Goal: Task Accomplishment & Management: Complete application form

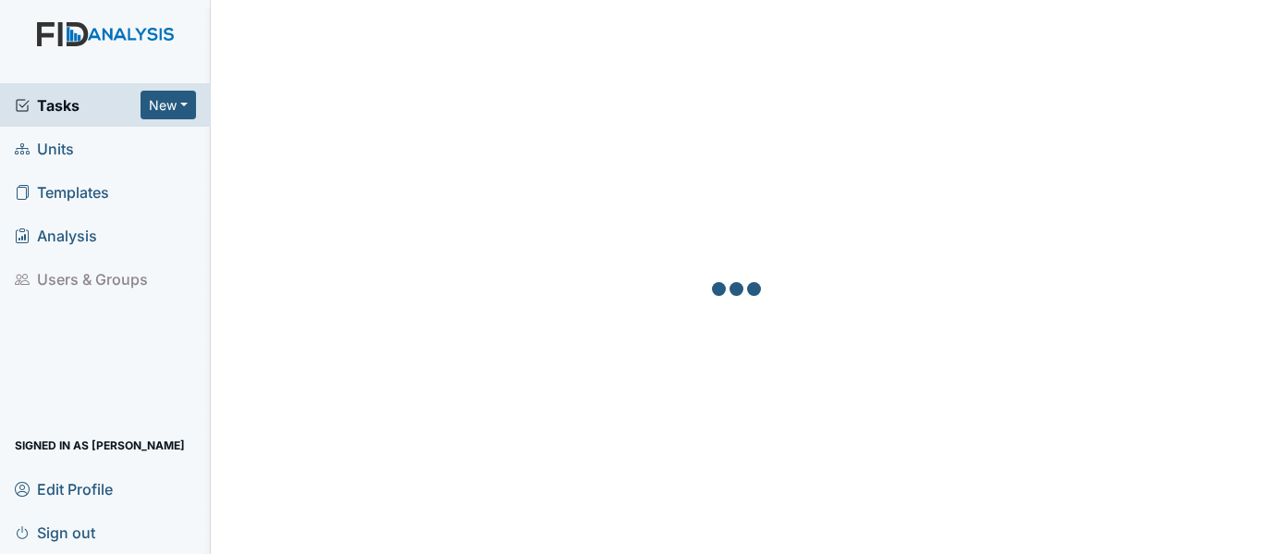
click at [39, 146] on span "Units" at bounding box center [44, 148] width 59 height 29
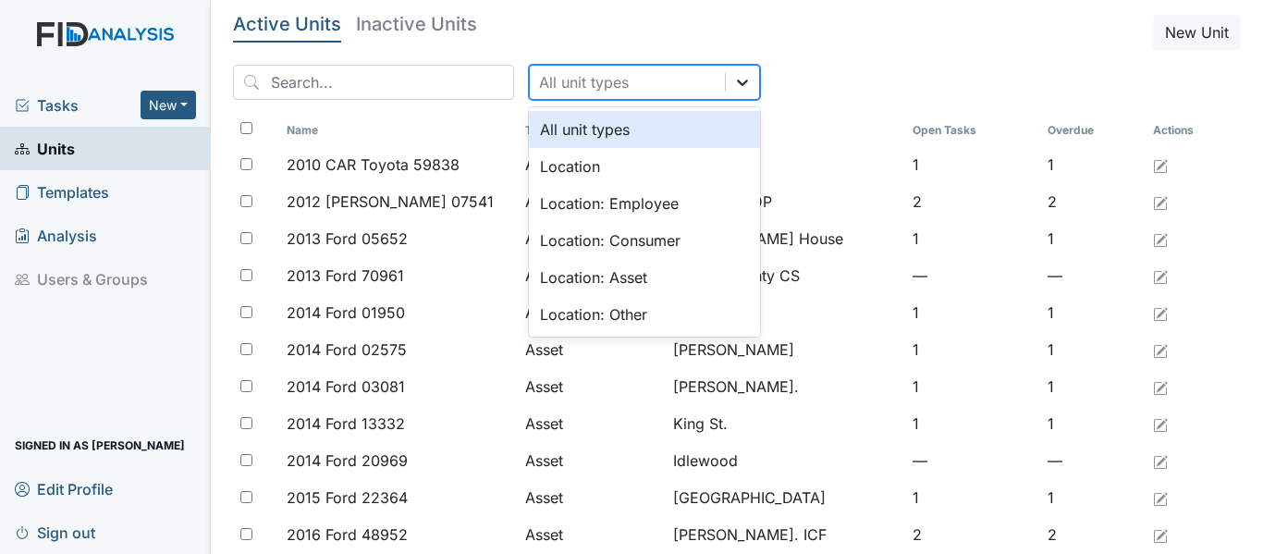
click at [726, 81] on div at bounding box center [742, 82] width 33 height 33
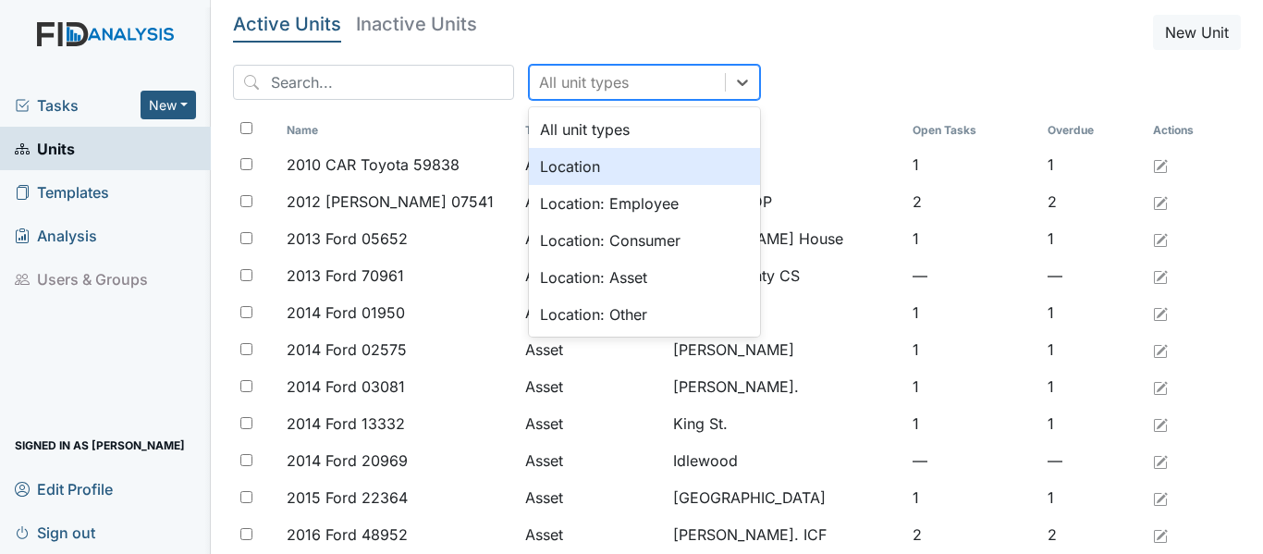
click at [563, 169] on div "Location" at bounding box center [644, 166] width 231 height 37
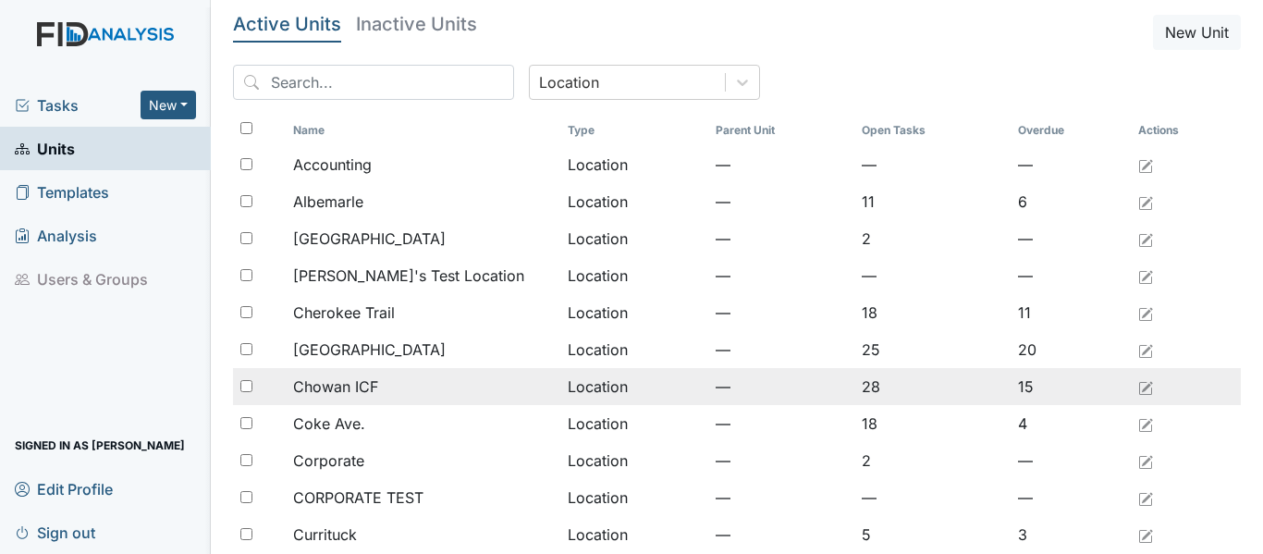
click at [343, 383] on span "Chowan ICF" at bounding box center [335, 386] width 85 height 22
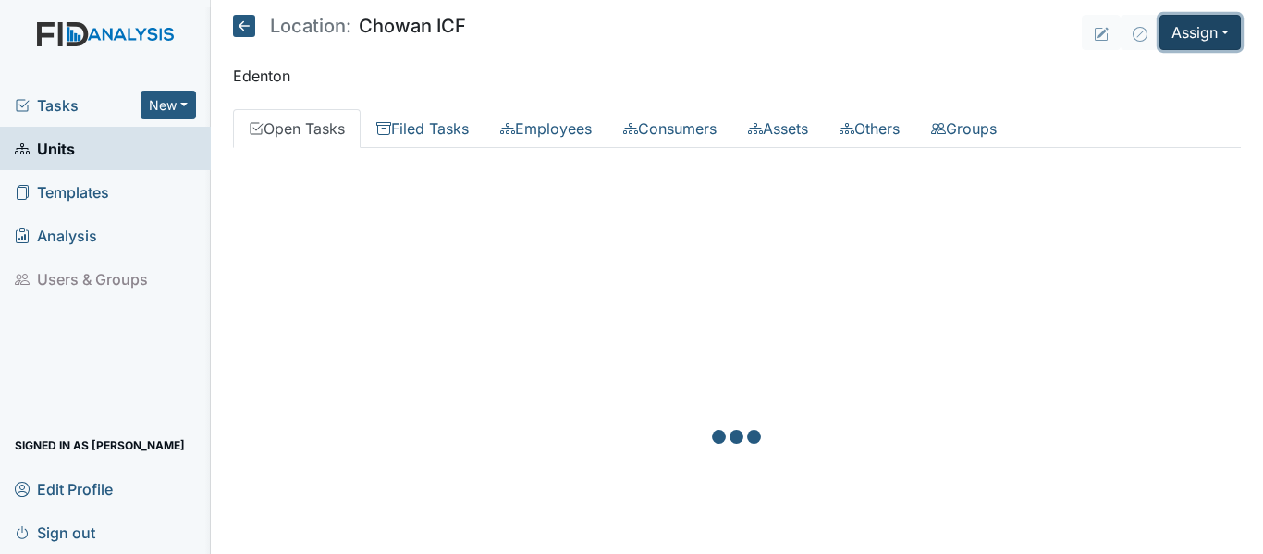
click at [1211, 34] on button "Assign" at bounding box center [1199, 32] width 81 height 35
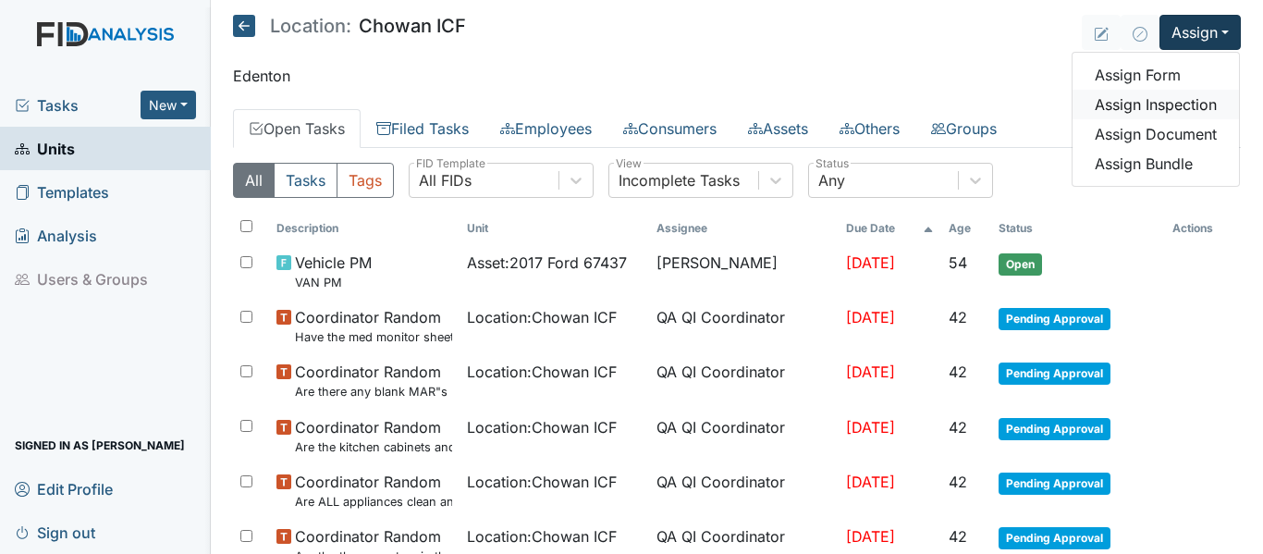
click at [1183, 102] on link "Assign Inspection" at bounding box center [1156, 105] width 166 height 30
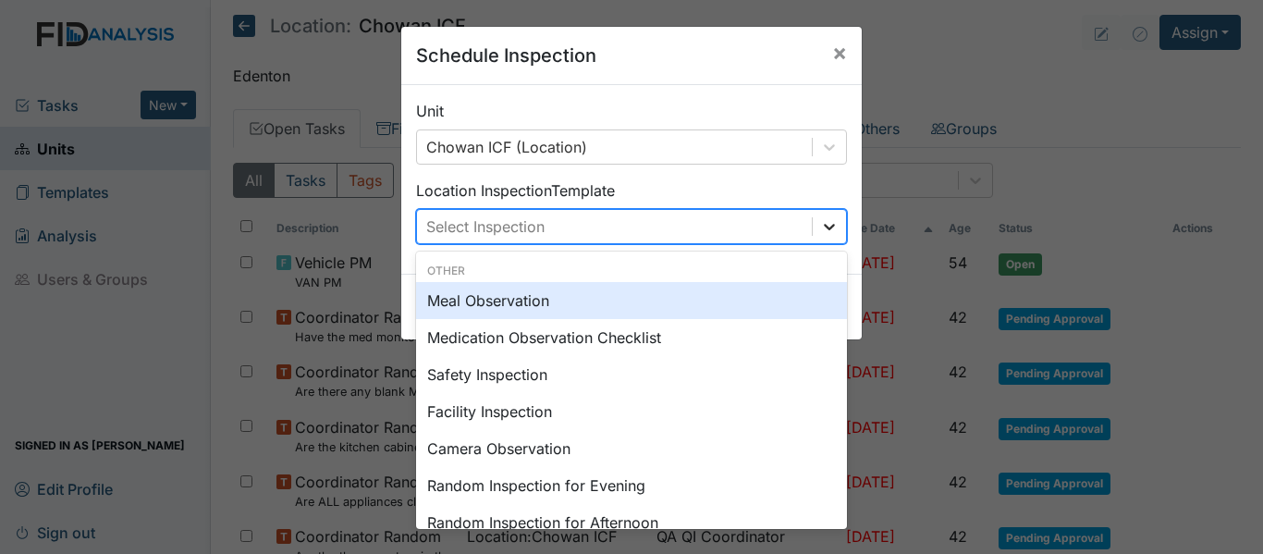
click at [831, 227] on icon at bounding box center [829, 226] width 18 height 18
click at [539, 304] on div "Meal Observation" at bounding box center [631, 300] width 431 height 37
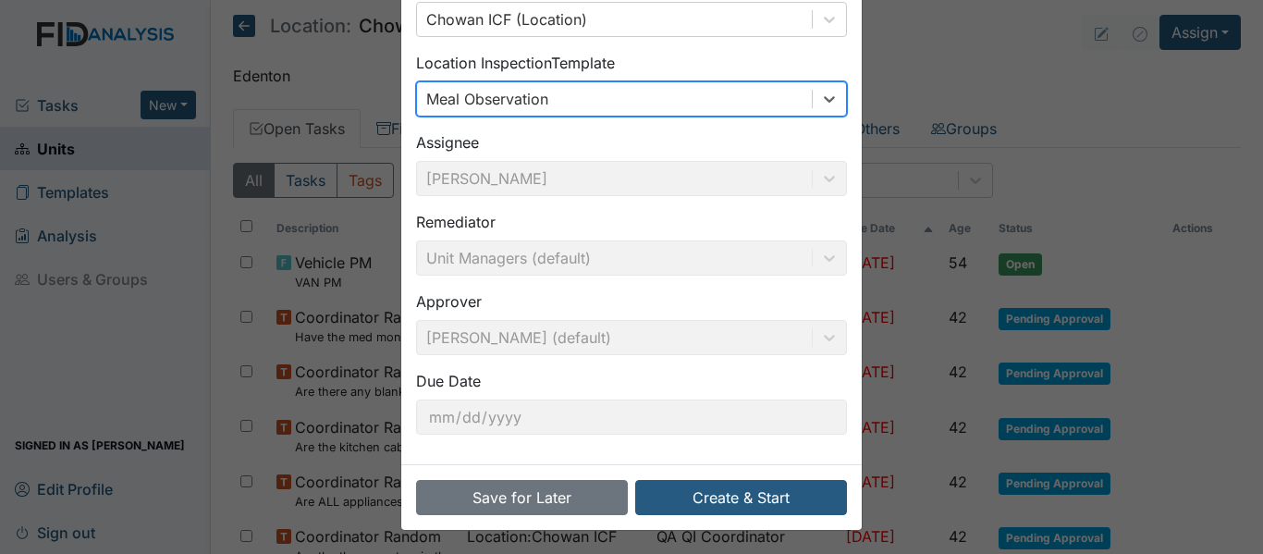
scroll to position [130, 0]
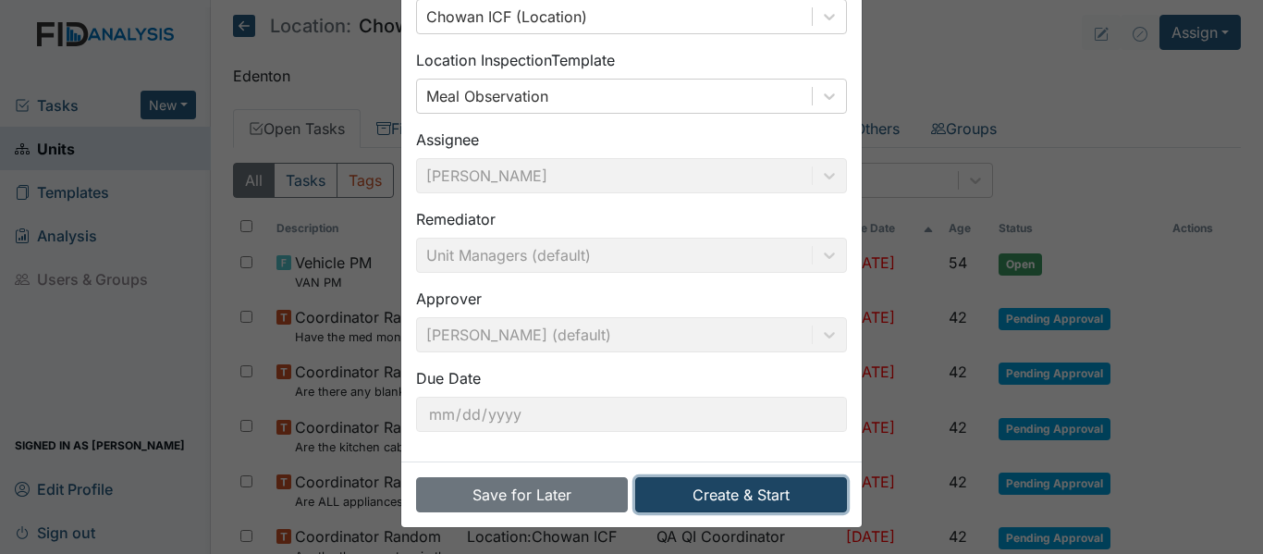
click at [752, 490] on button "Create & Start" at bounding box center [741, 494] width 212 height 35
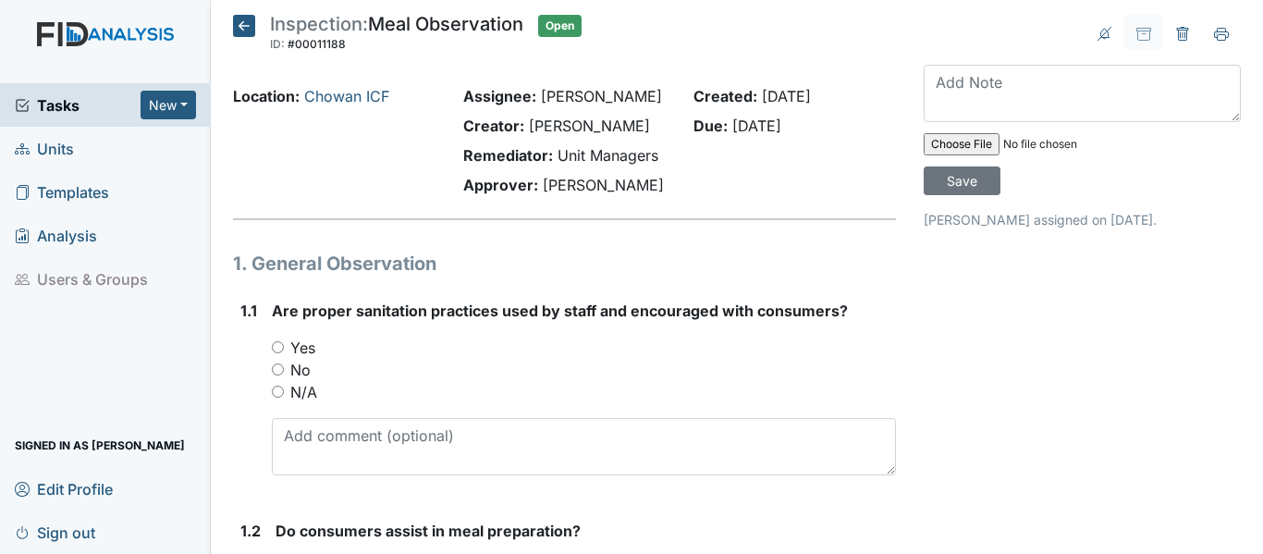
click at [247, 27] on icon at bounding box center [244, 26] width 22 height 22
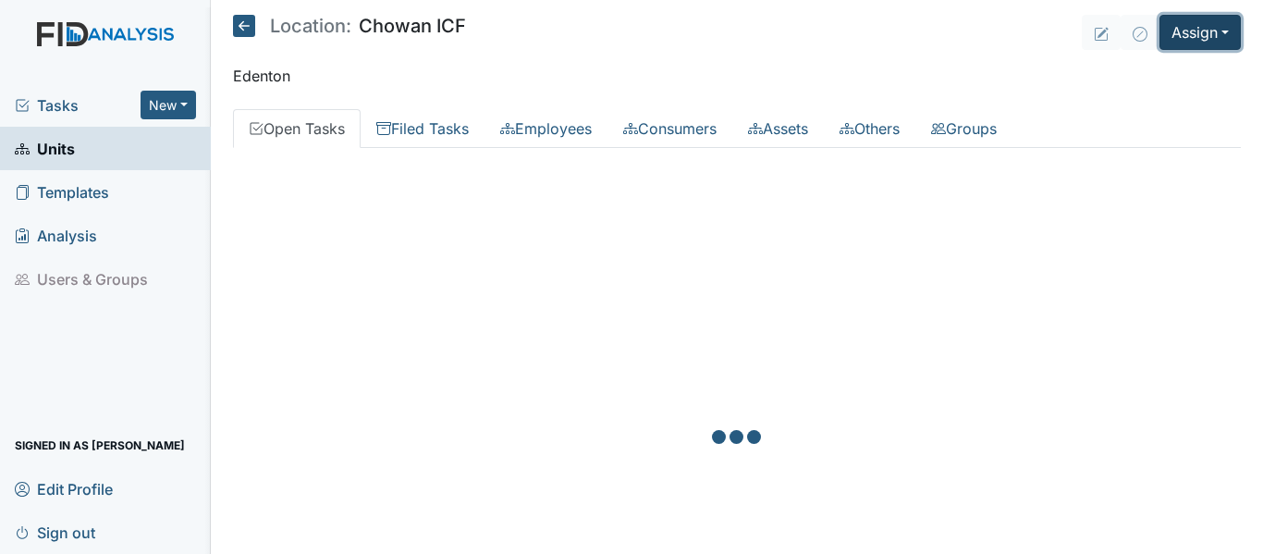
click at [1167, 28] on button "Assign" at bounding box center [1199, 32] width 81 height 35
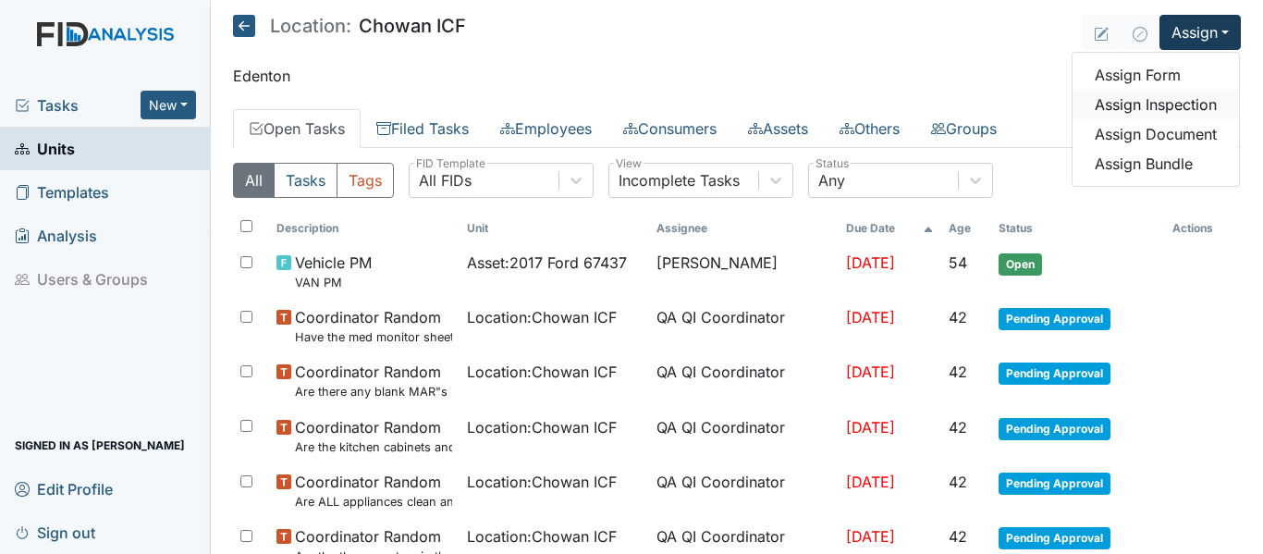
click at [1158, 104] on link "Assign Inspection" at bounding box center [1156, 105] width 166 height 30
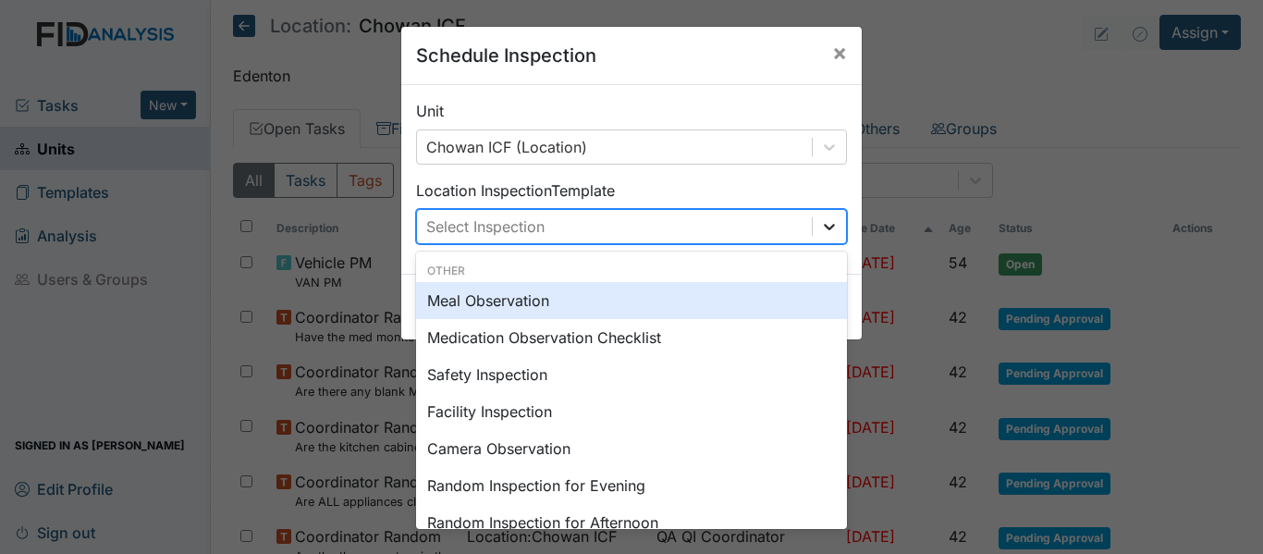
click at [824, 229] on icon at bounding box center [829, 226] width 18 height 18
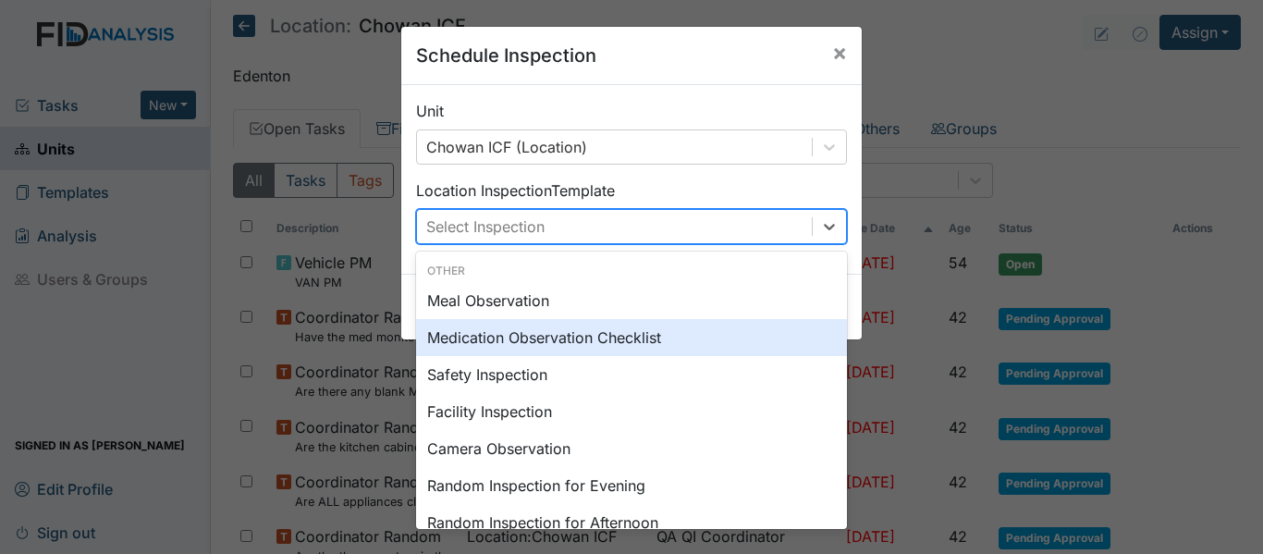
click at [624, 336] on div "Medication Observation Checklist" at bounding box center [631, 337] width 431 height 37
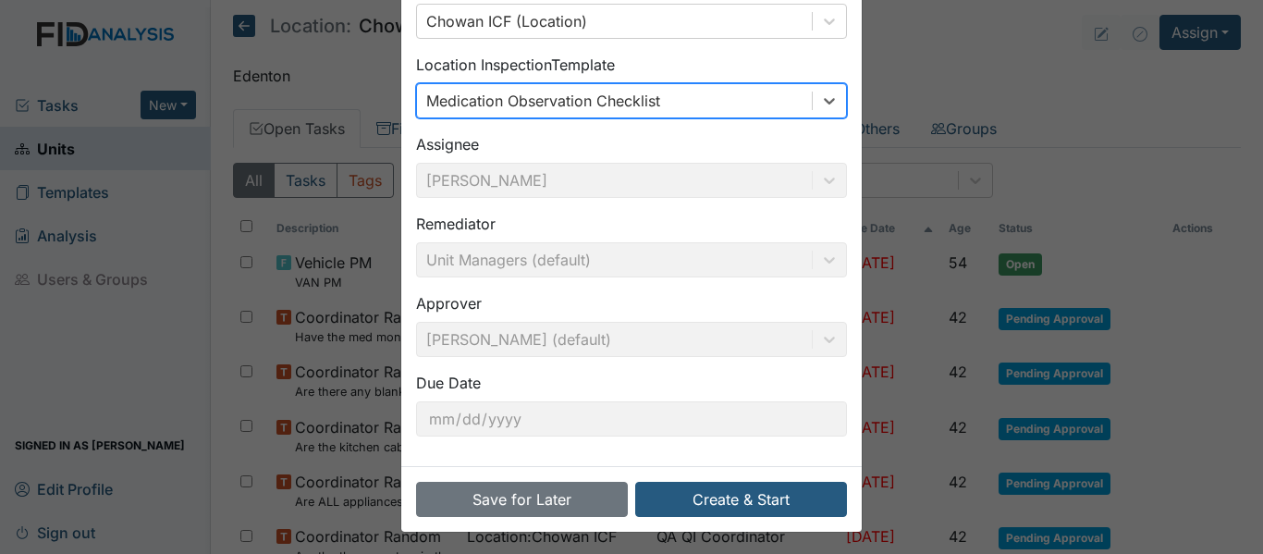
scroll to position [130, 0]
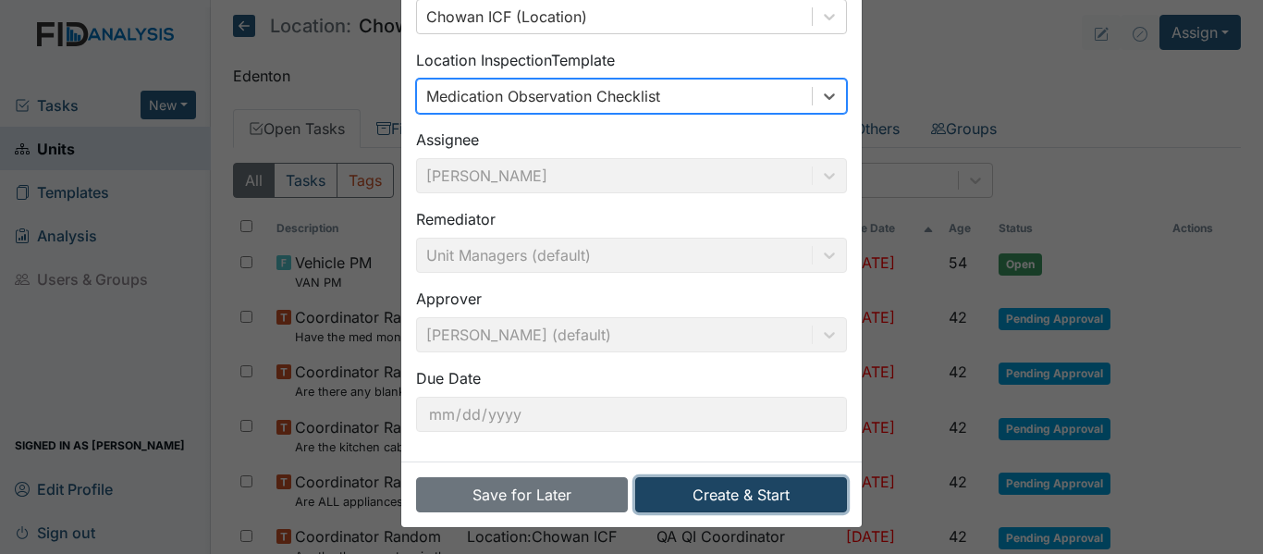
click at [749, 488] on button "Create & Start" at bounding box center [741, 494] width 212 height 35
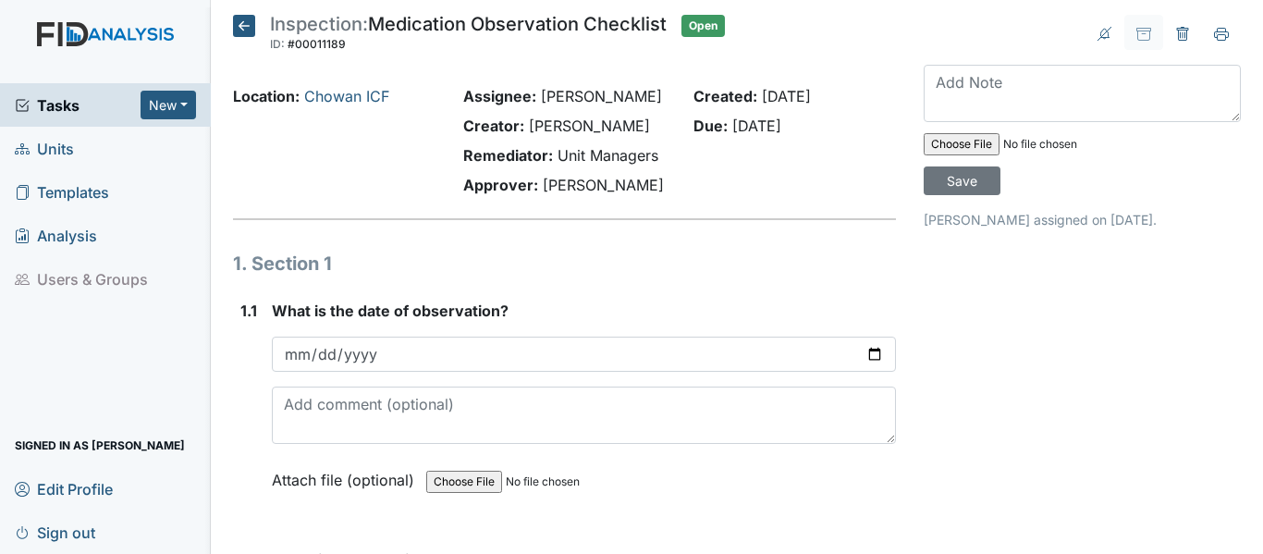
click at [249, 18] on icon at bounding box center [244, 26] width 22 height 22
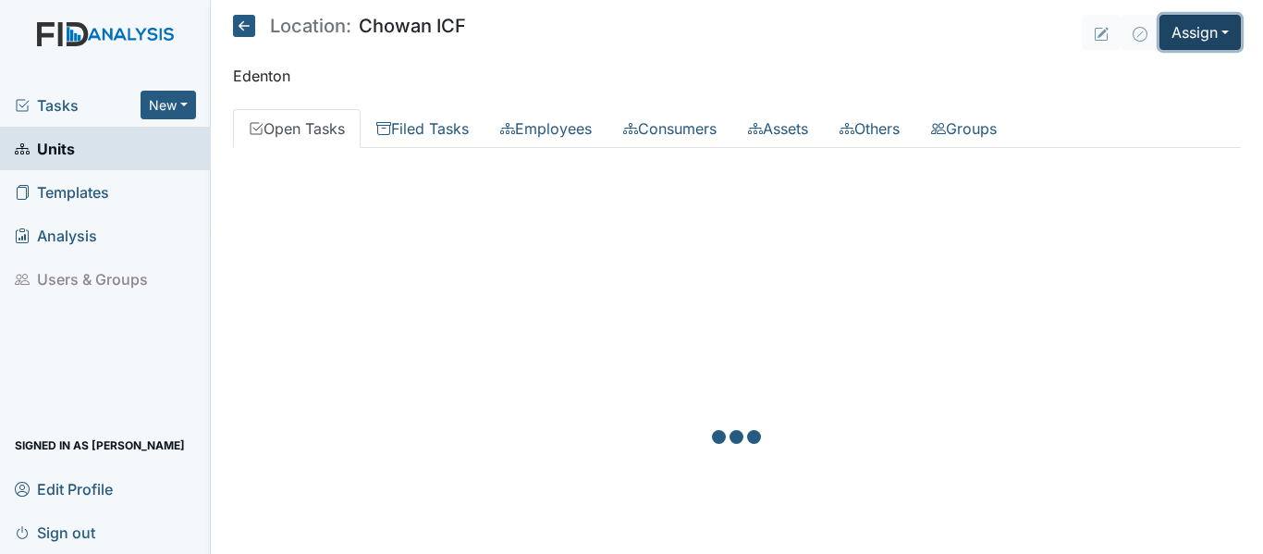
click at [1167, 35] on button "Assign" at bounding box center [1199, 32] width 81 height 35
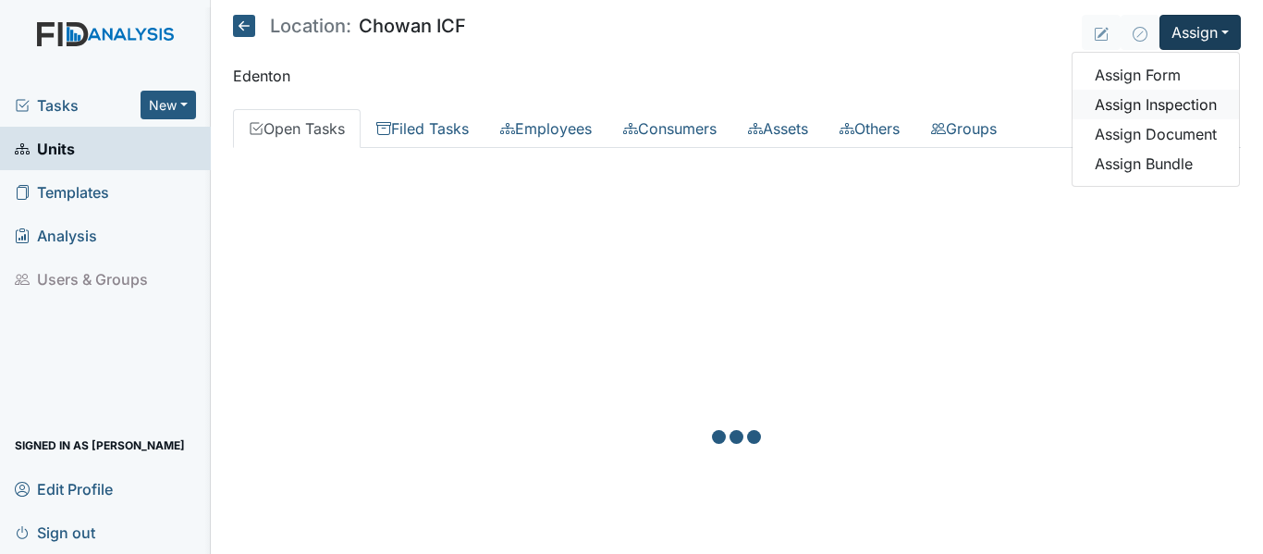
click at [1163, 97] on link "Assign Inspection" at bounding box center [1156, 105] width 166 height 30
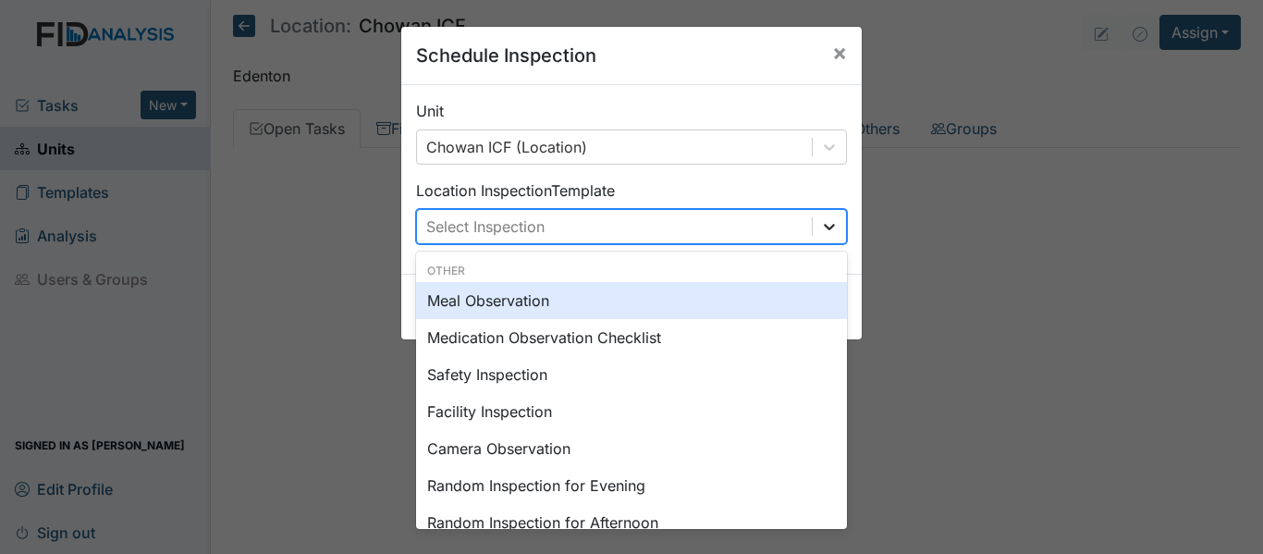
click at [820, 228] on icon at bounding box center [829, 226] width 18 height 18
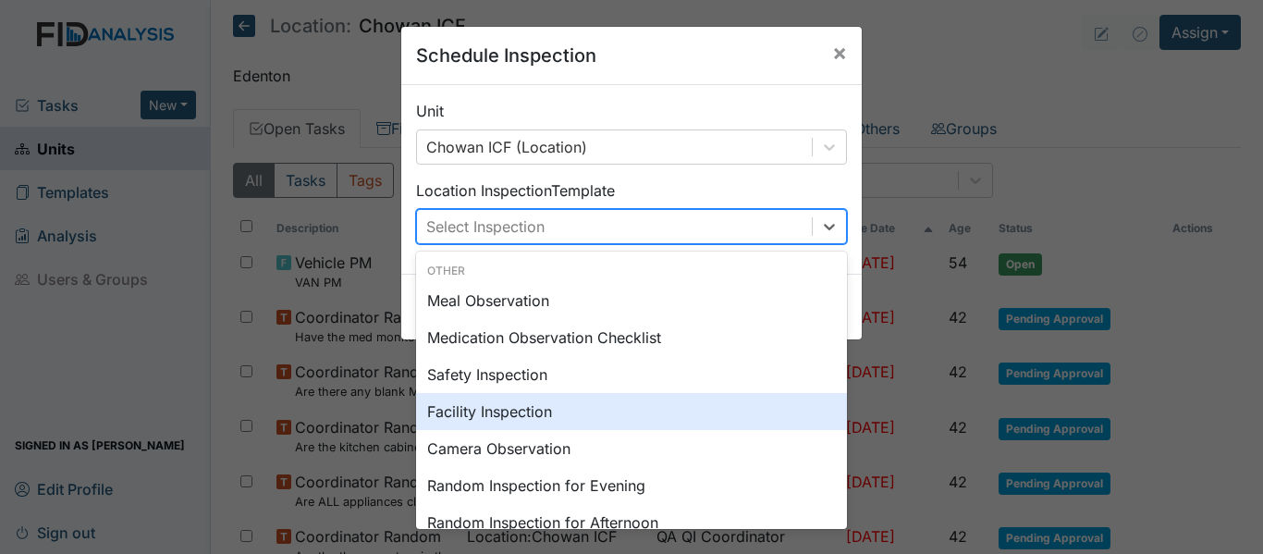
click at [517, 414] on div "Facility Inspection" at bounding box center [631, 411] width 431 height 37
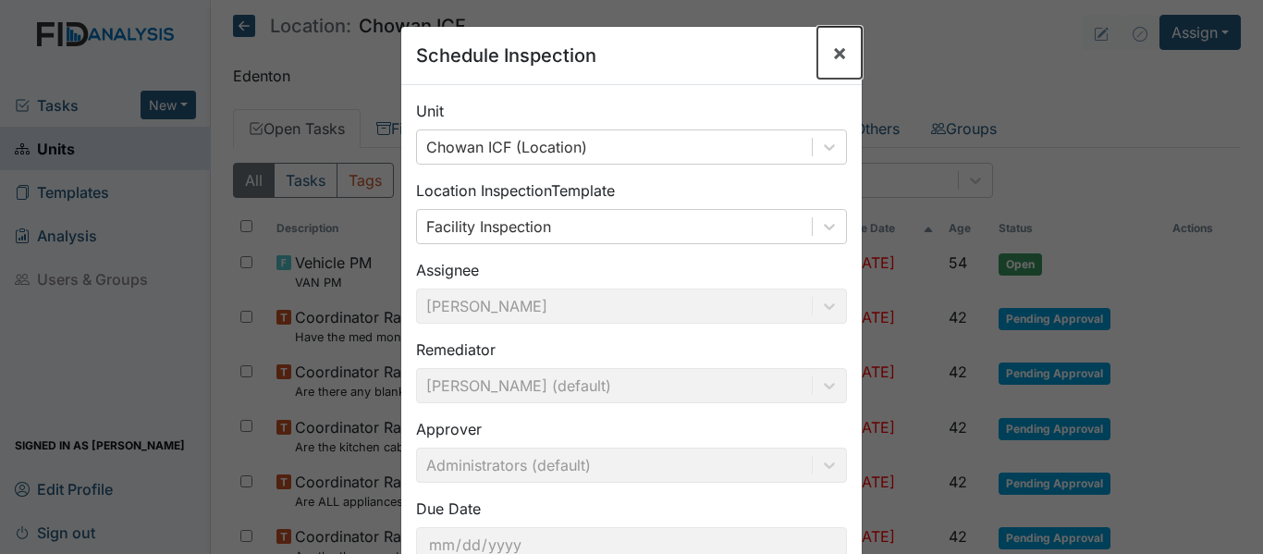
click at [833, 55] on span "×" at bounding box center [839, 52] width 15 height 27
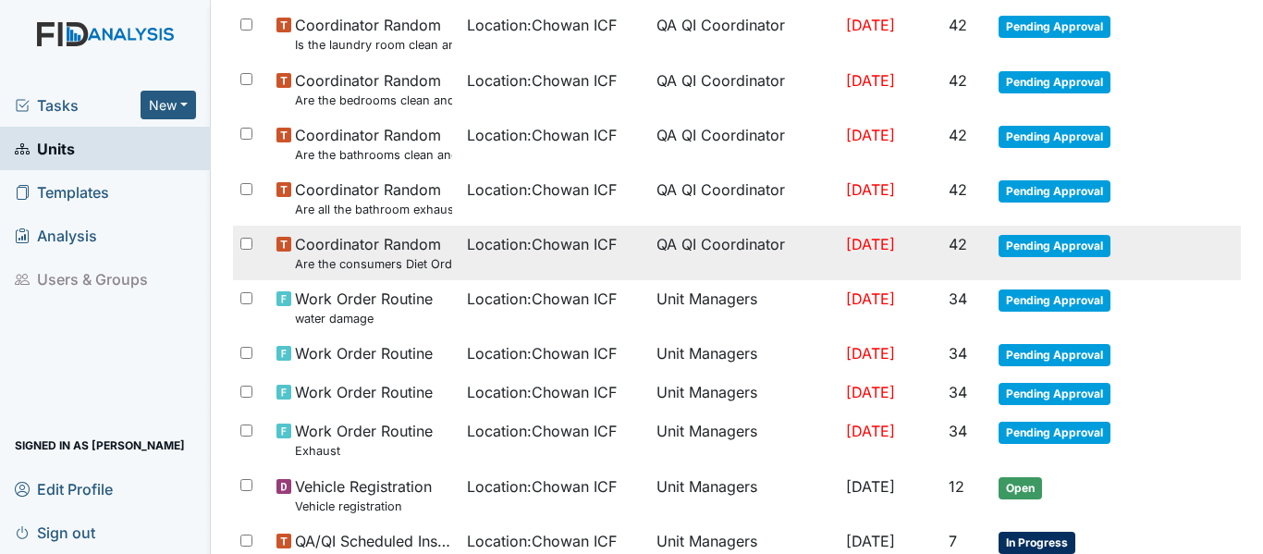
scroll to position [647, 0]
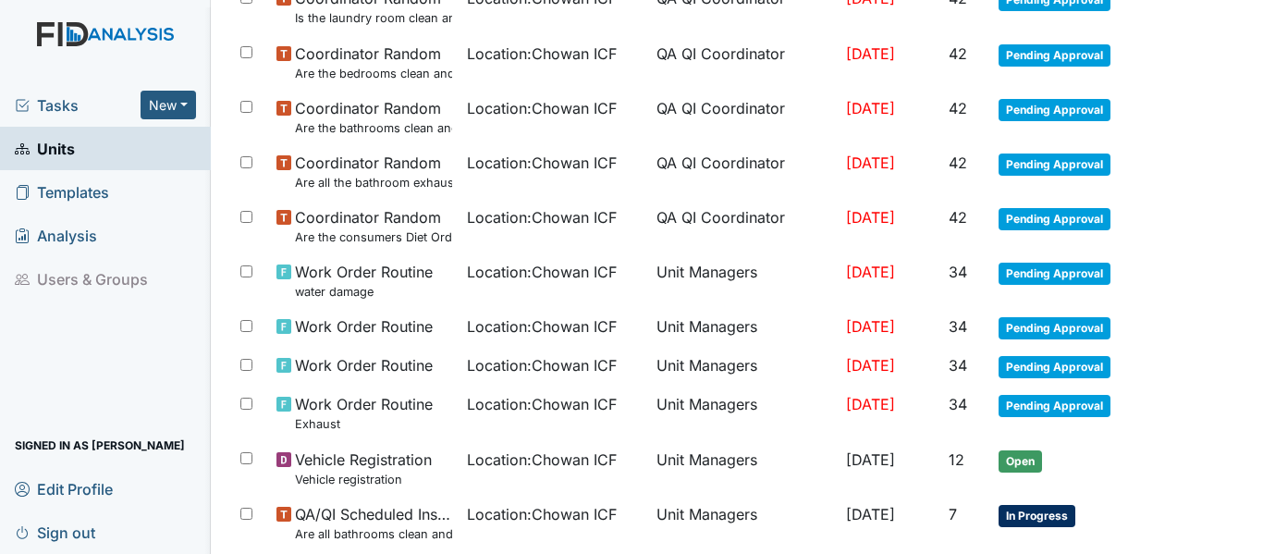
click at [47, 107] on span "Tasks" at bounding box center [78, 105] width 126 height 22
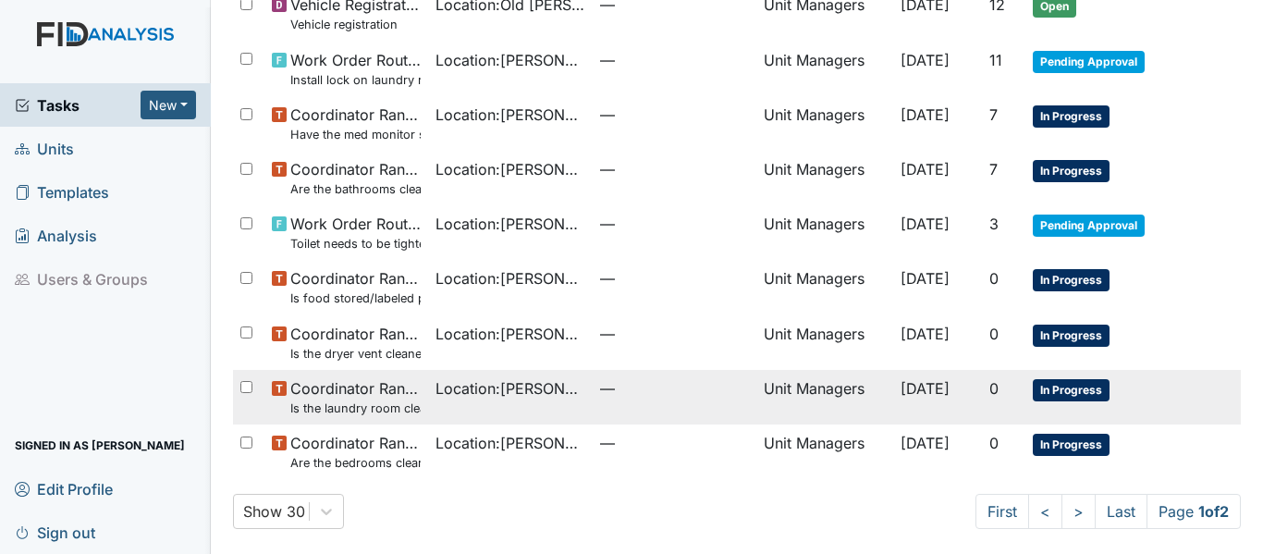
scroll to position [1273, 0]
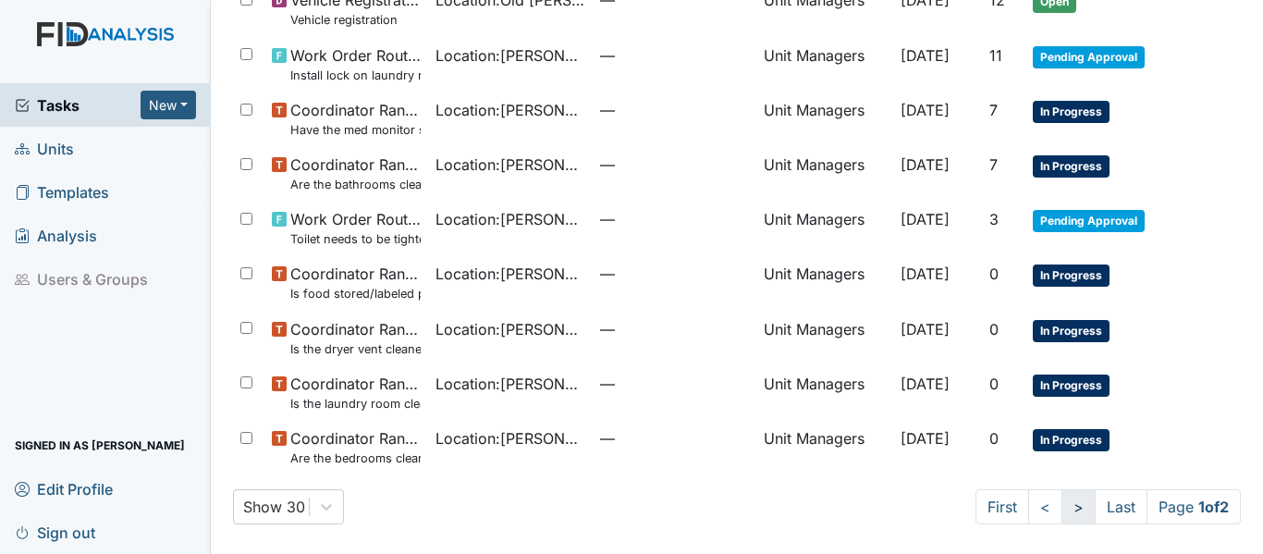
click at [1061, 505] on link ">" at bounding box center [1078, 506] width 34 height 35
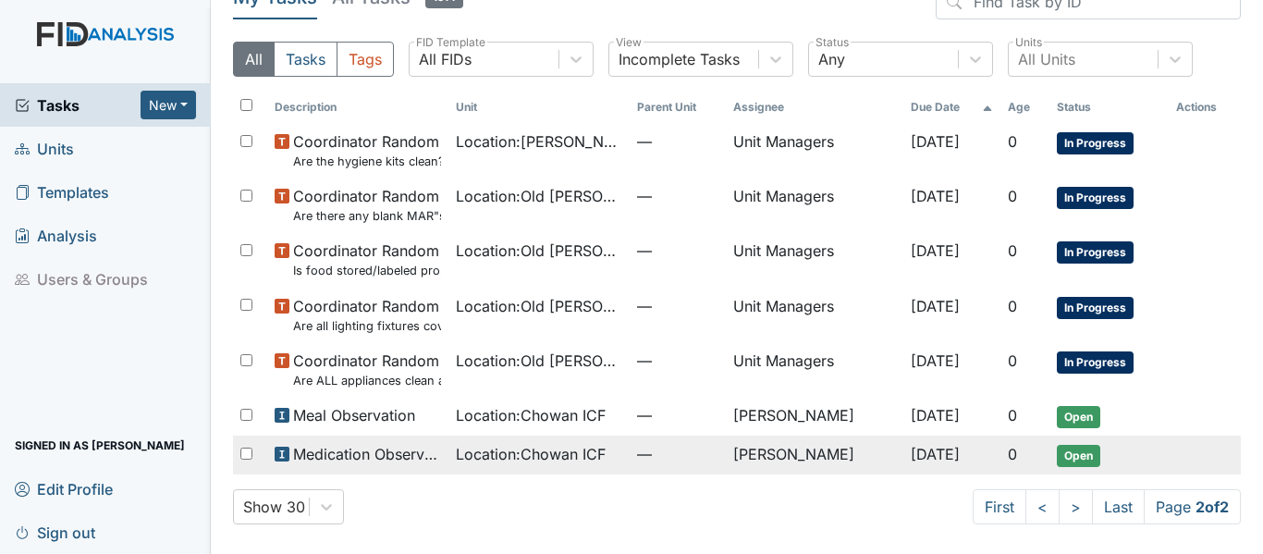
scroll to position [31, 0]
click at [417, 454] on span "Medication Observation Checklist" at bounding box center [367, 454] width 148 height 22
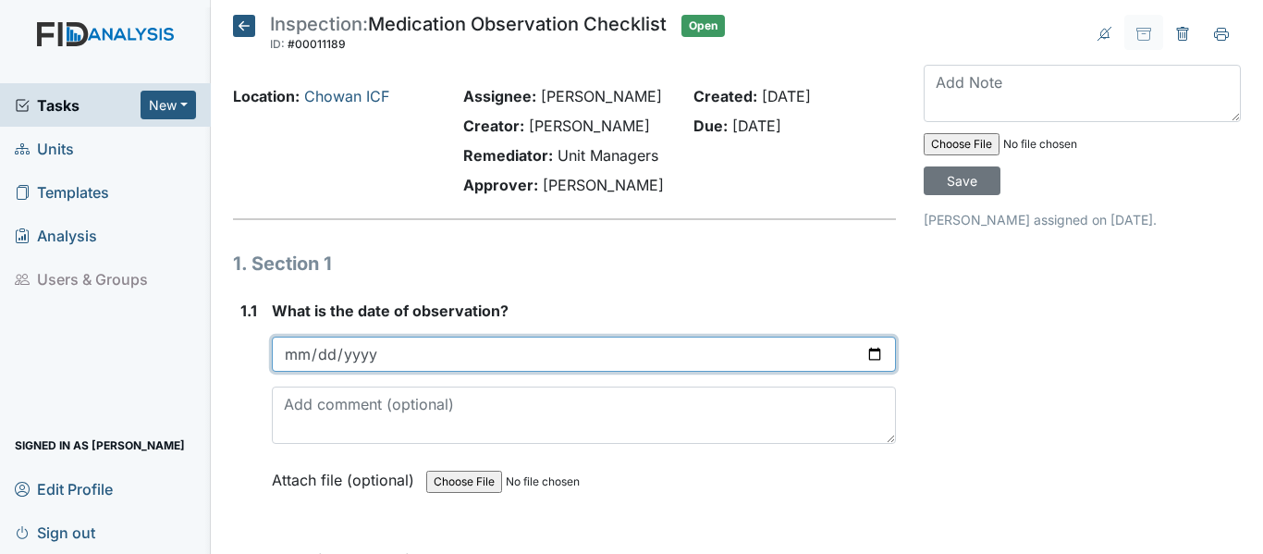
click at [859, 354] on input "date" at bounding box center [584, 354] width 624 height 35
type input "[DATE]"
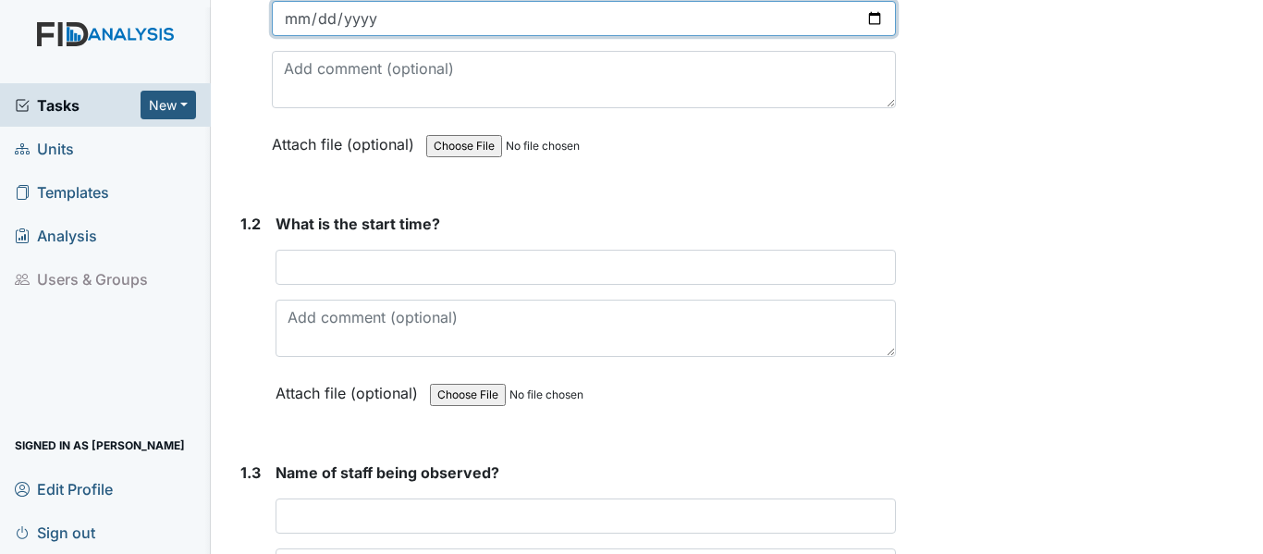
scroll to position [370, 0]
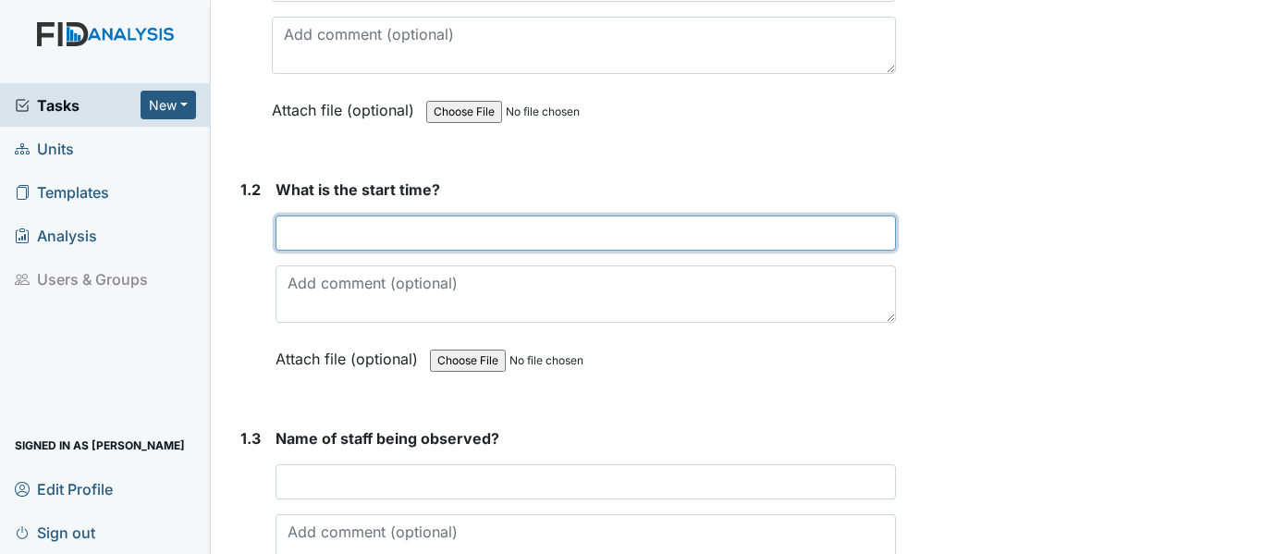
click at [390, 239] on input "text" at bounding box center [586, 232] width 620 height 35
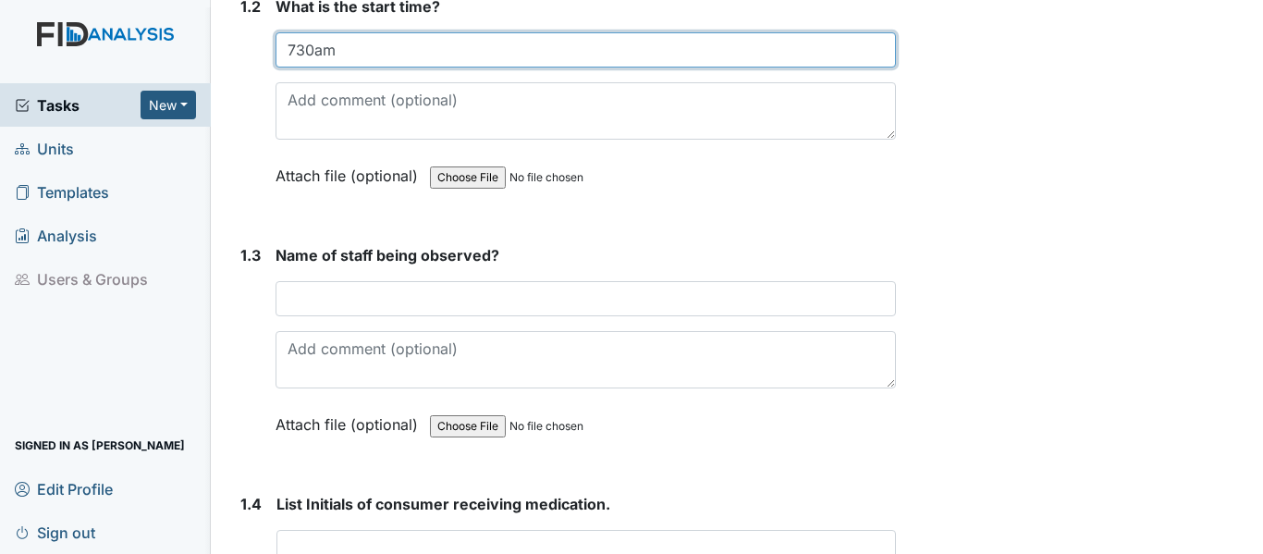
scroll to position [555, 0]
type input "730am"
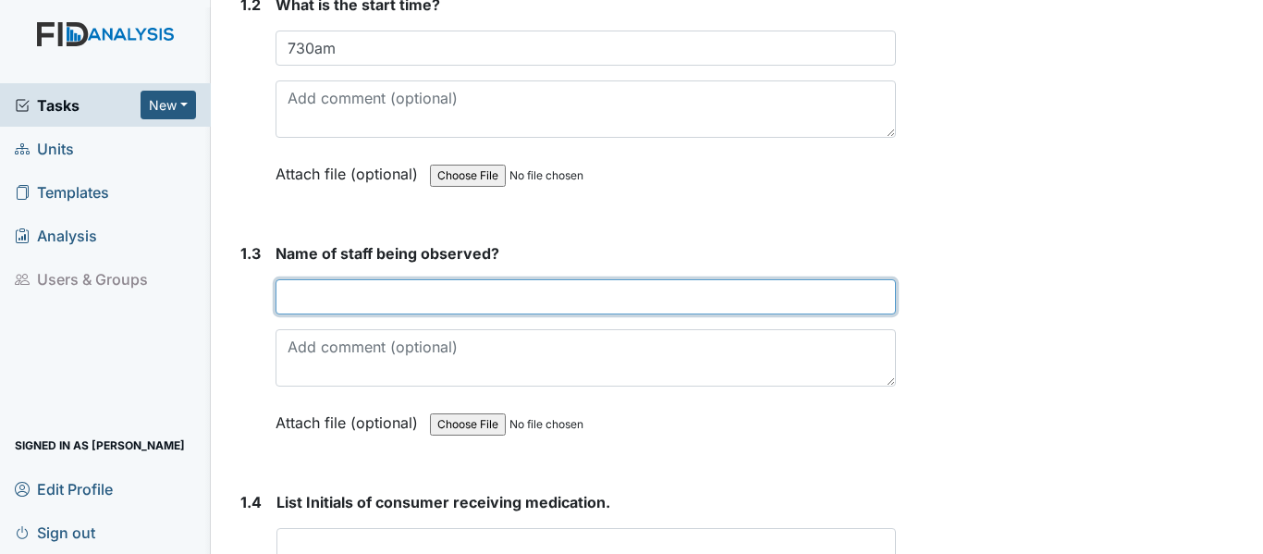
click at [405, 289] on input "text" at bounding box center [586, 296] width 620 height 35
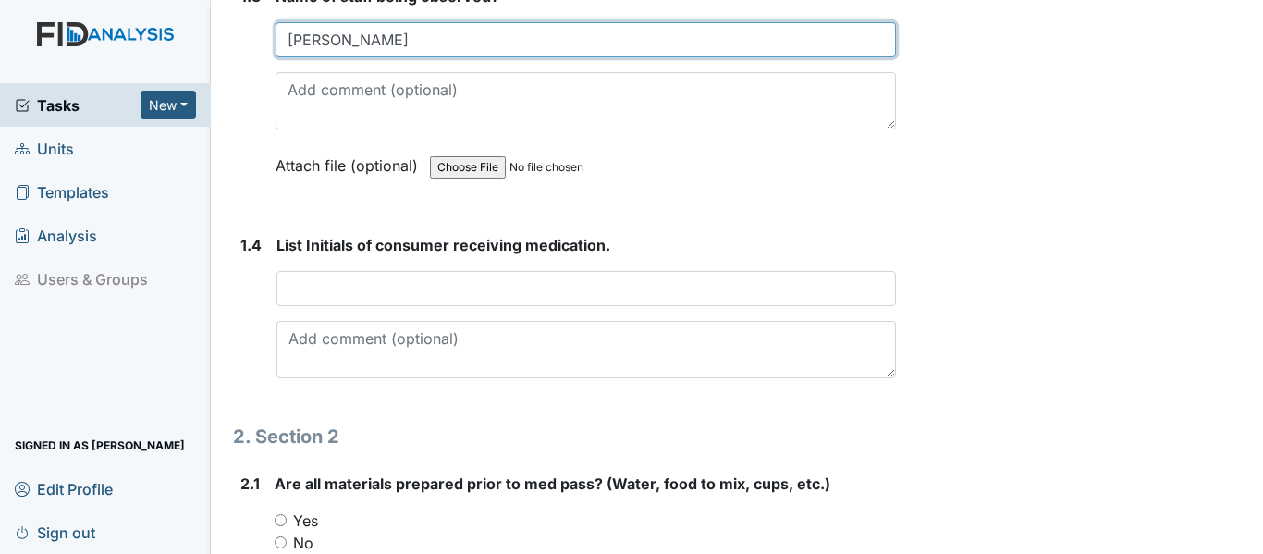
scroll to position [832, 0]
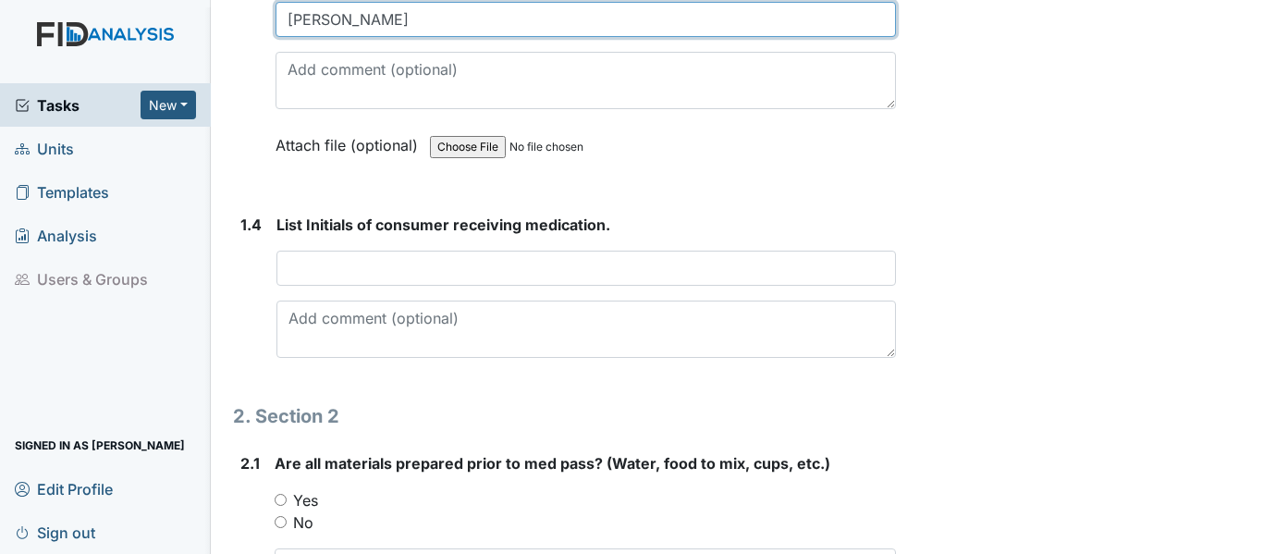
type input "Laverne"
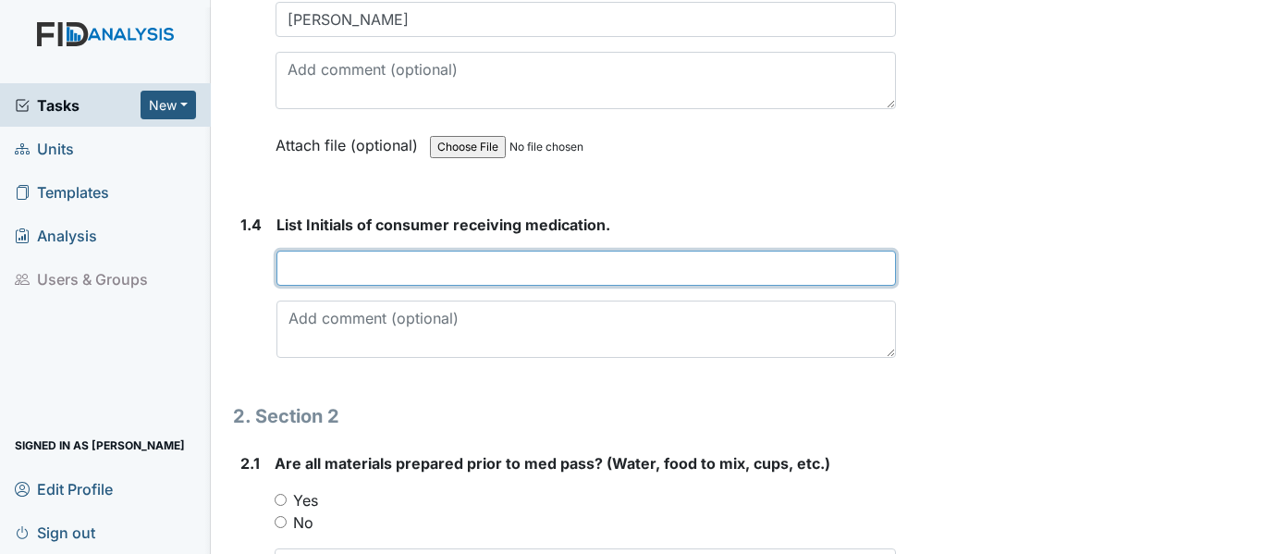
click at [357, 274] on input "text" at bounding box center [585, 268] width 619 height 35
type input "v"
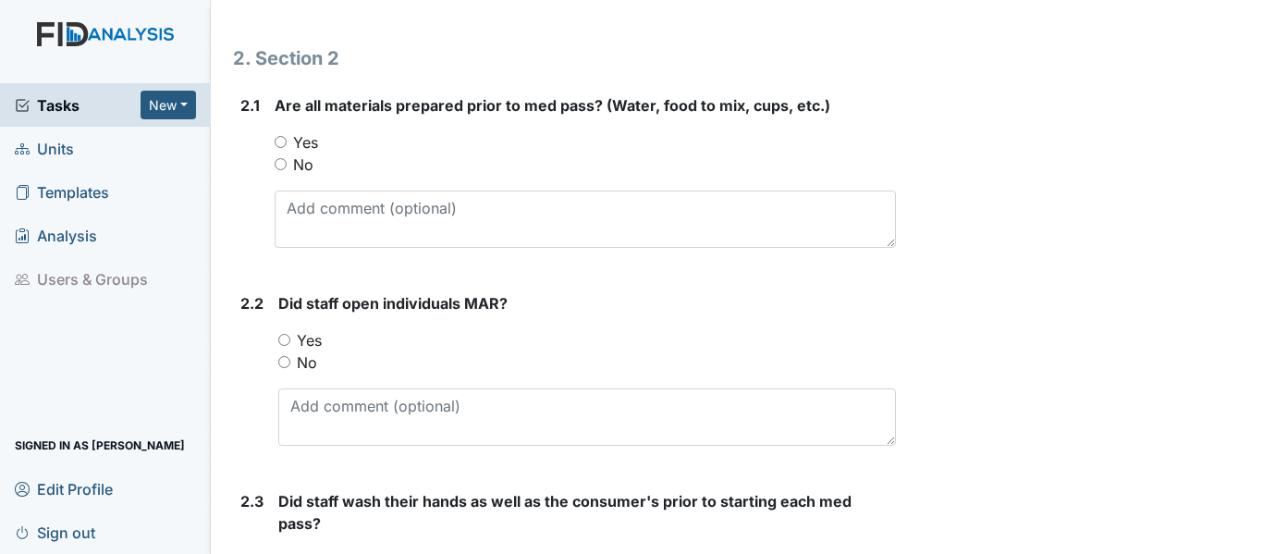
scroll to position [1202, 0]
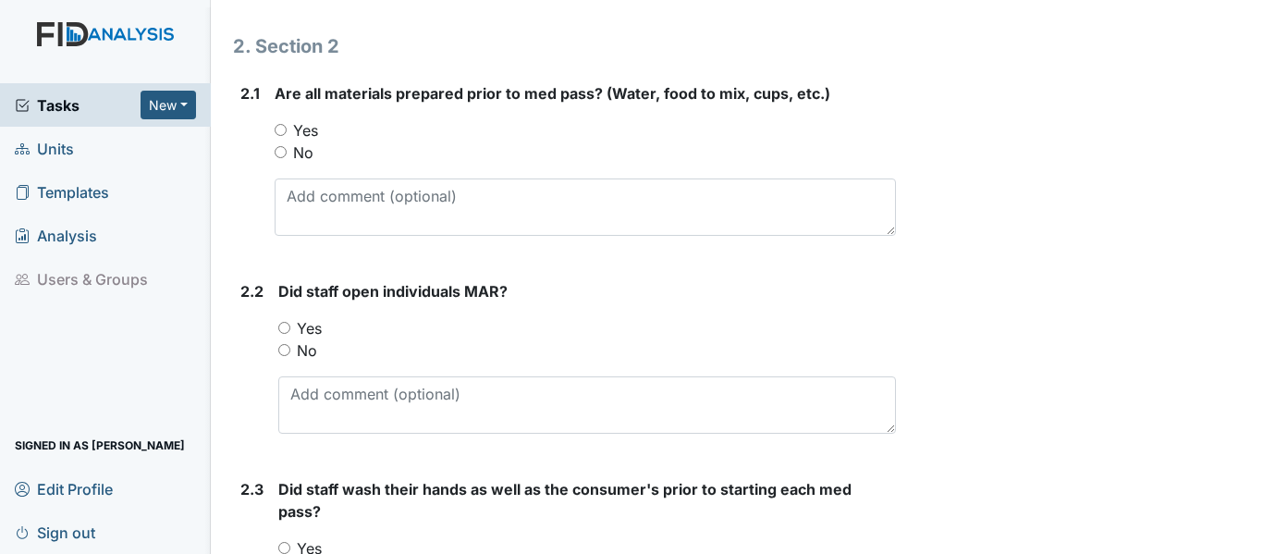
type input "VH, LF,KC"
click at [284, 129] on input "Yes" at bounding box center [281, 130] width 12 height 12
radio input "true"
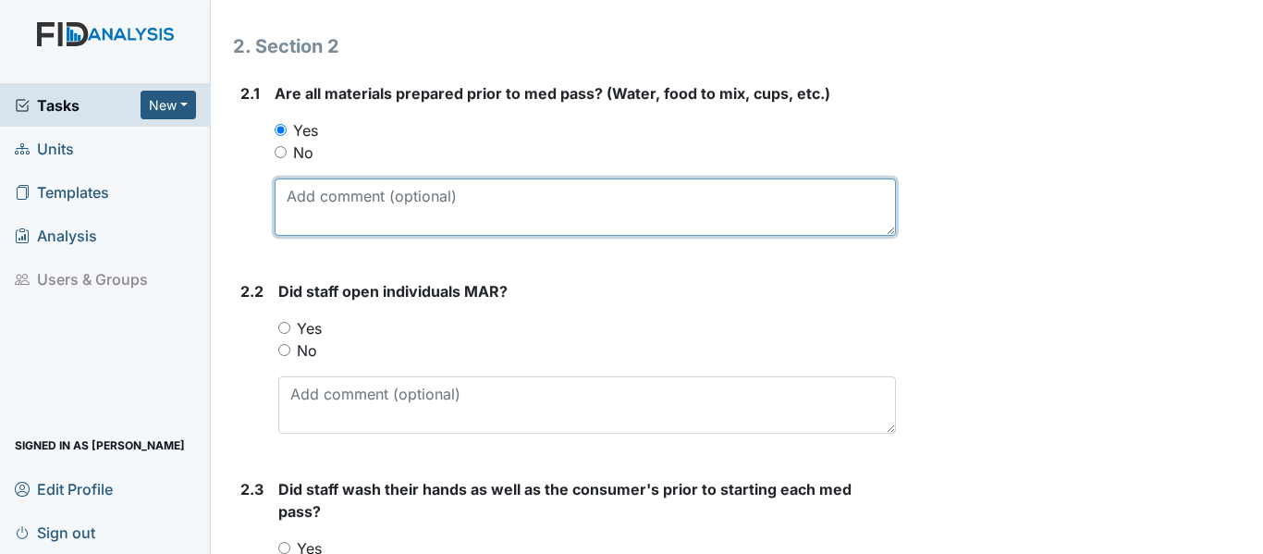
click at [323, 204] on textarea at bounding box center [585, 206] width 621 height 57
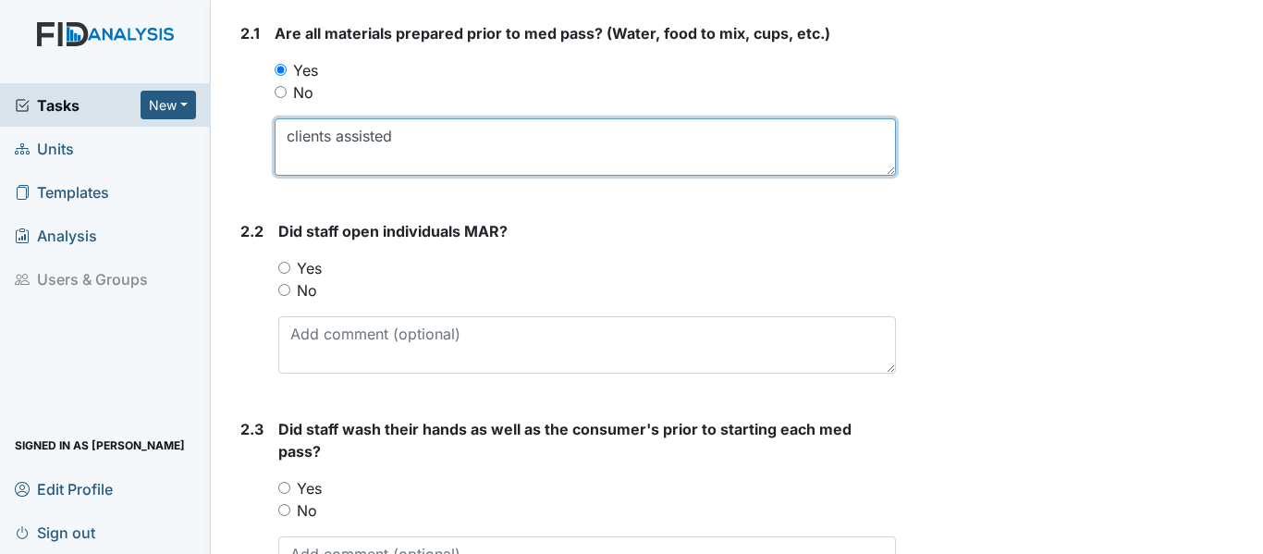
scroll to position [1294, 0]
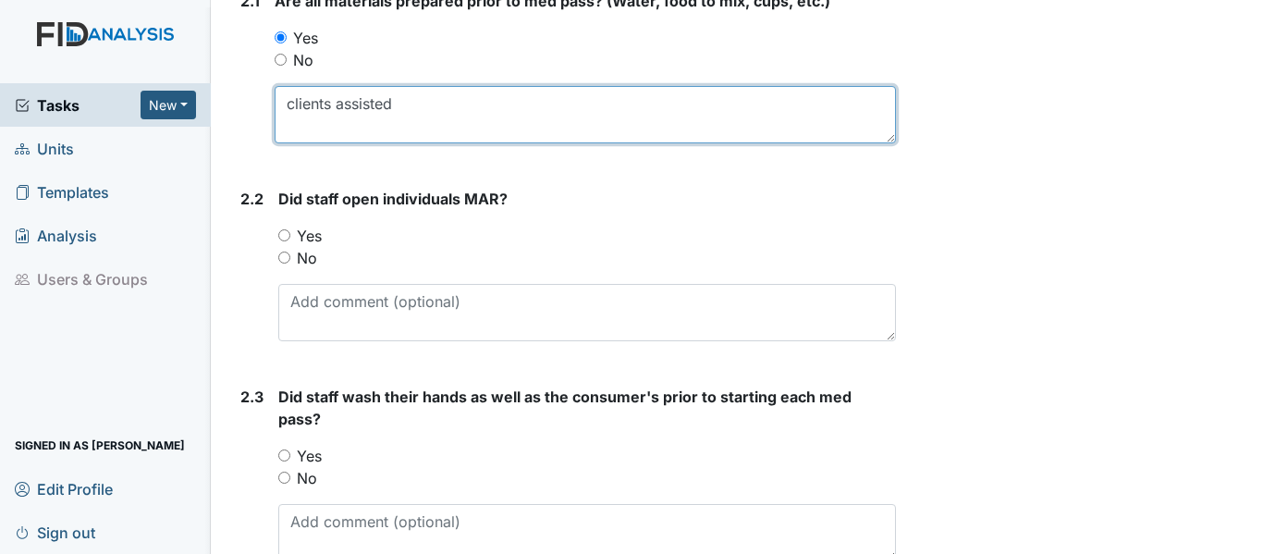
type textarea "clients assisted"
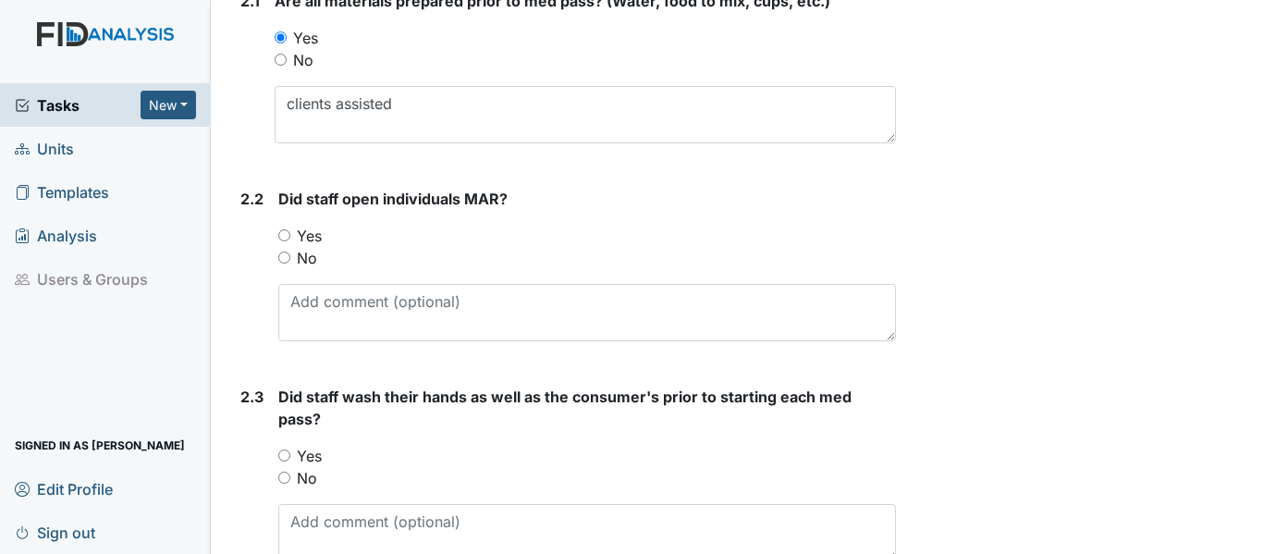
click at [288, 236] on input "Yes" at bounding box center [284, 235] width 12 height 12
radio input "true"
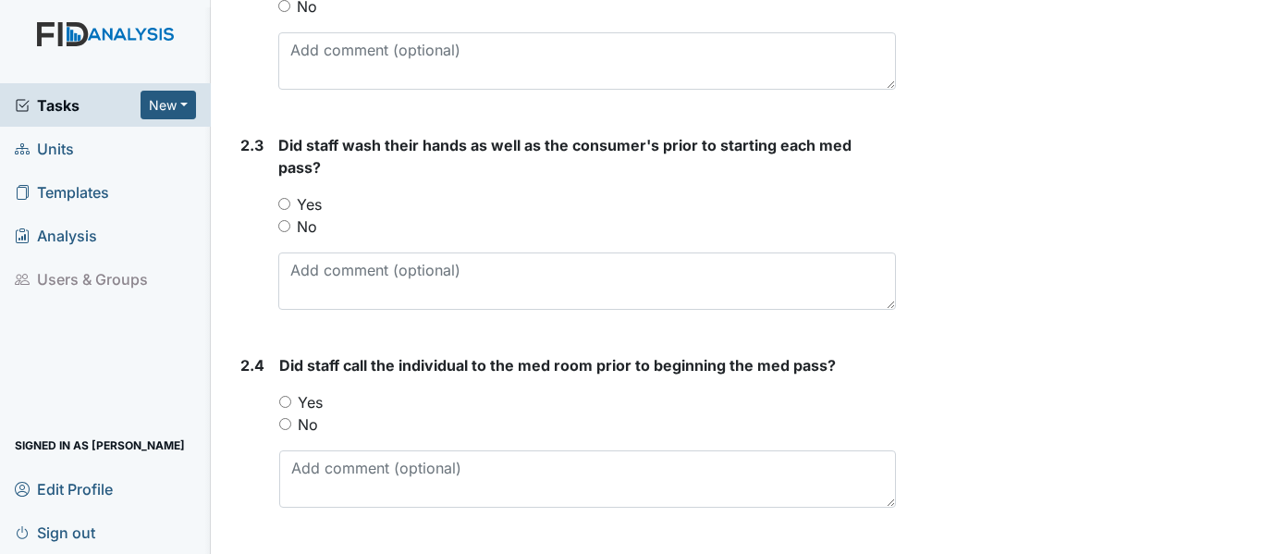
scroll to position [1572, 0]
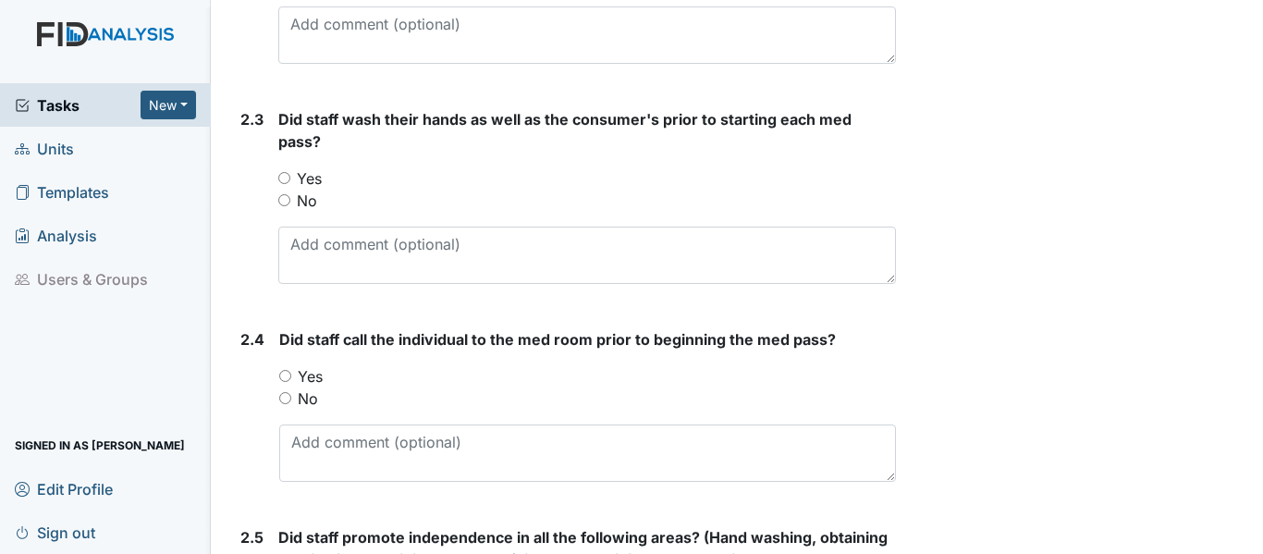
click at [282, 176] on input "Yes" at bounding box center [284, 178] width 12 height 12
radio input "true"
click at [283, 372] on input "Yes" at bounding box center [285, 376] width 12 height 12
radio input "true"
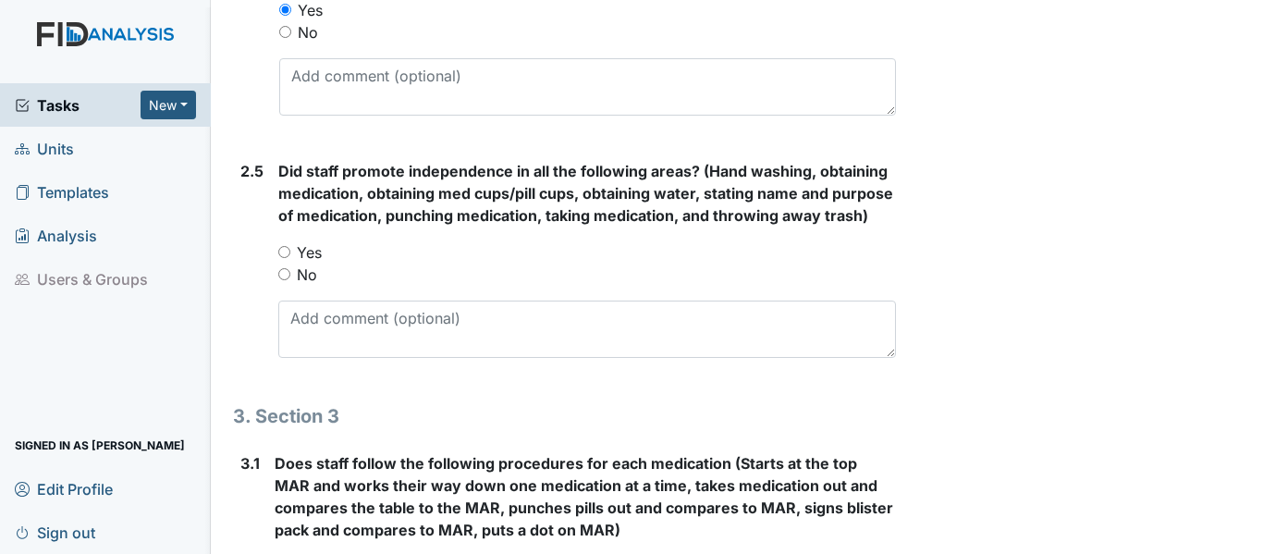
scroll to position [1942, 0]
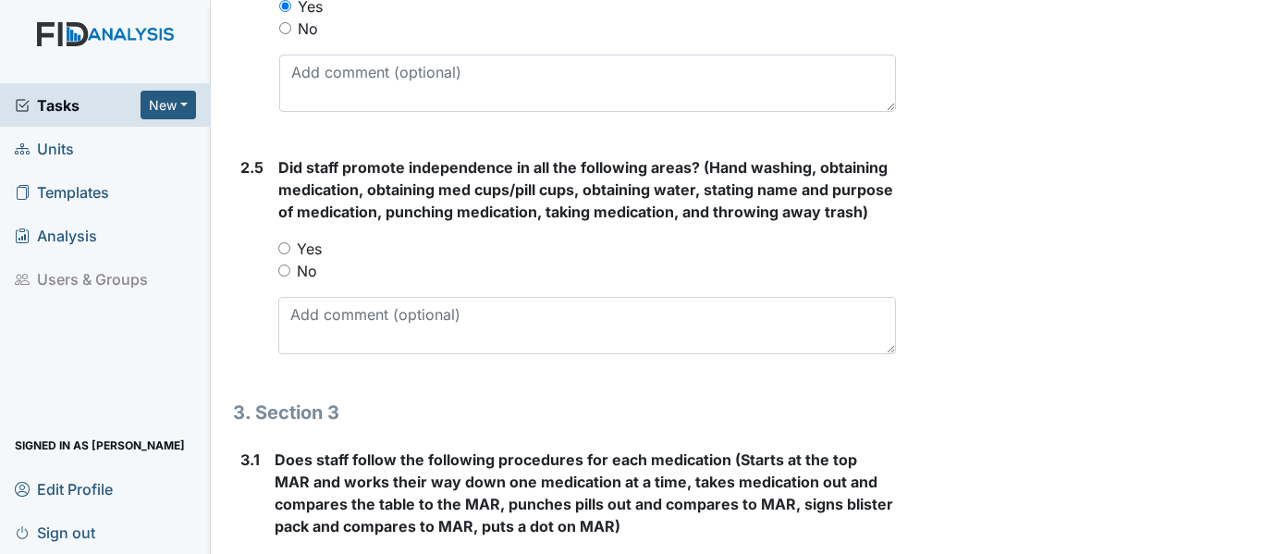
click at [284, 254] on input "Yes" at bounding box center [284, 248] width 12 height 12
radio input "true"
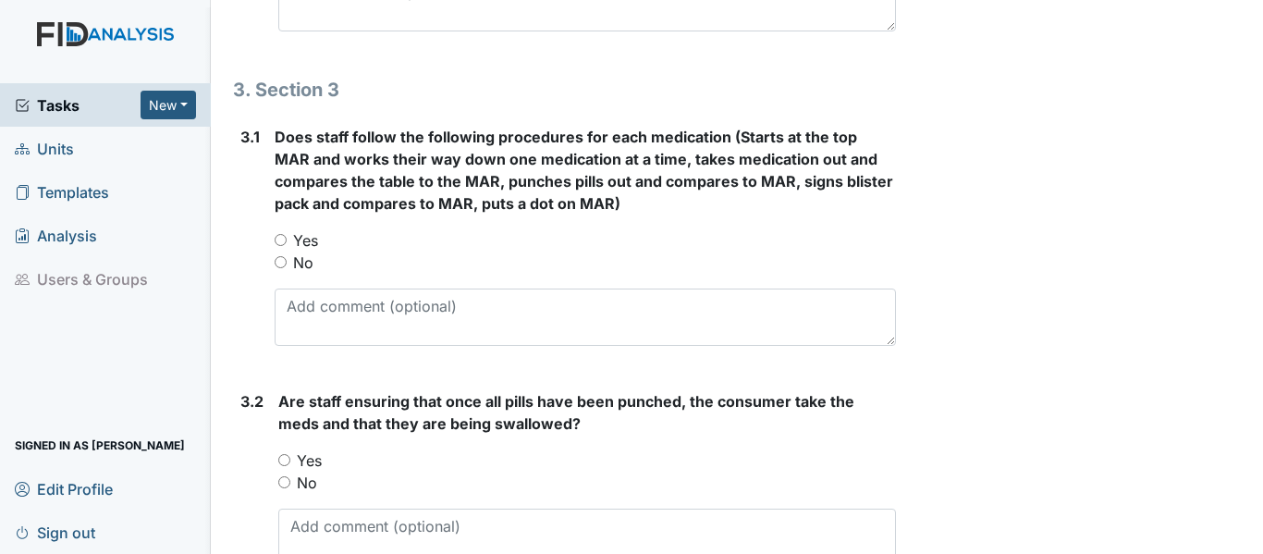
scroll to position [2311, 0]
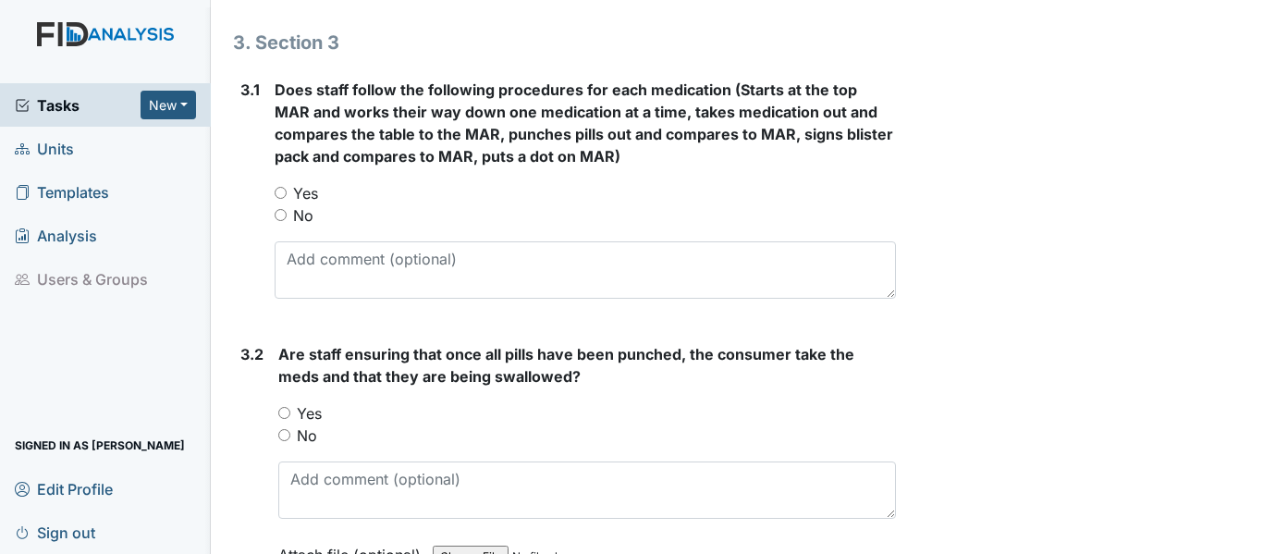
click at [278, 199] on input "Yes" at bounding box center [281, 193] width 12 height 12
radio input "true"
click at [284, 419] on input "Yes" at bounding box center [284, 413] width 12 height 12
radio input "true"
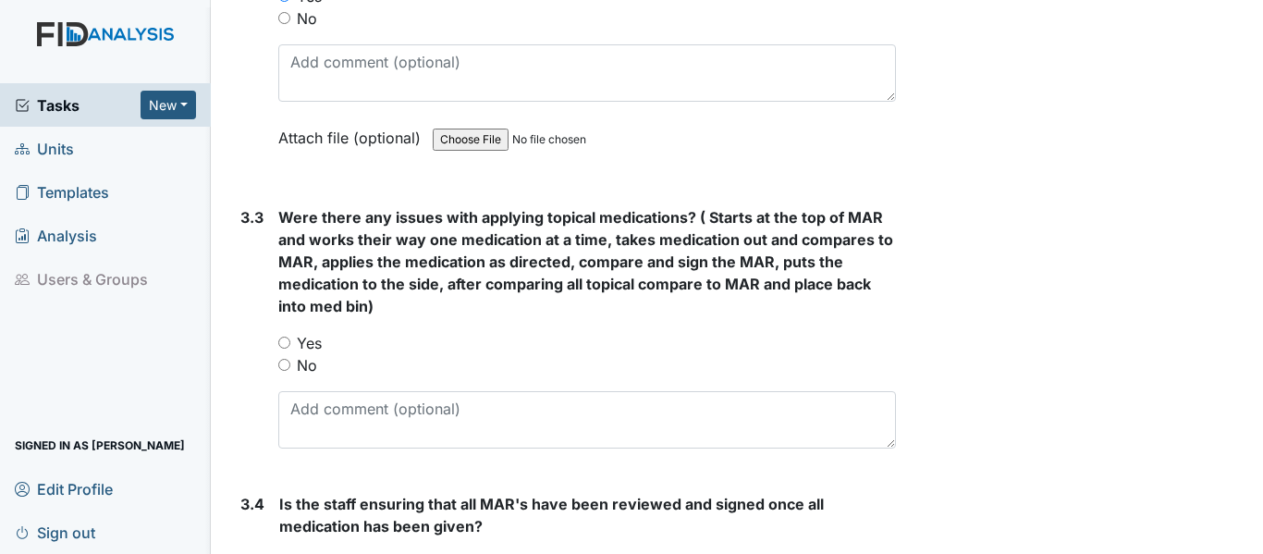
scroll to position [2774, 0]
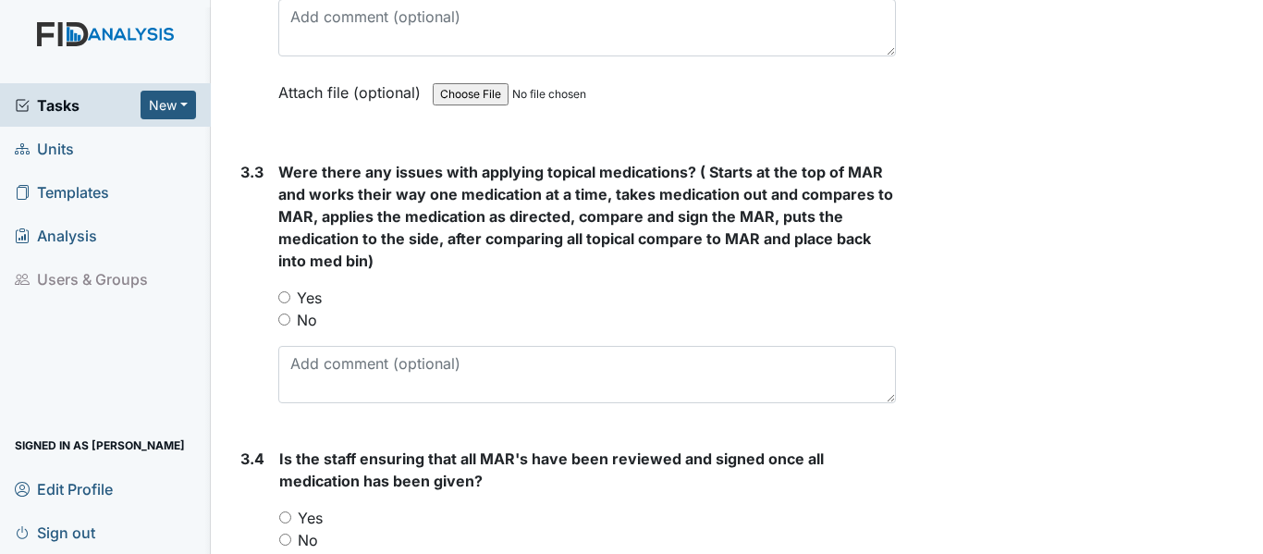
click at [285, 325] on input "No" at bounding box center [284, 319] width 12 height 12
radio input "true"
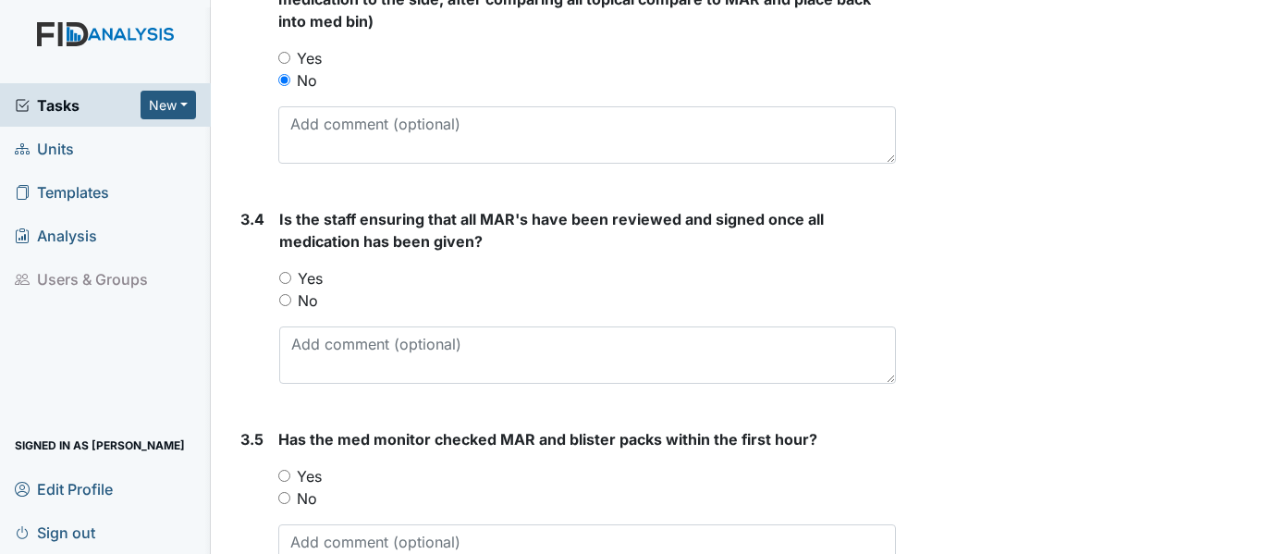
scroll to position [3051, 0]
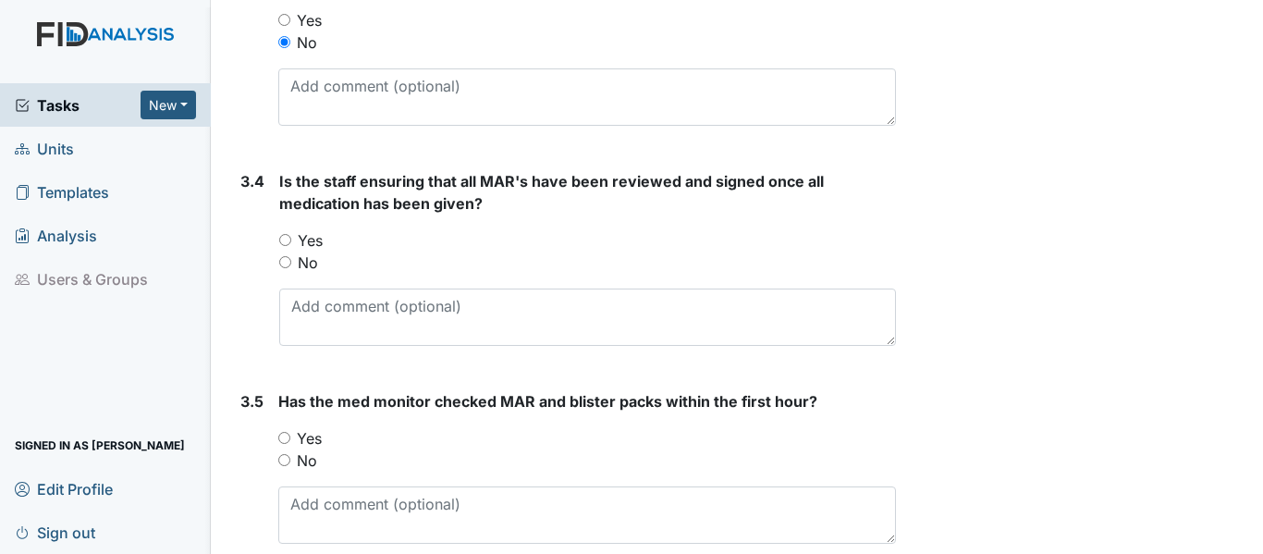
click at [286, 246] on input "Yes" at bounding box center [285, 240] width 12 height 12
radio input "true"
click at [282, 444] on input "Yes" at bounding box center [284, 438] width 12 height 12
radio input "true"
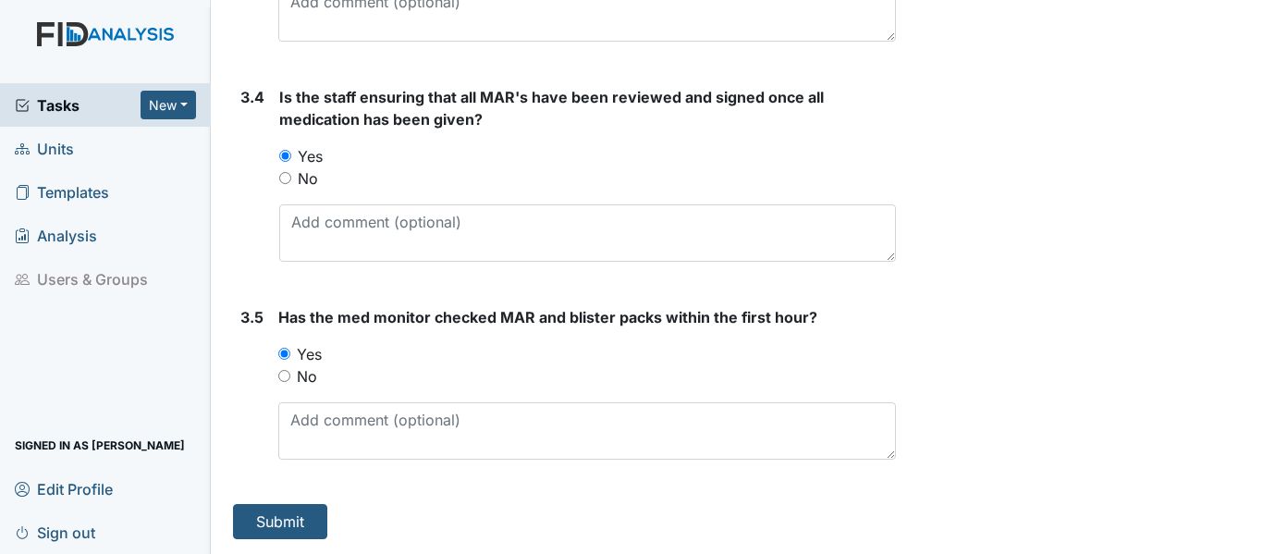
scroll to position [3157, 0]
click at [304, 513] on button "Submit" at bounding box center [280, 521] width 94 height 35
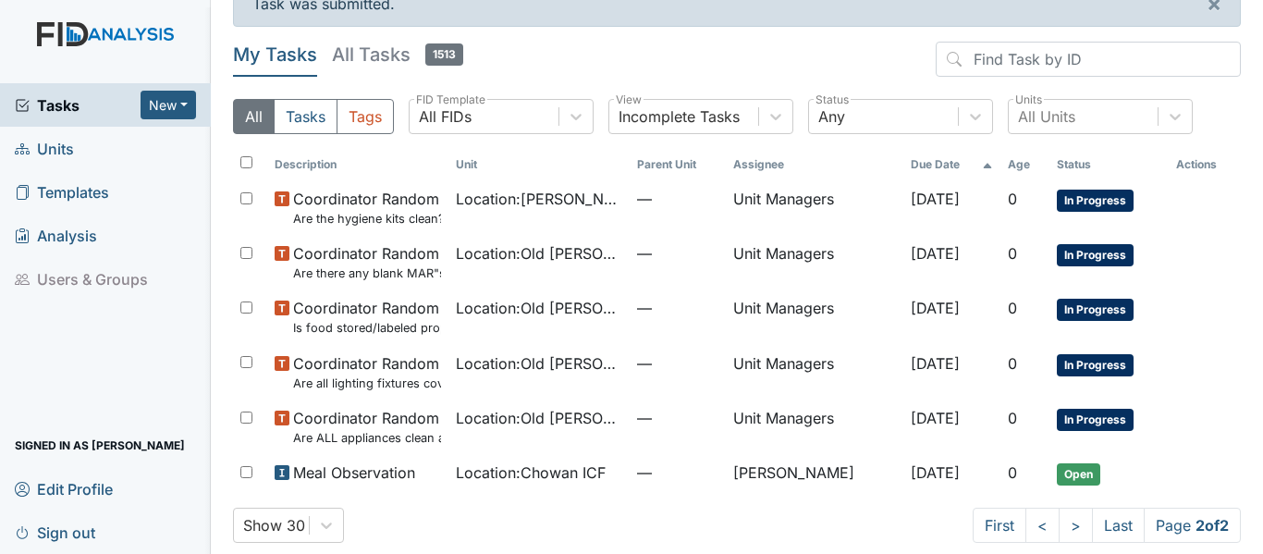
scroll to position [53, 0]
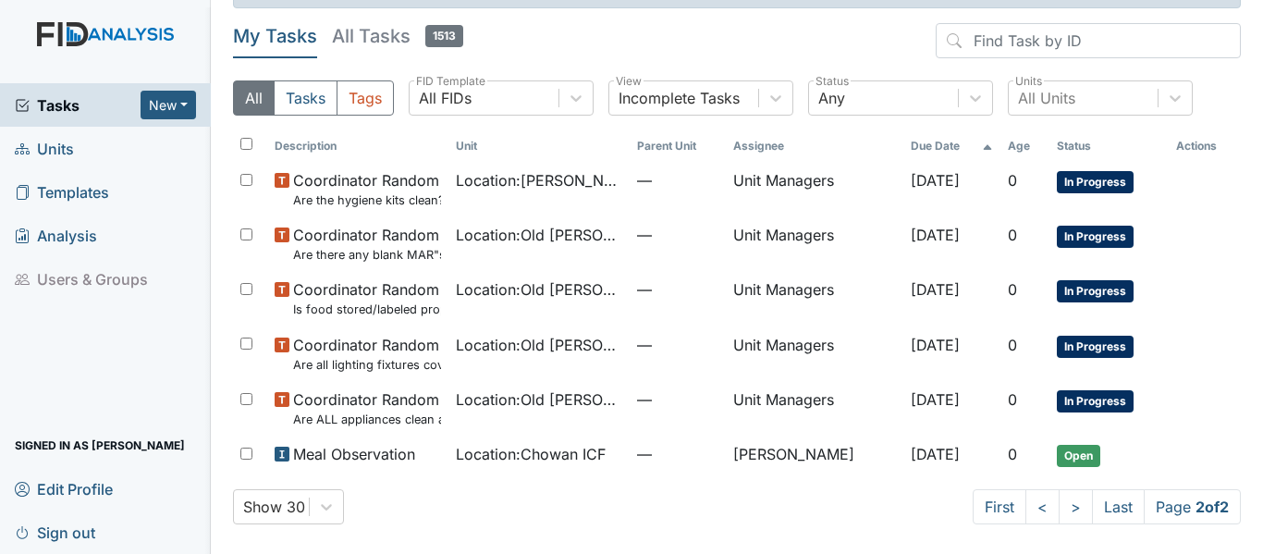
click at [515, 457] on span "Location : Chowan ICF" at bounding box center [531, 454] width 150 height 22
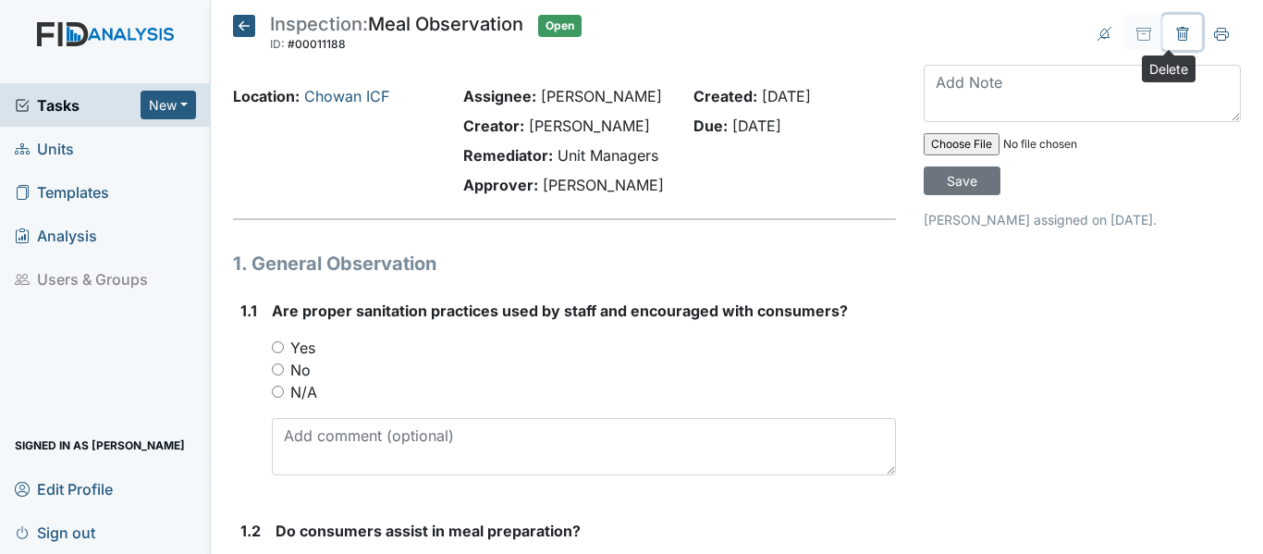
click at [1175, 34] on icon at bounding box center [1182, 34] width 15 height 15
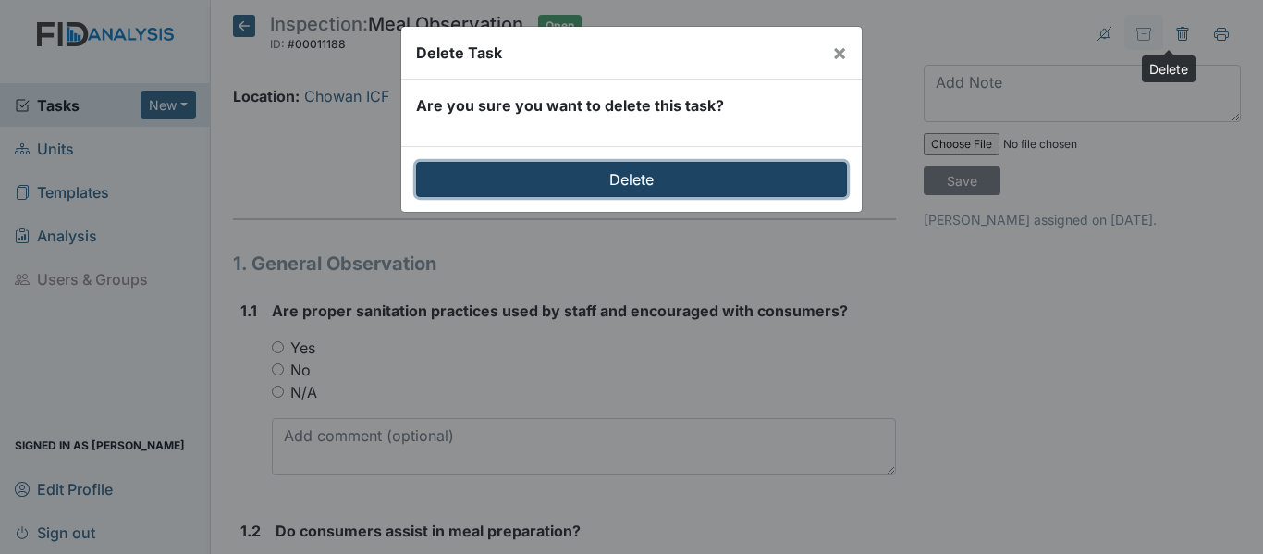
click at [687, 185] on input "Delete" at bounding box center [631, 179] width 431 height 35
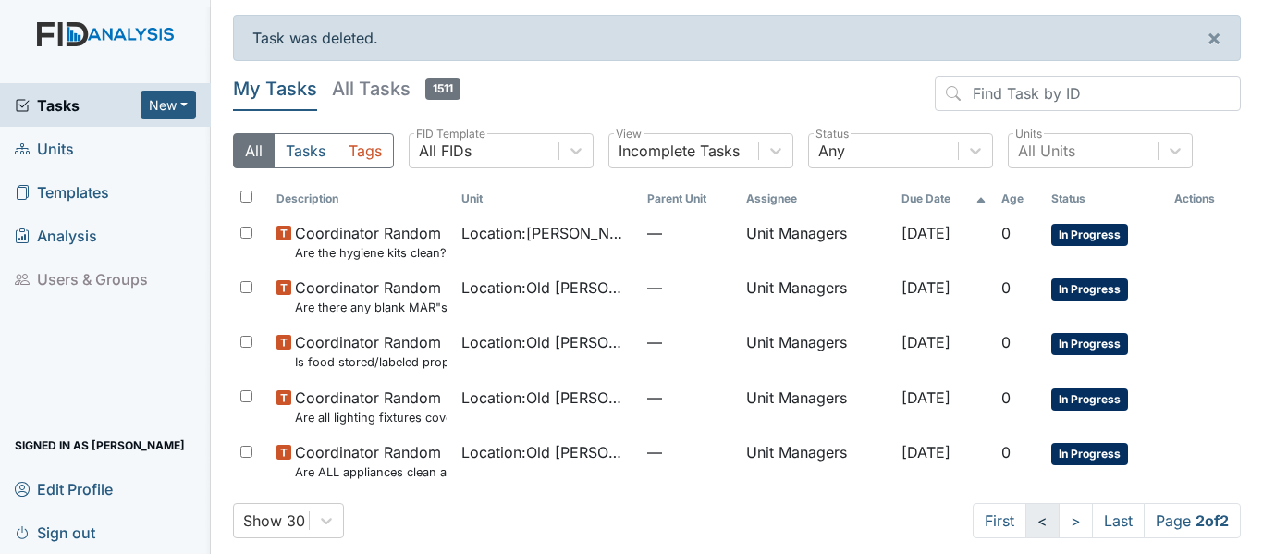
click at [1025, 525] on link "<" at bounding box center [1042, 520] width 34 height 35
click at [52, 148] on span "Units" at bounding box center [44, 148] width 59 height 29
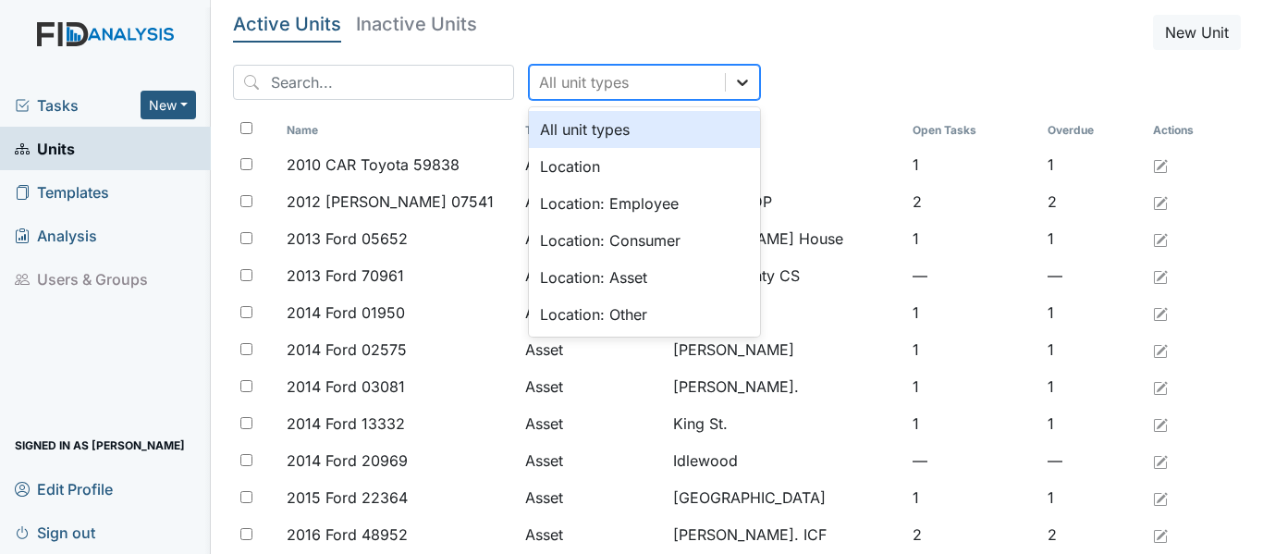
click at [733, 77] on icon at bounding box center [742, 82] width 18 height 18
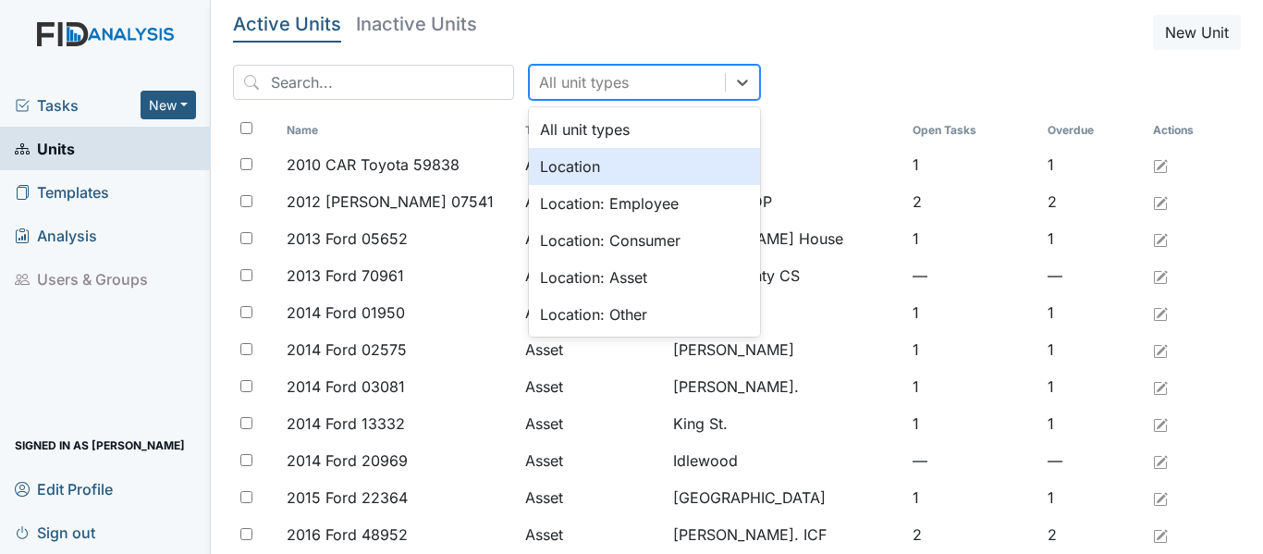
click at [554, 169] on div "Location" at bounding box center [644, 166] width 231 height 37
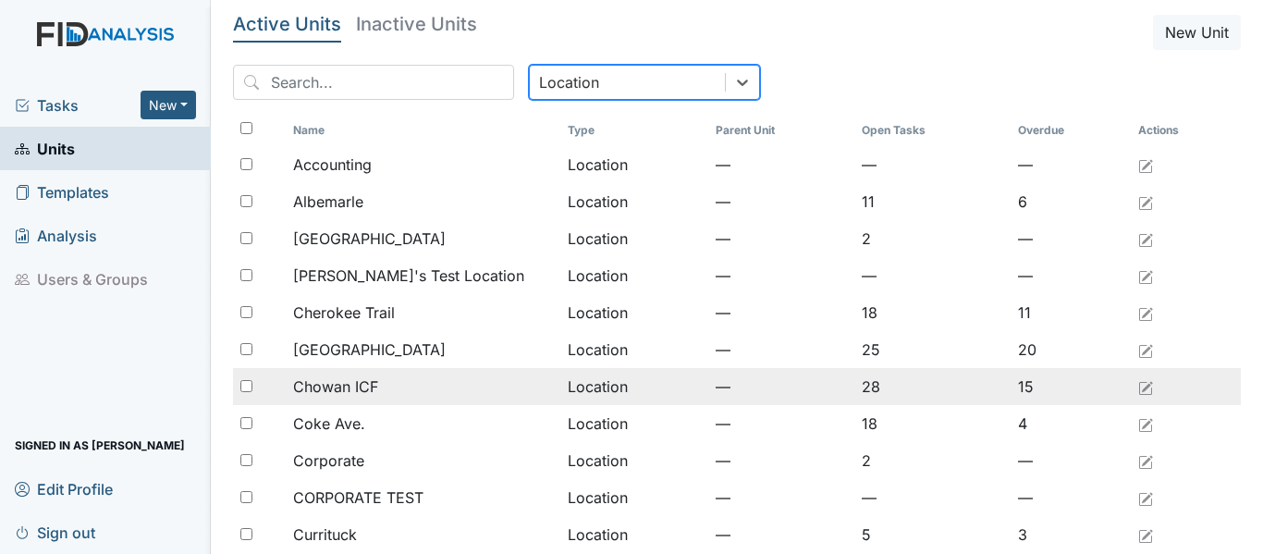
click at [352, 386] on span "Chowan ICF" at bounding box center [335, 386] width 85 height 22
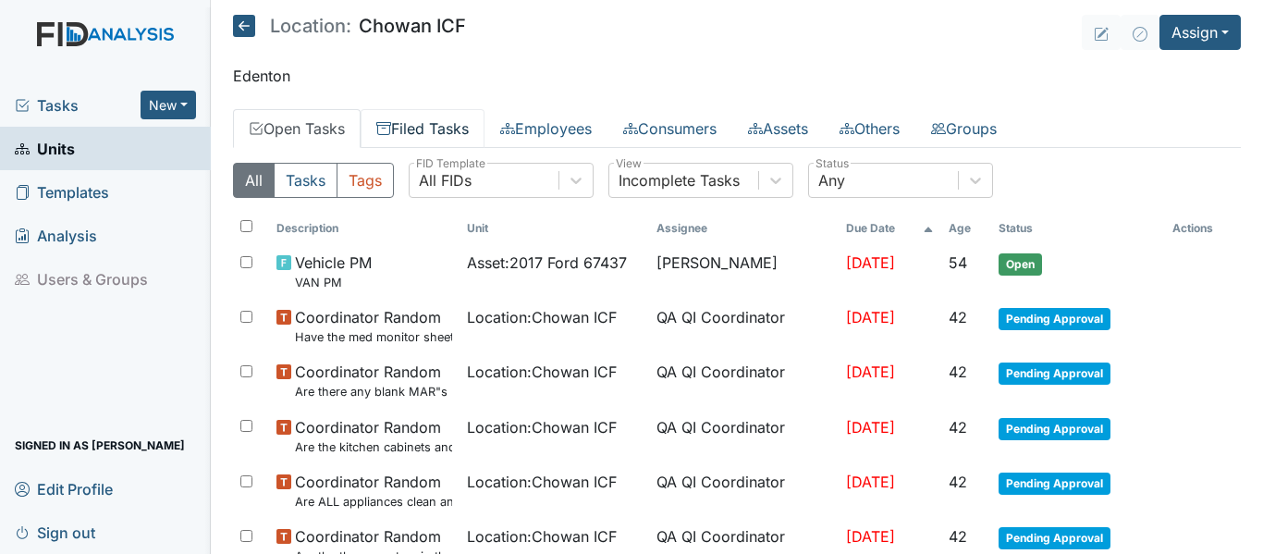
click at [443, 126] on link "Filed Tasks" at bounding box center [423, 128] width 124 height 39
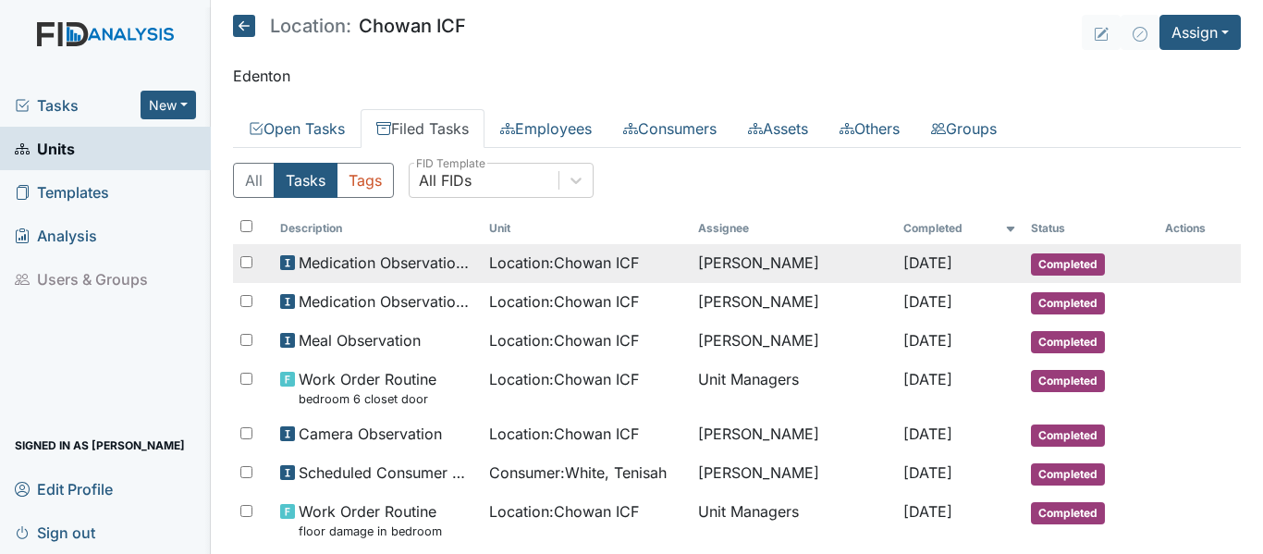
click at [567, 255] on span "Location : Chowan ICF" at bounding box center [564, 262] width 150 height 22
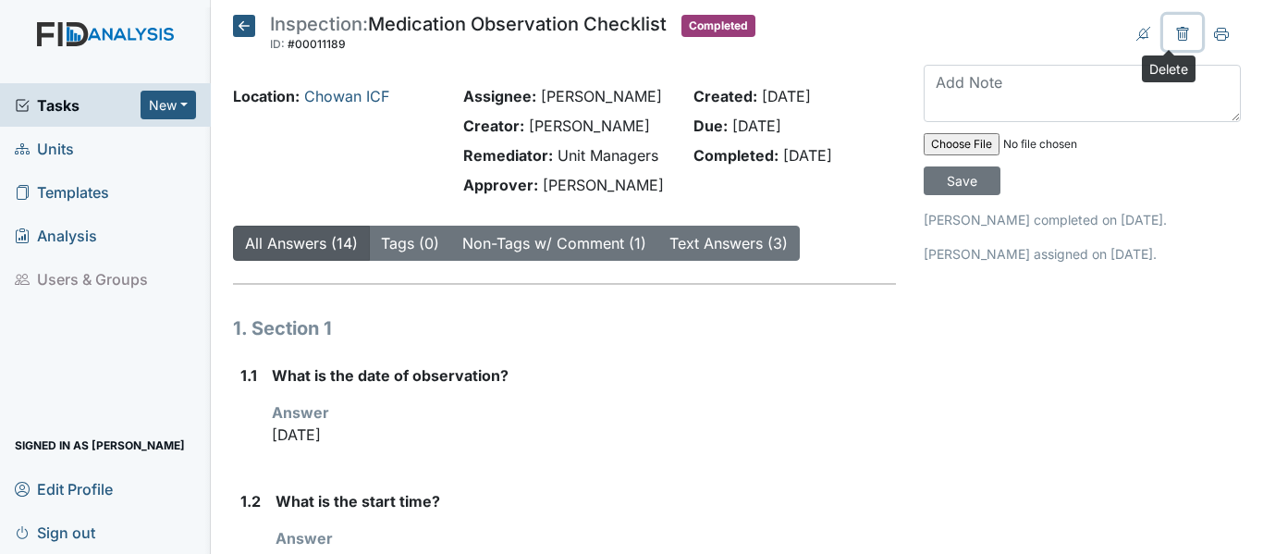
click at [1180, 34] on icon at bounding box center [1183, 34] width 6 height 6
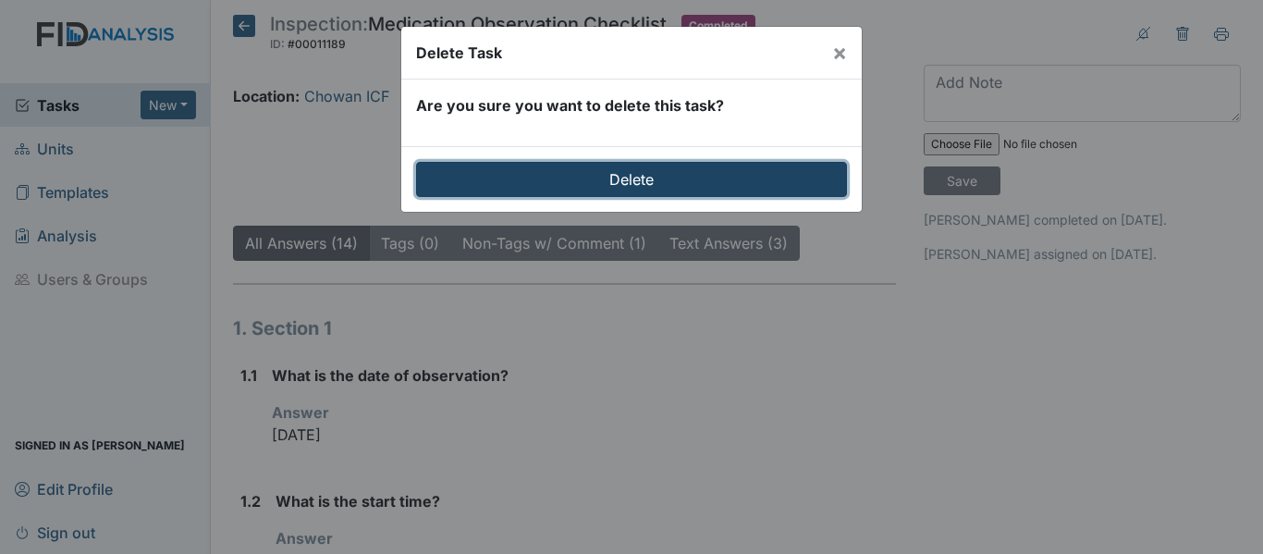
click at [694, 169] on input "Delete" at bounding box center [631, 179] width 431 height 35
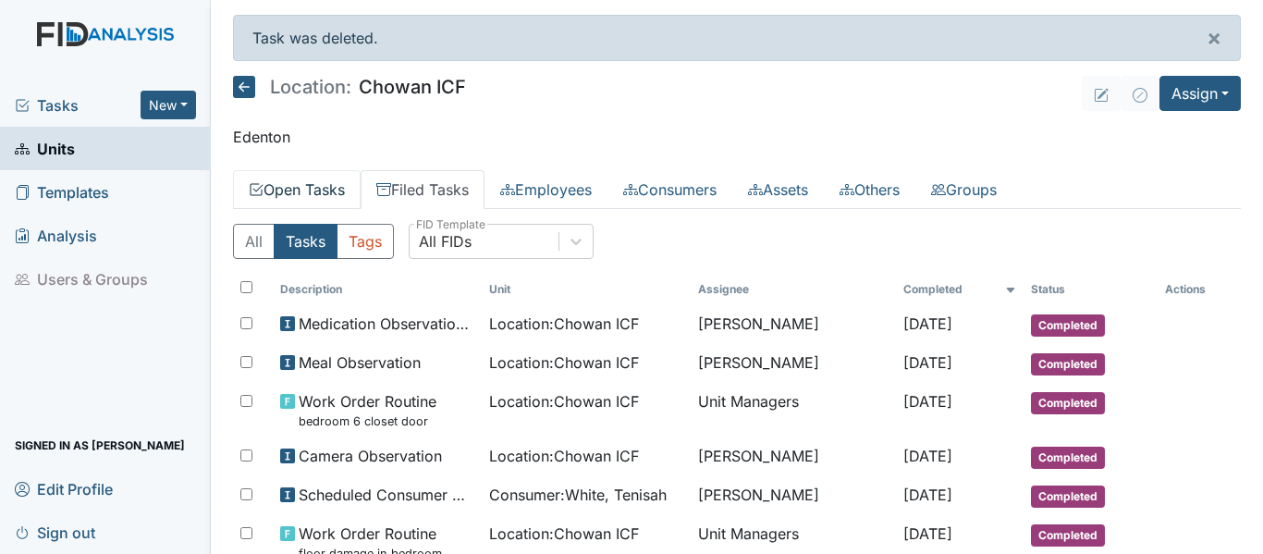
click at [304, 190] on link "Open Tasks" at bounding box center [297, 189] width 128 height 39
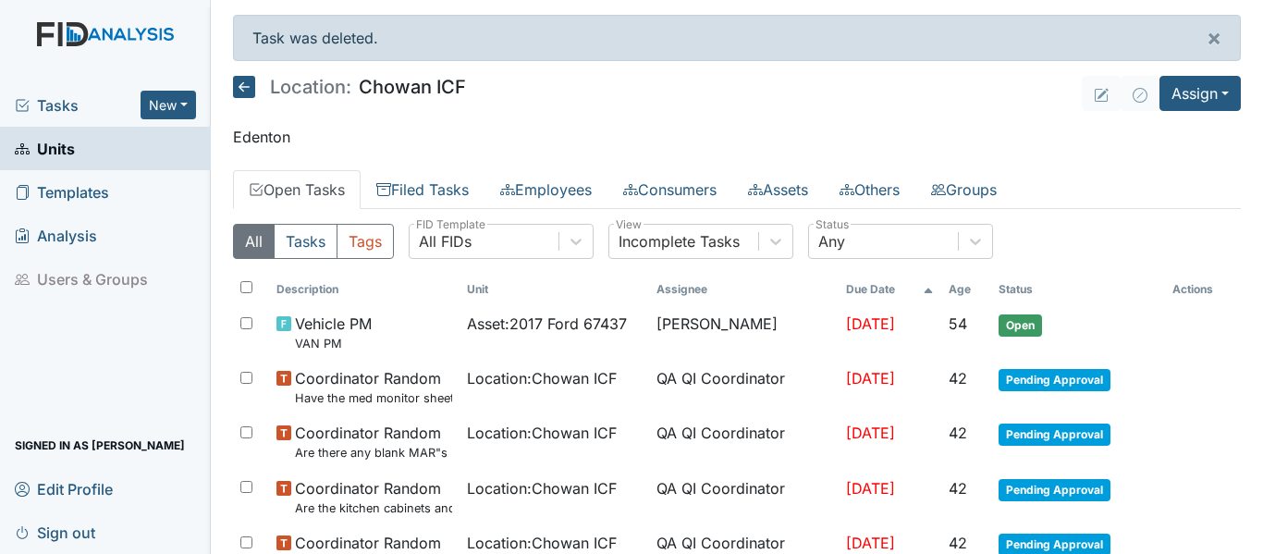
click at [243, 79] on icon at bounding box center [244, 87] width 22 height 22
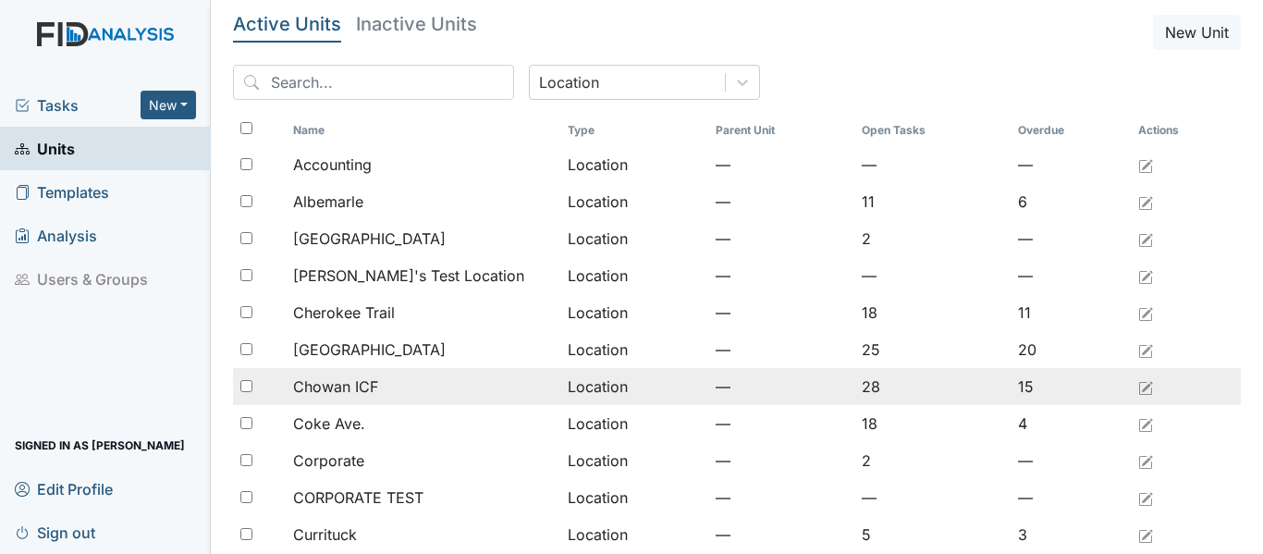
click at [366, 379] on span "Chowan ICF" at bounding box center [335, 386] width 85 height 22
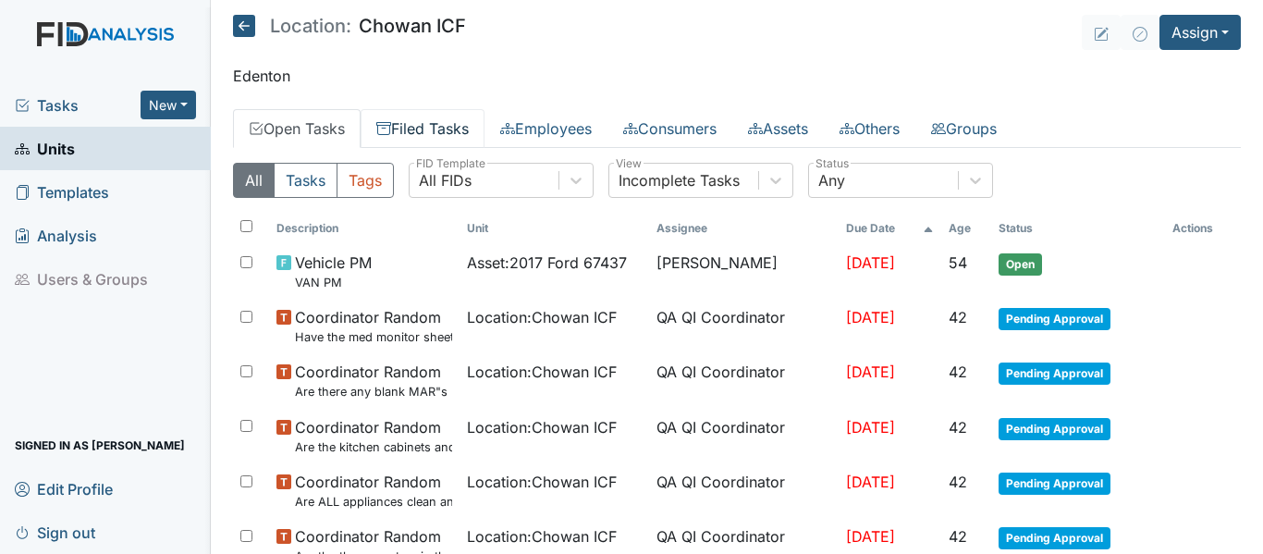
click at [425, 129] on link "Filed Tasks" at bounding box center [423, 128] width 124 height 39
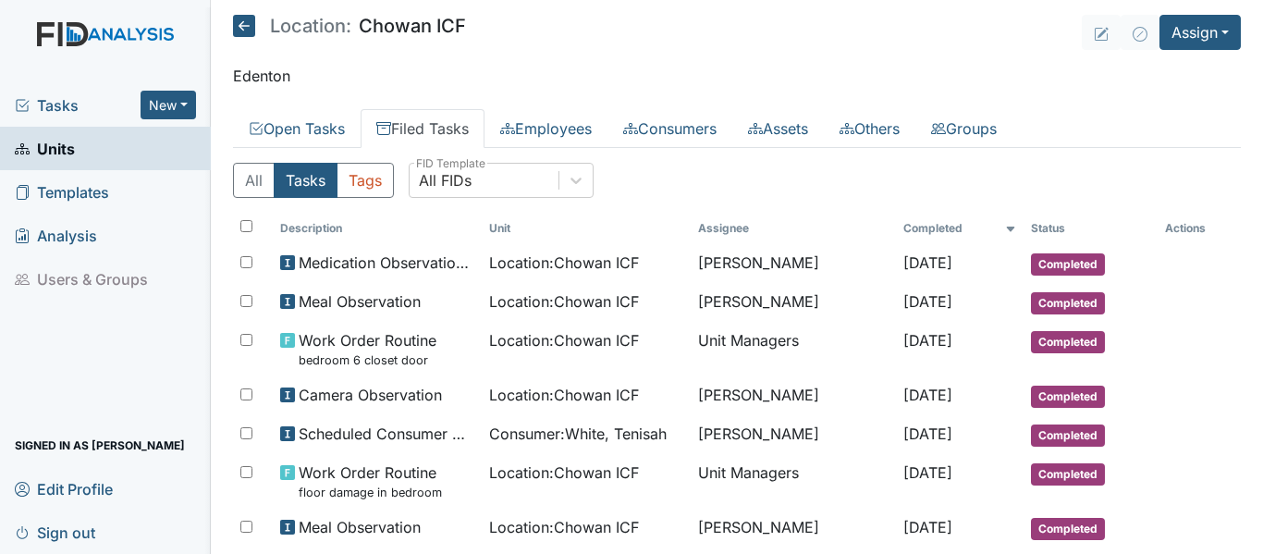
click at [238, 22] on icon at bounding box center [244, 26] width 22 height 22
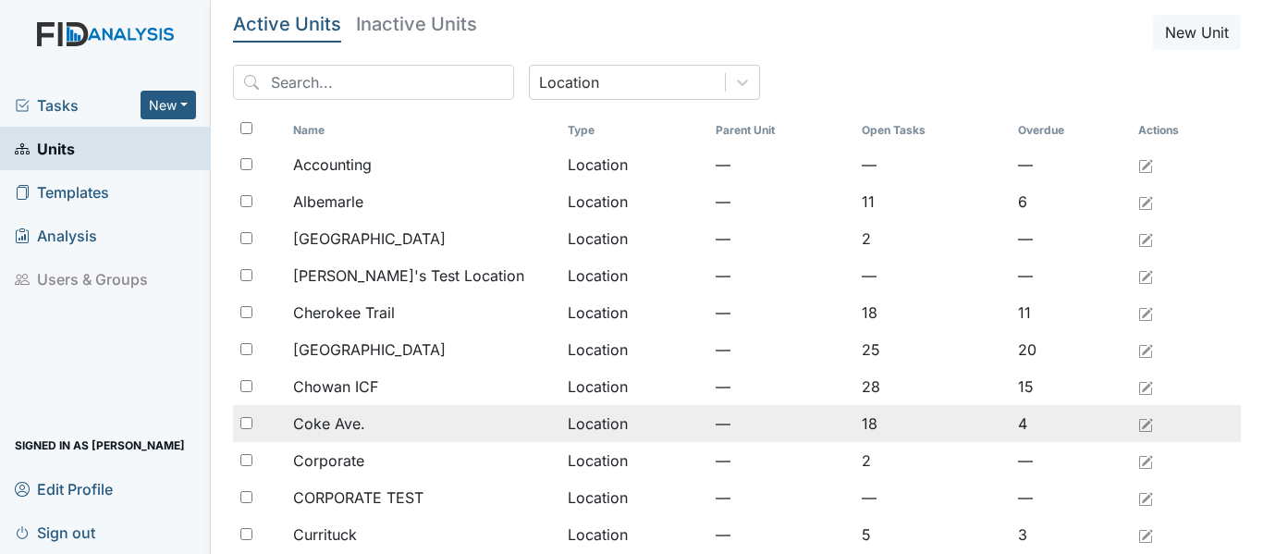
click at [351, 428] on span "Coke Ave." at bounding box center [329, 423] width 72 height 22
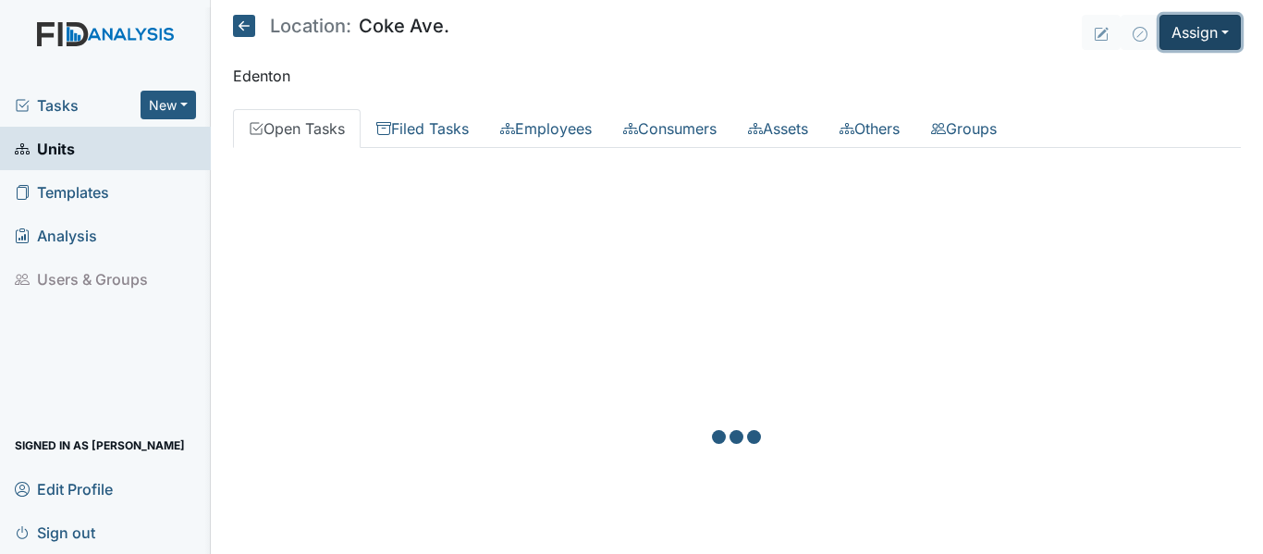
click at [1196, 30] on button "Assign" at bounding box center [1199, 32] width 81 height 35
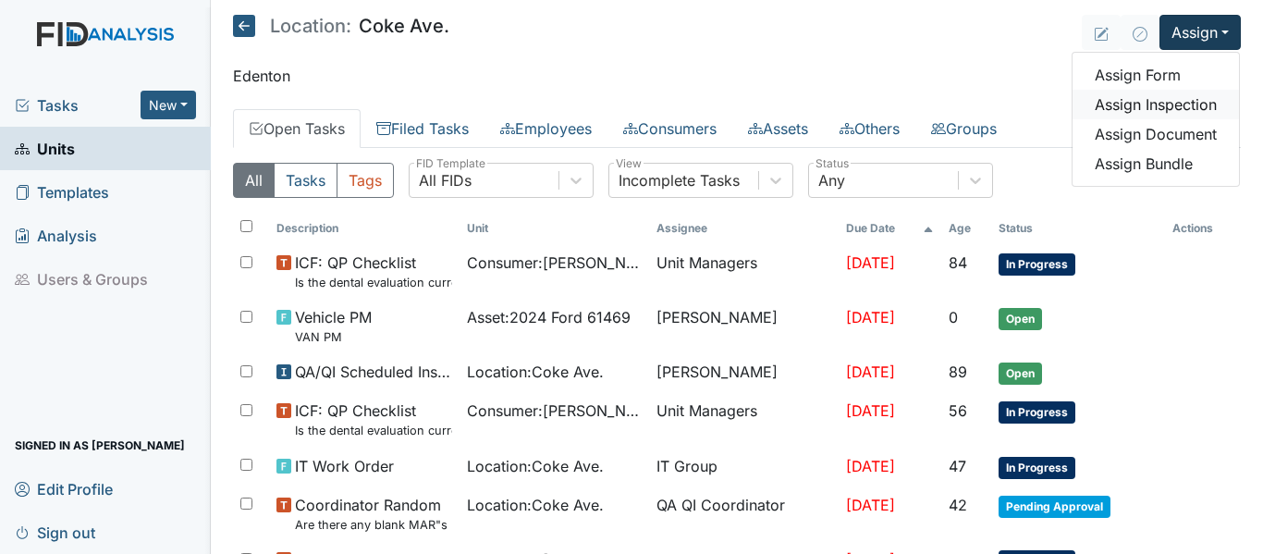
click at [1167, 103] on link "Assign Inspection" at bounding box center [1156, 105] width 166 height 30
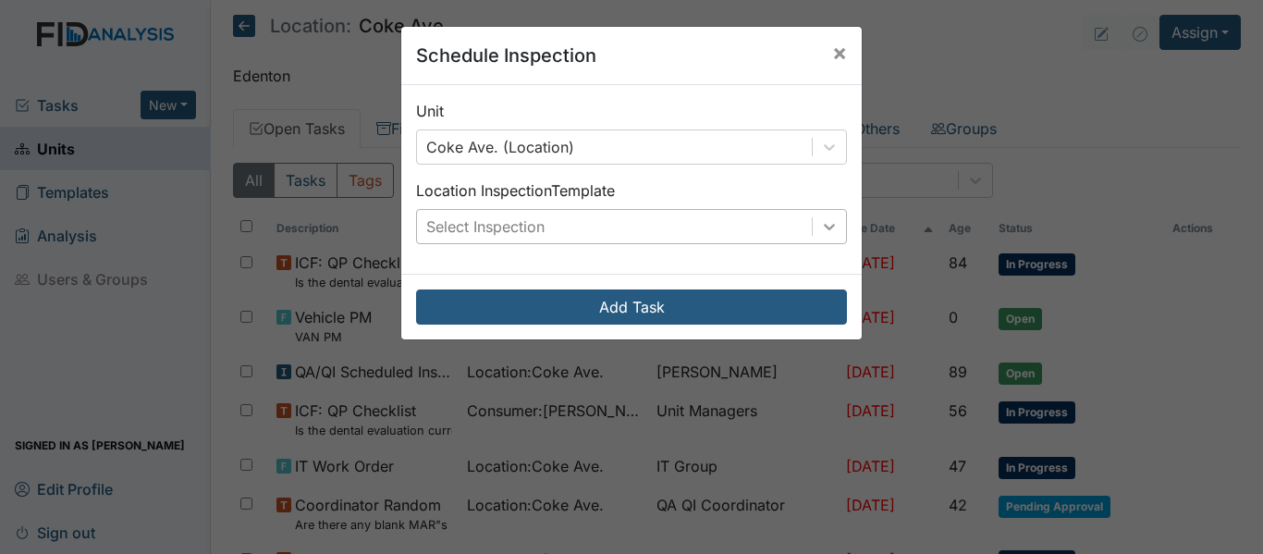
click at [830, 223] on icon at bounding box center [829, 226] width 18 height 18
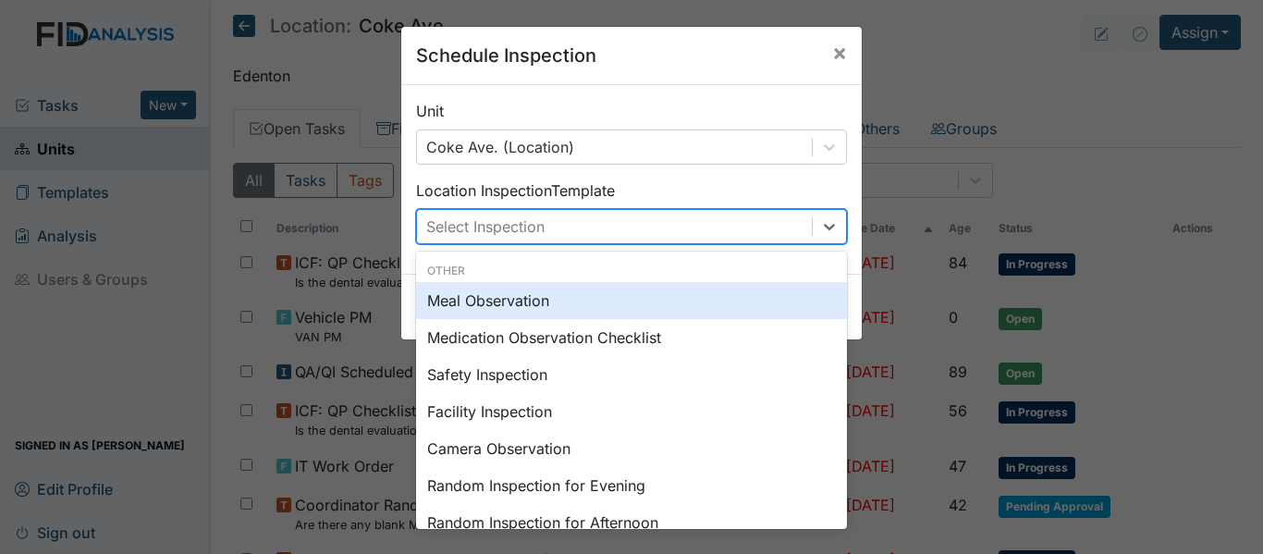
click at [483, 300] on div "Meal Observation" at bounding box center [631, 300] width 431 height 37
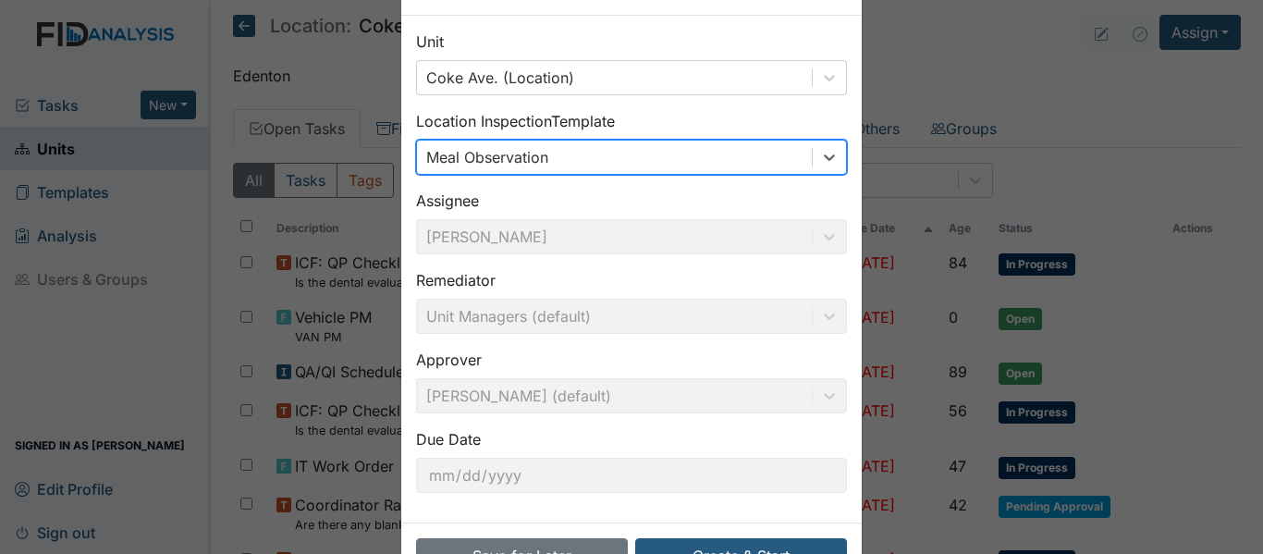
scroll to position [130, 0]
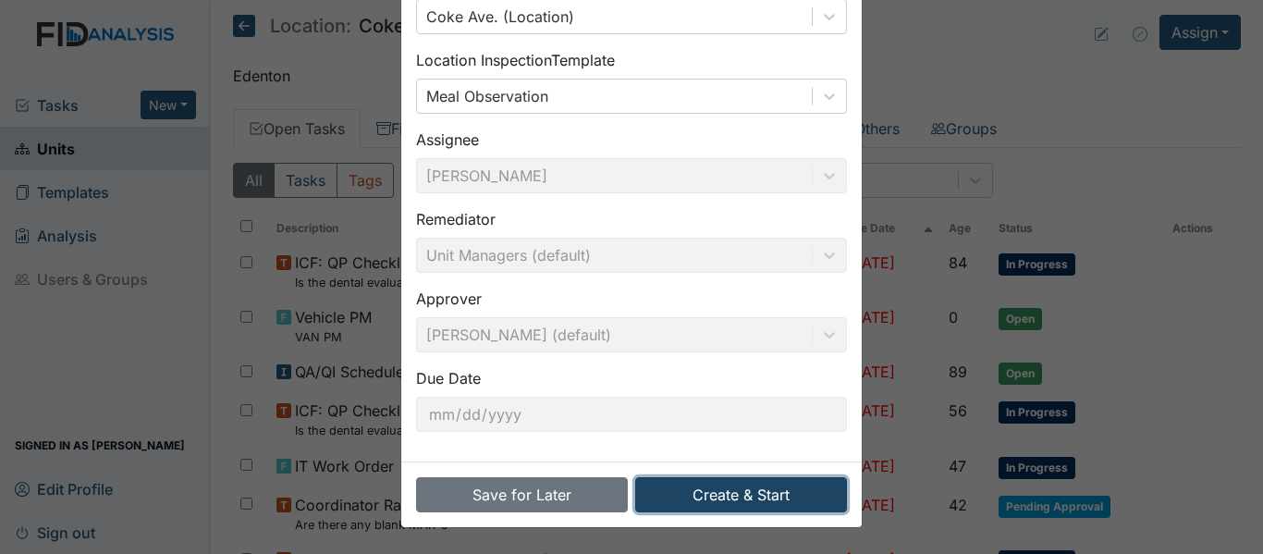
click at [736, 495] on button "Create & Start" at bounding box center [741, 494] width 212 height 35
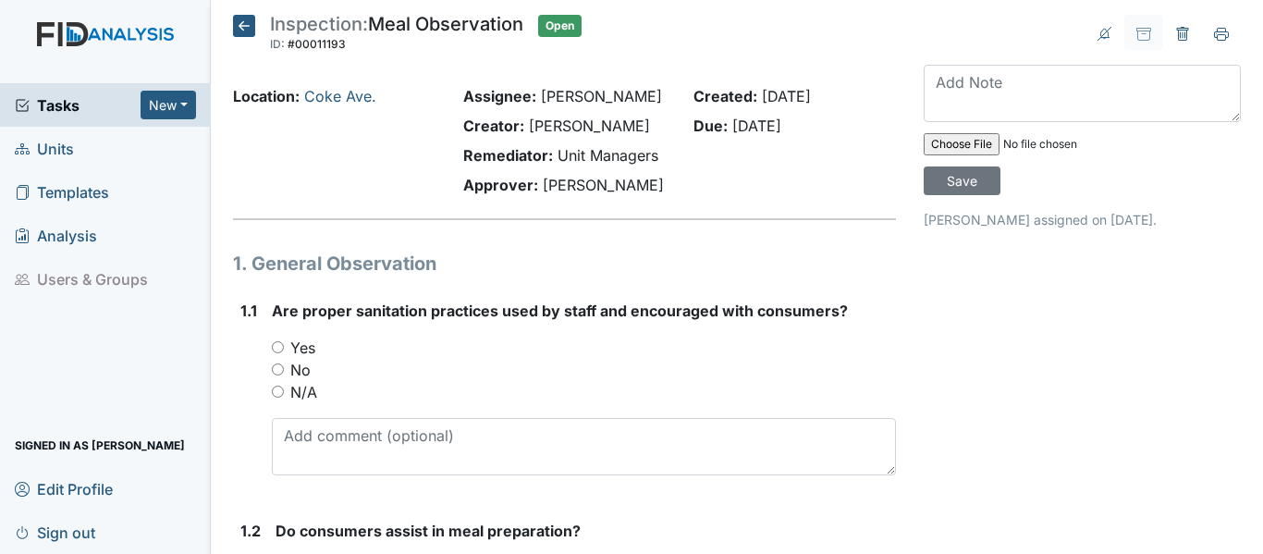
click at [237, 26] on icon at bounding box center [244, 26] width 22 height 22
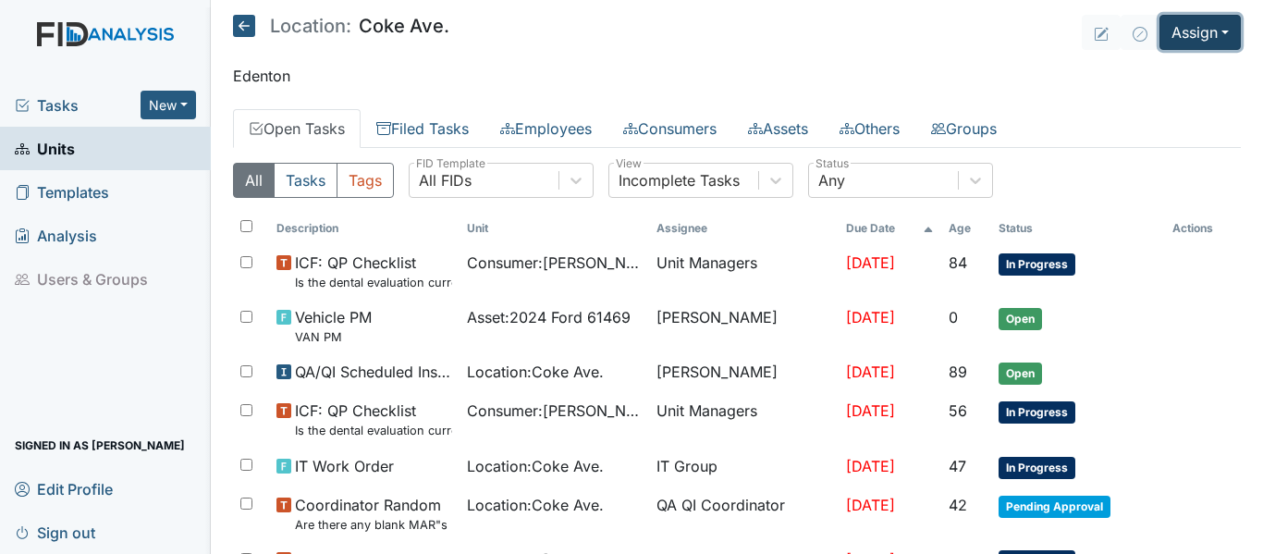
click at [1177, 30] on button "Assign" at bounding box center [1199, 32] width 81 height 35
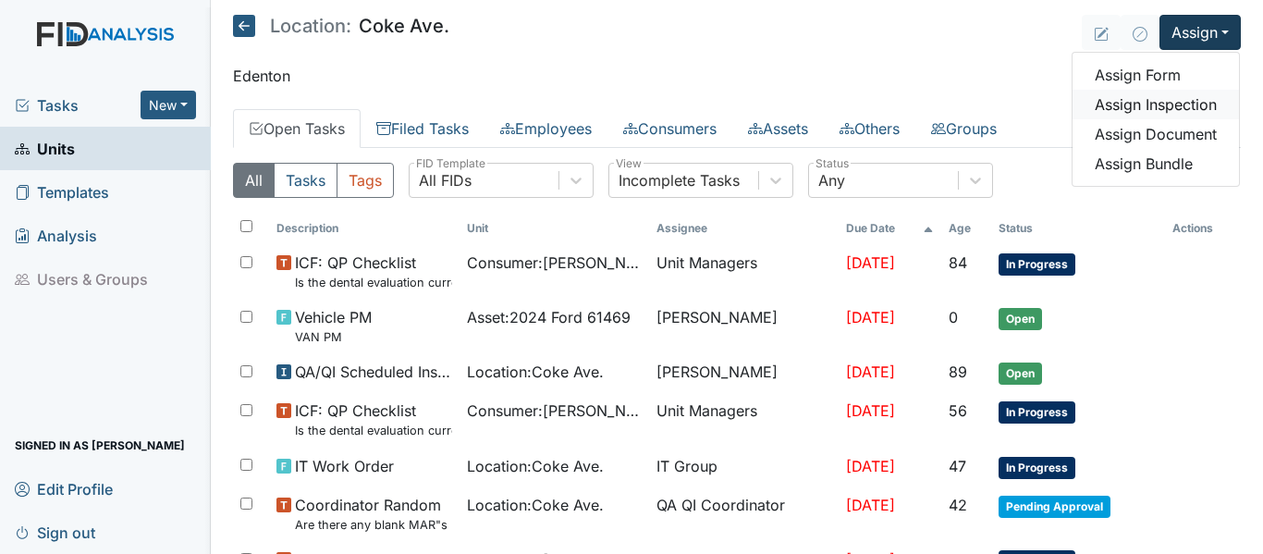
click at [1135, 109] on link "Assign Inspection" at bounding box center [1156, 105] width 166 height 30
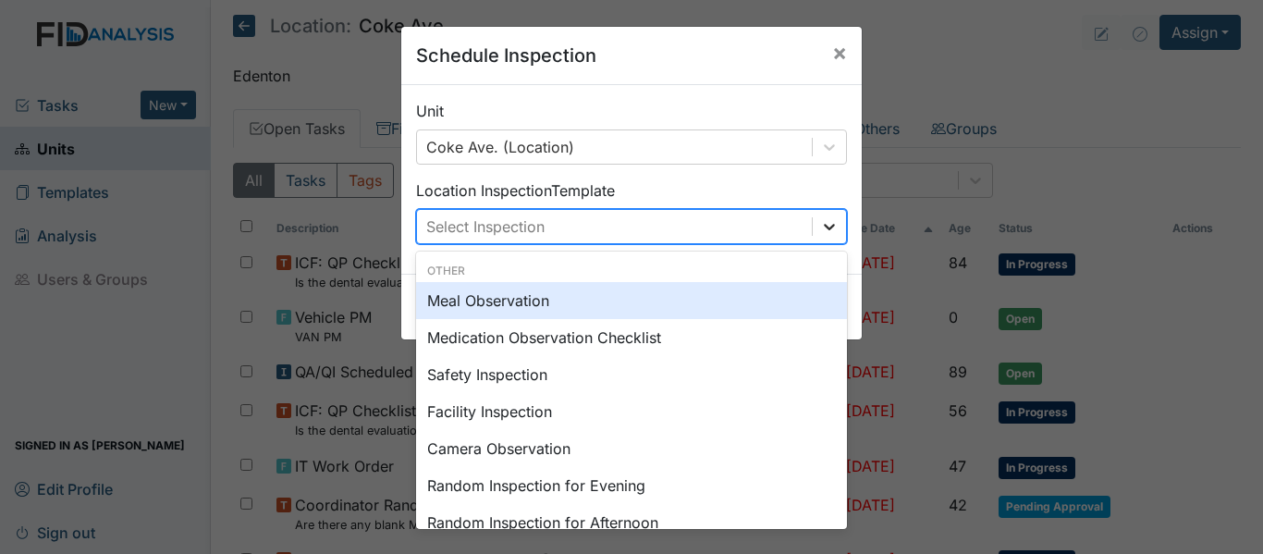
click at [820, 224] on icon at bounding box center [829, 226] width 18 height 18
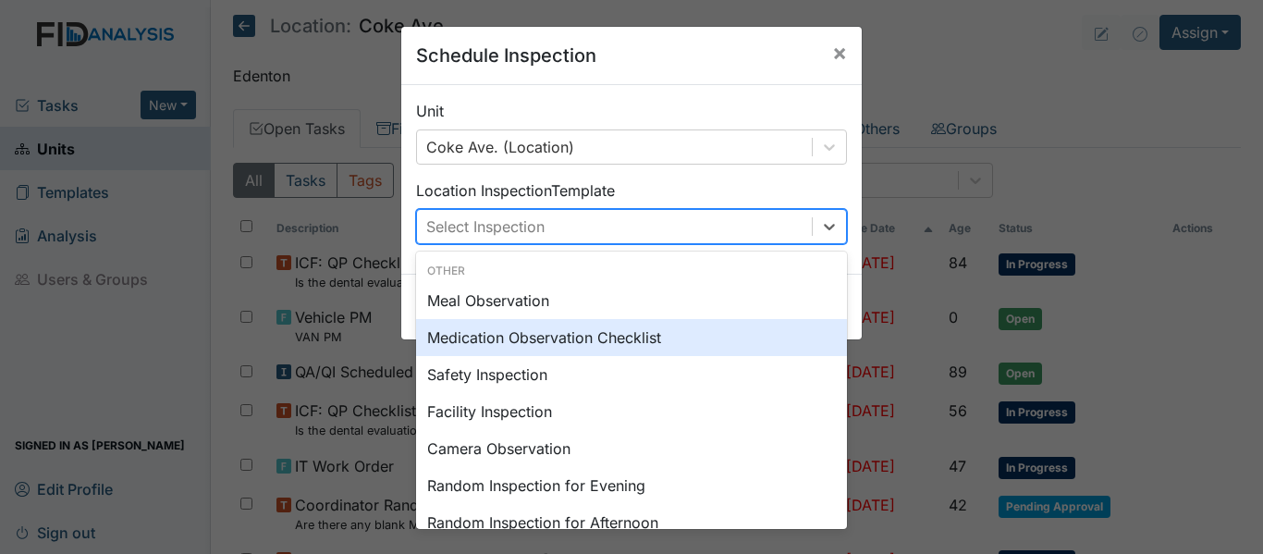
click at [599, 342] on div "Medication Observation Checklist" at bounding box center [631, 337] width 431 height 37
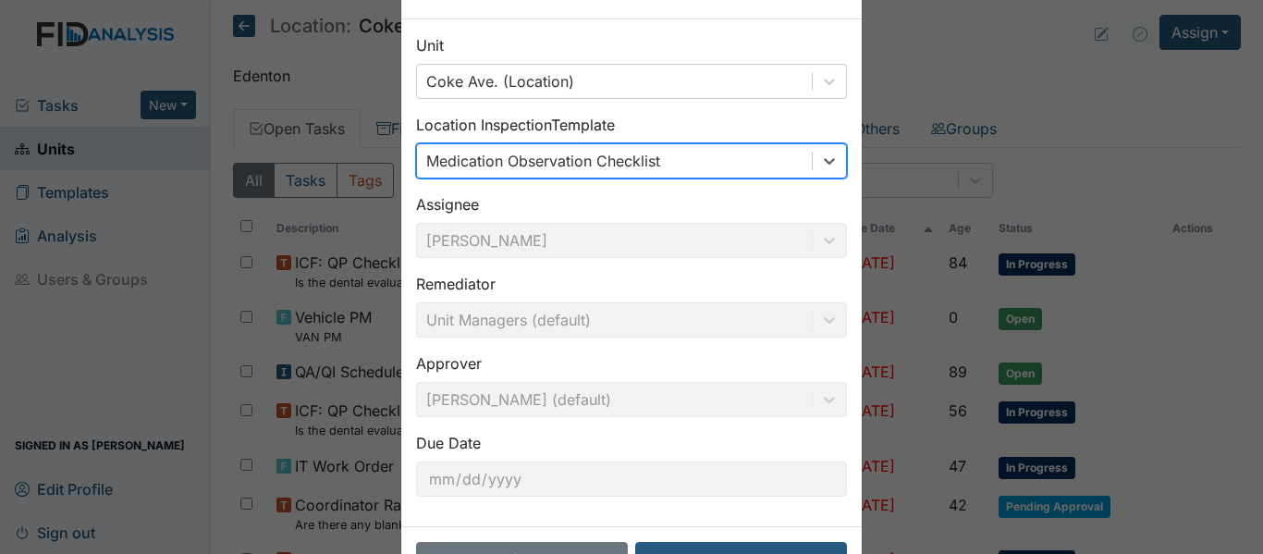
scroll to position [130, 0]
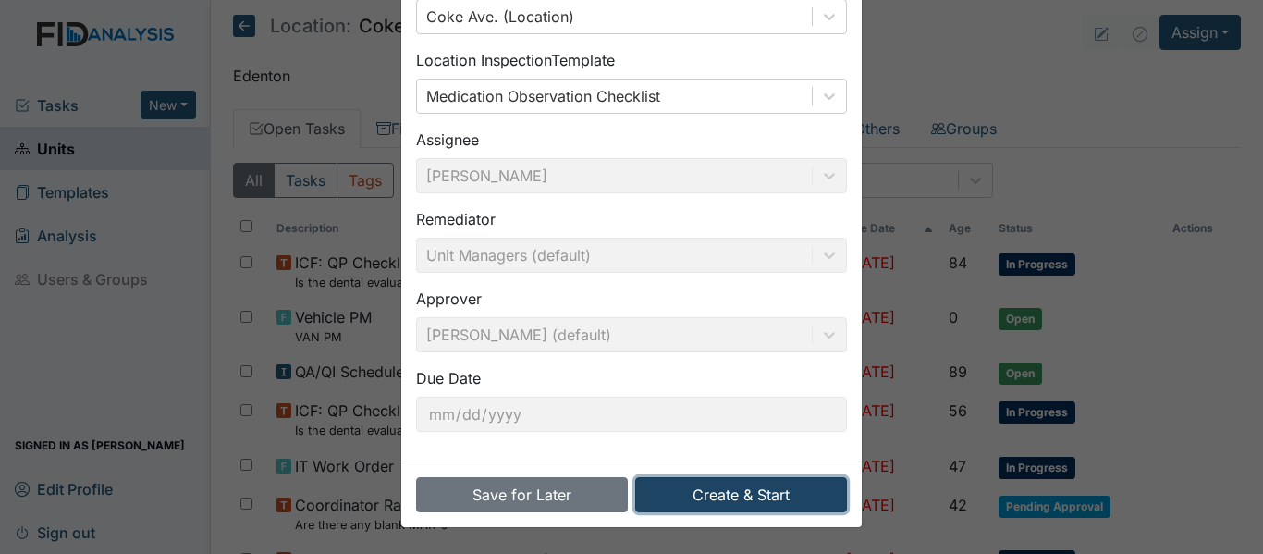
click at [698, 495] on button "Create & Start" at bounding box center [741, 494] width 212 height 35
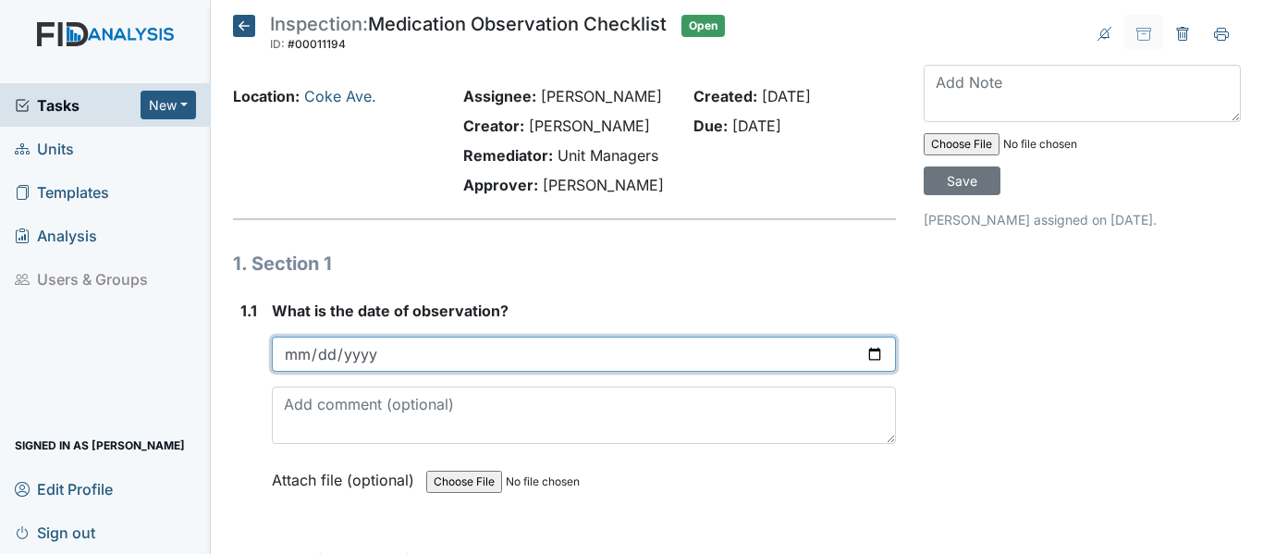
click at [870, 357] on input "date" at bounding box center [584, 354] width 624 height 35
type input "[DATE]"
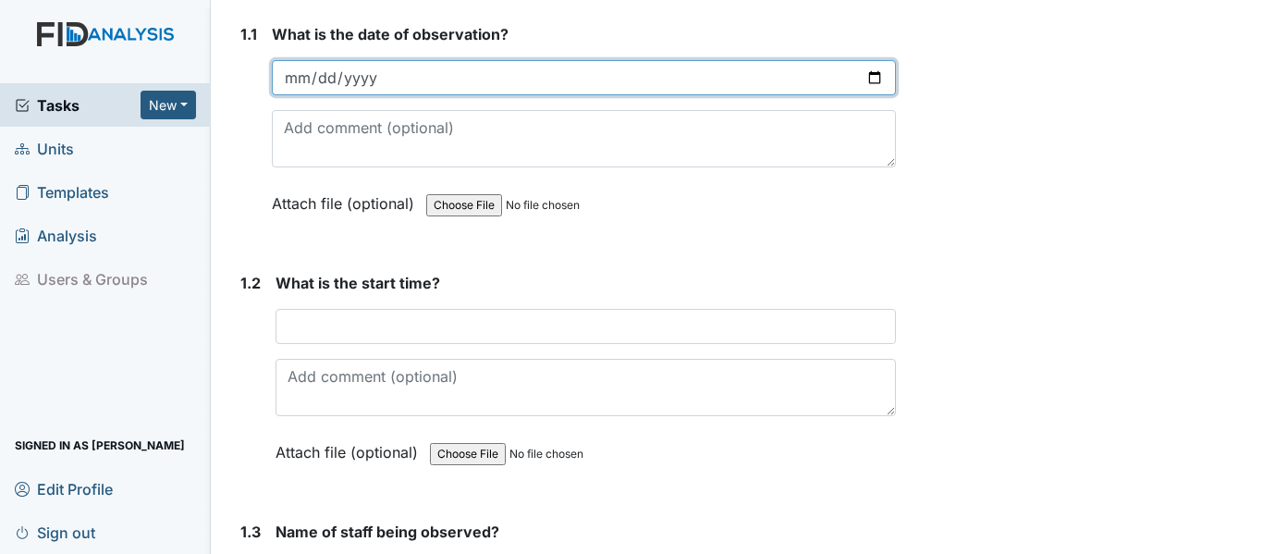
scroll to position [277, 0]
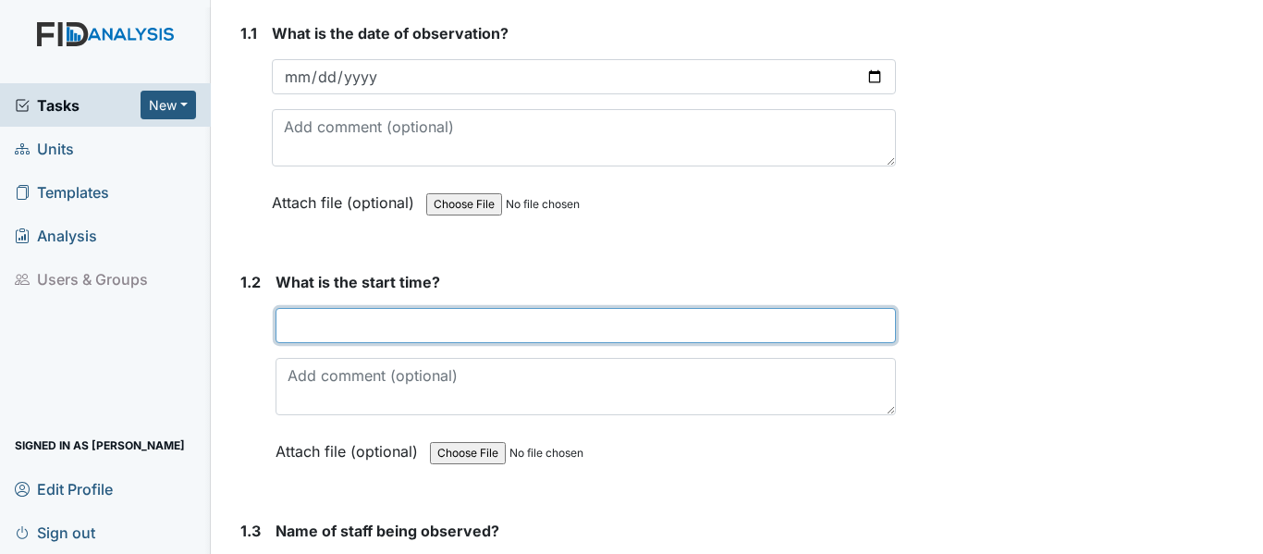
click at [368, 330] on input "text" at bounding box center [586, 325] width 620 height 35
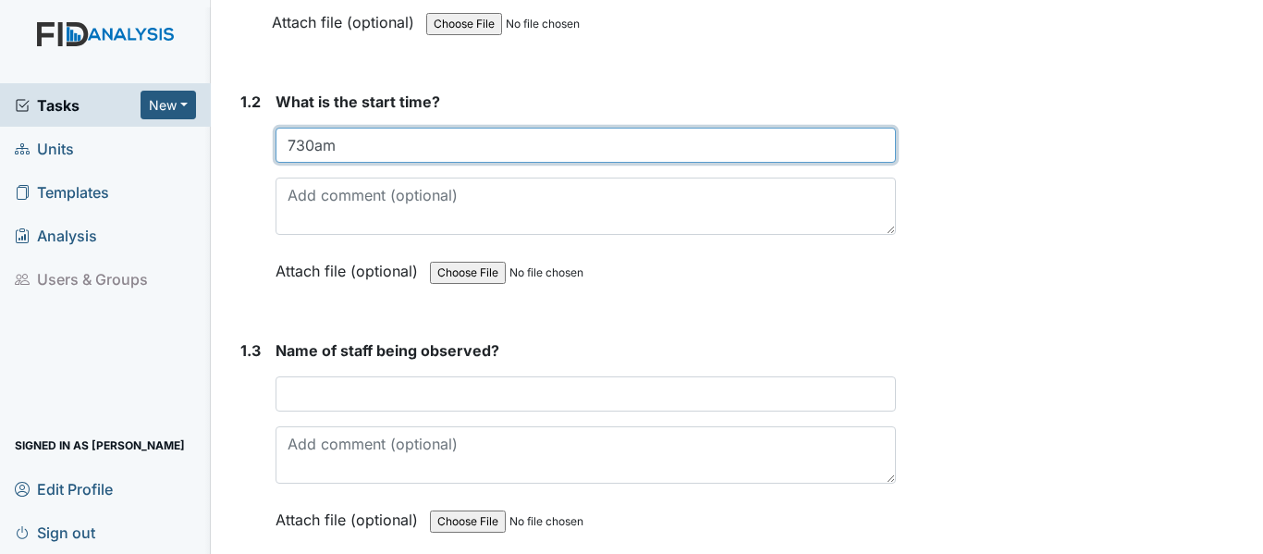
scroll to position [462, 0]
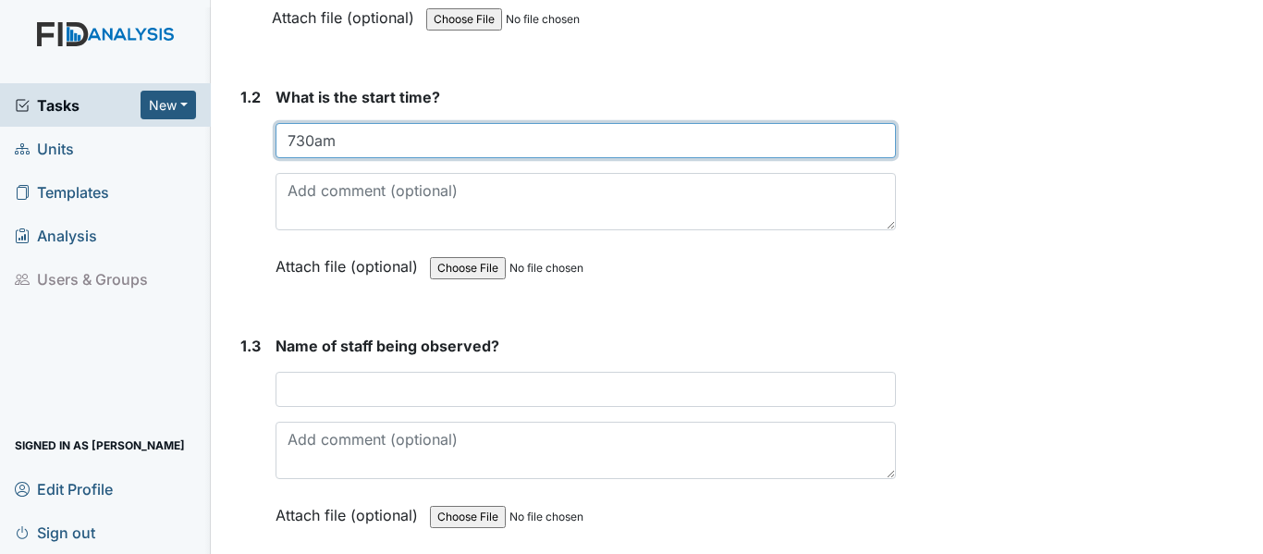
type input "730am"
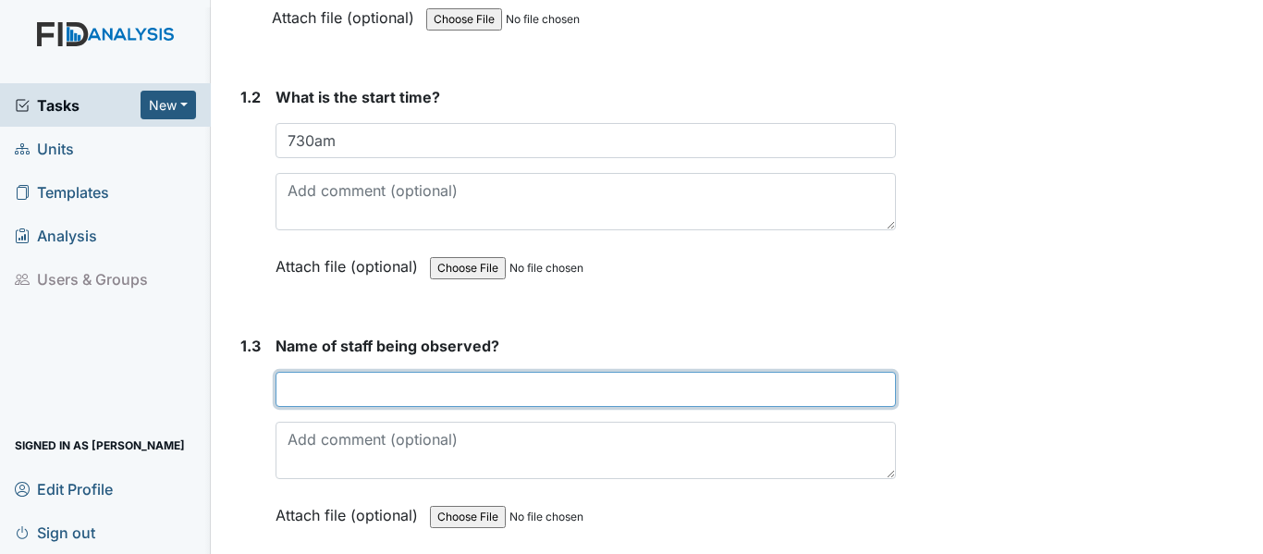
click at [309, 392] on input "text" at bounding box center [586, 389] width 620 height 35
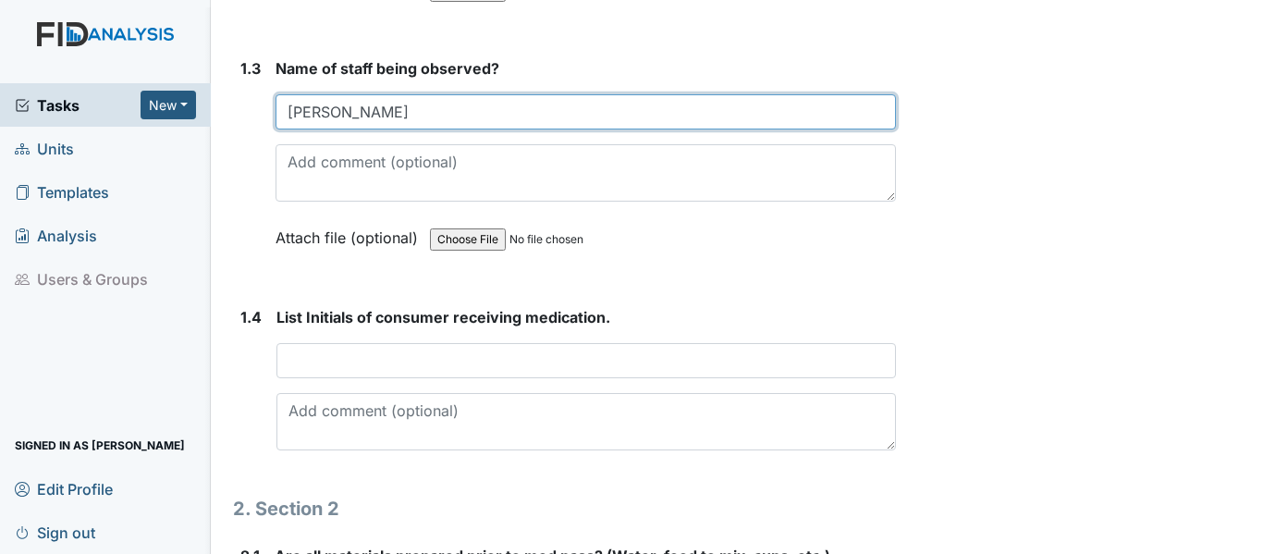
scroll to position [832, 0]
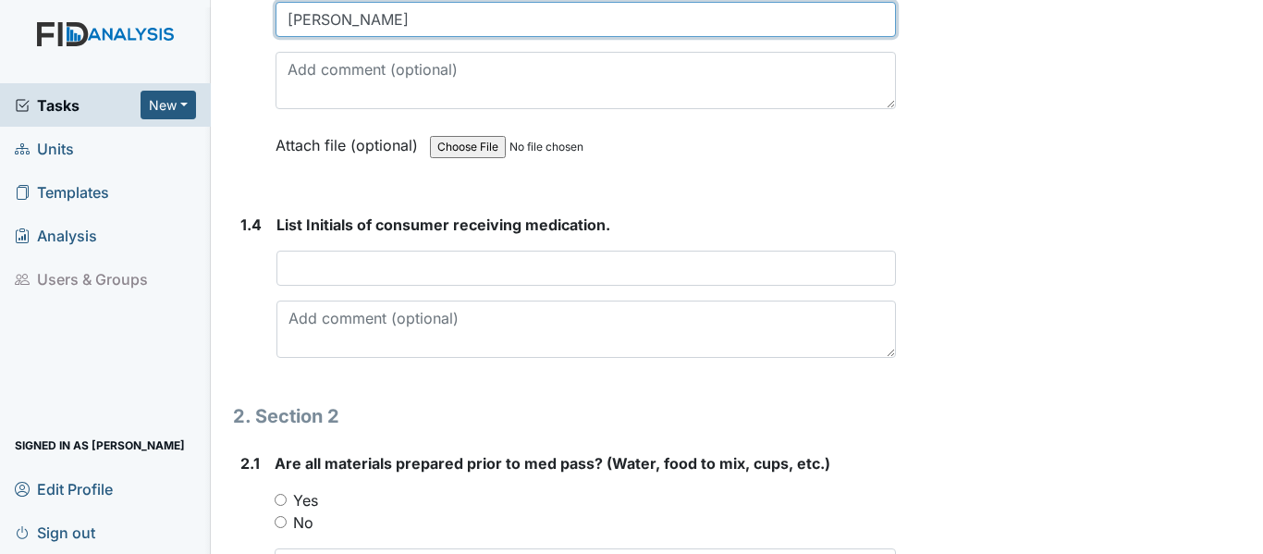
type input "Laverne"
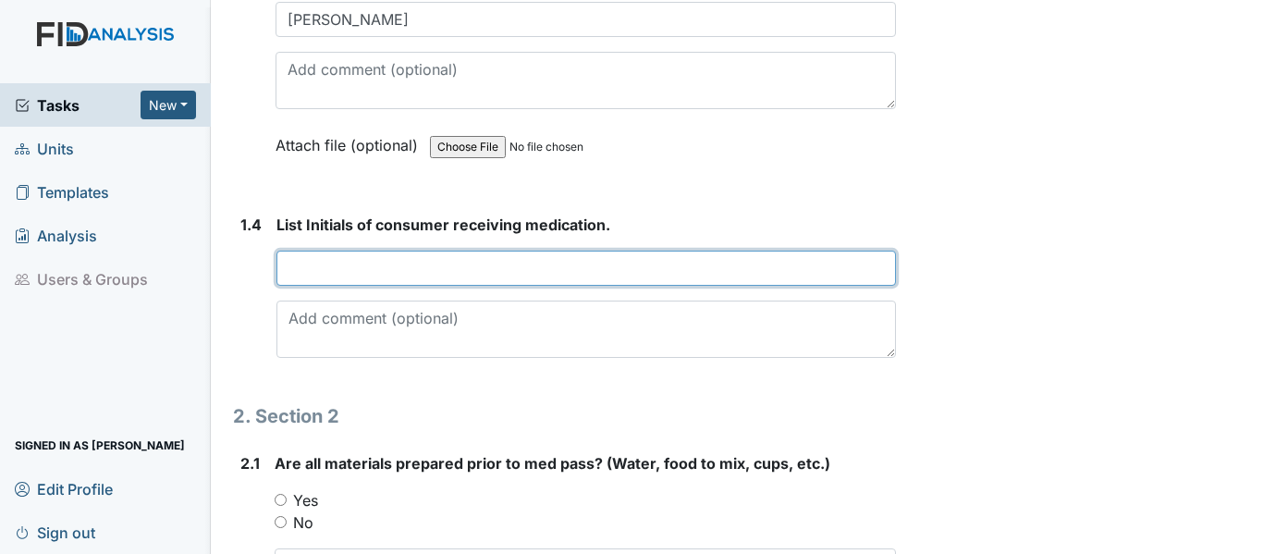
click at [359, 277] on input "text" at bounding box center [585, 268] width 619 height 35
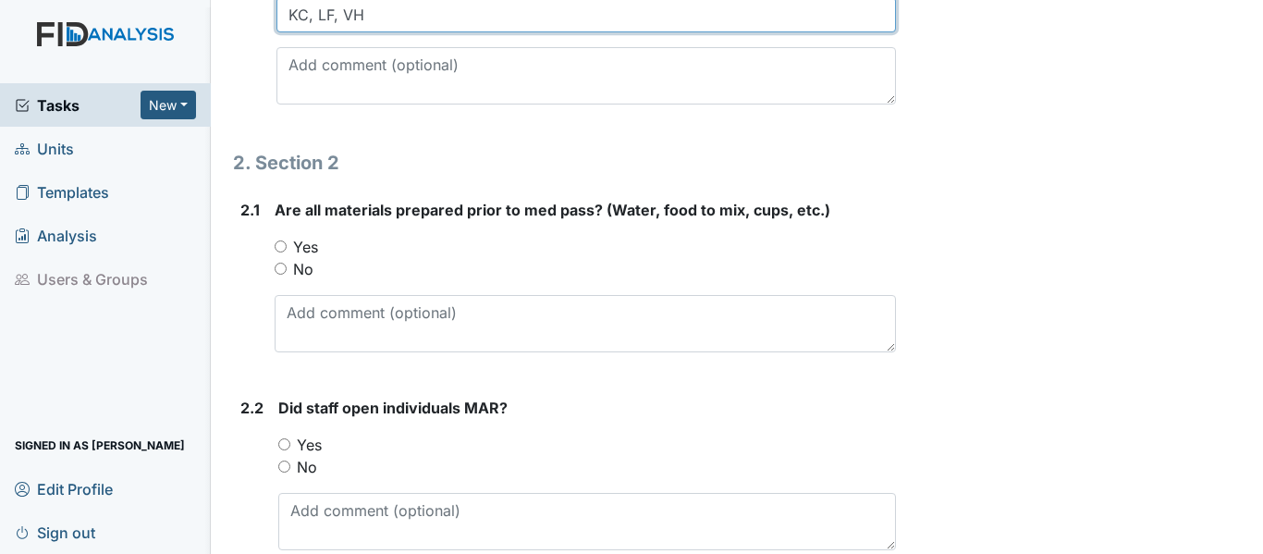
scroll to position [1110, 0]
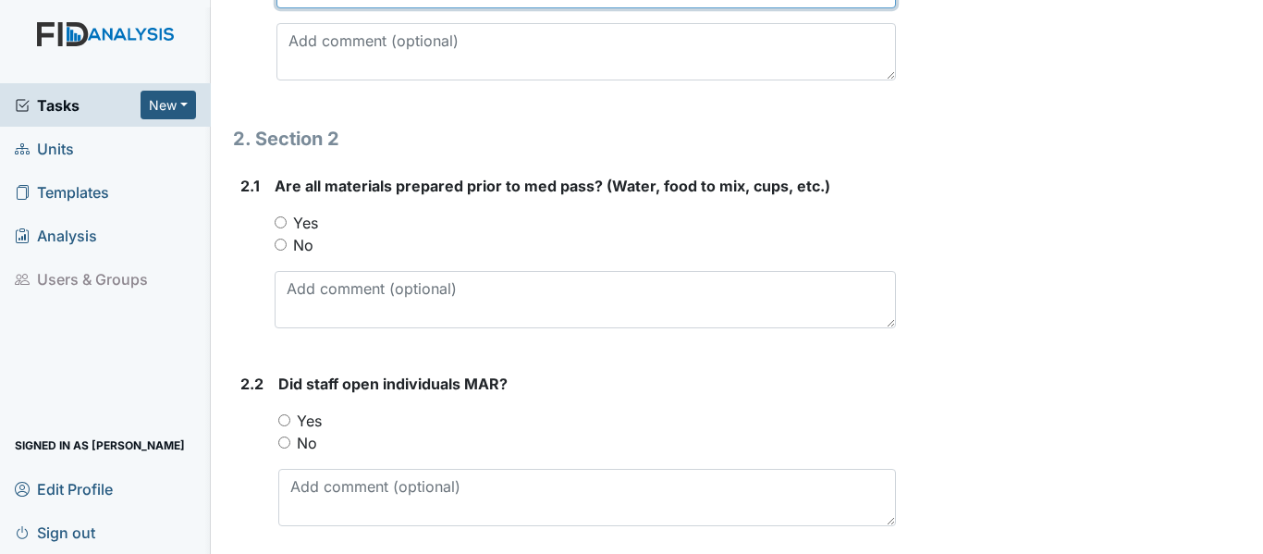
type input "KC, LF, VH"
click at [281, 220] on input "Yes" at bounding box center [281, 222] width 12 height 12
radio input "true"
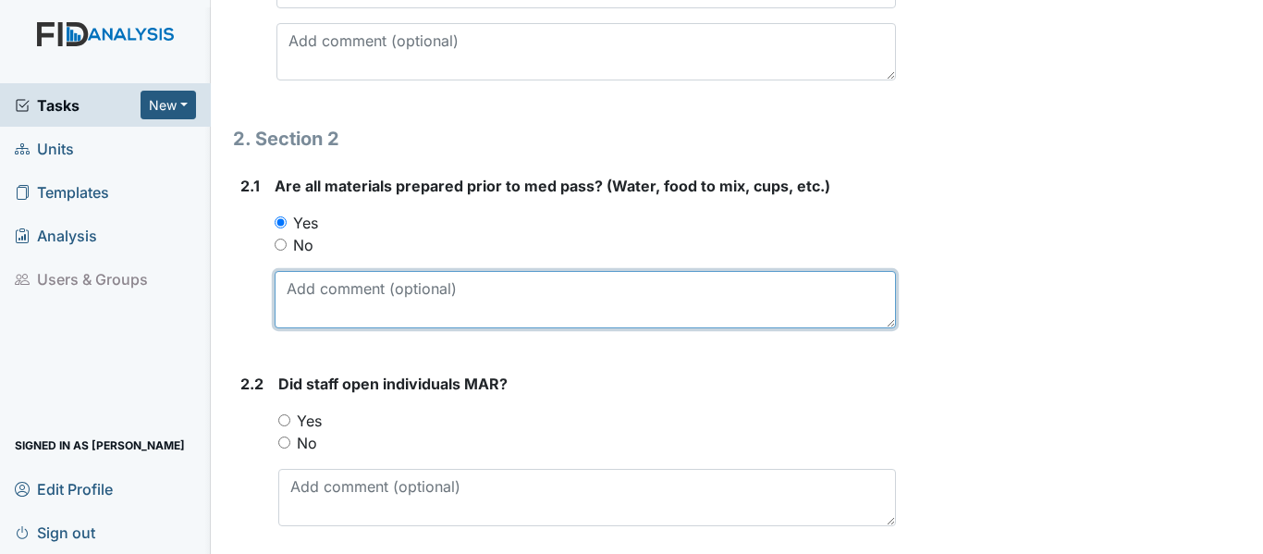
click at [376, 292] on textarea at bounding box center [585, 299] width 621 height 57
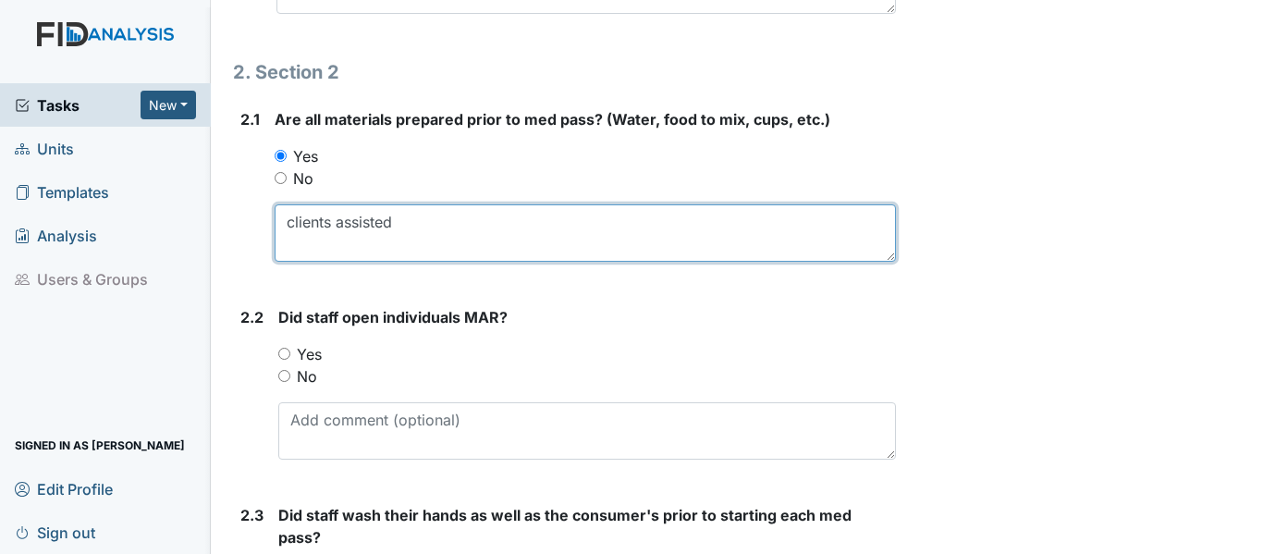
scroll to position [1202, 0]
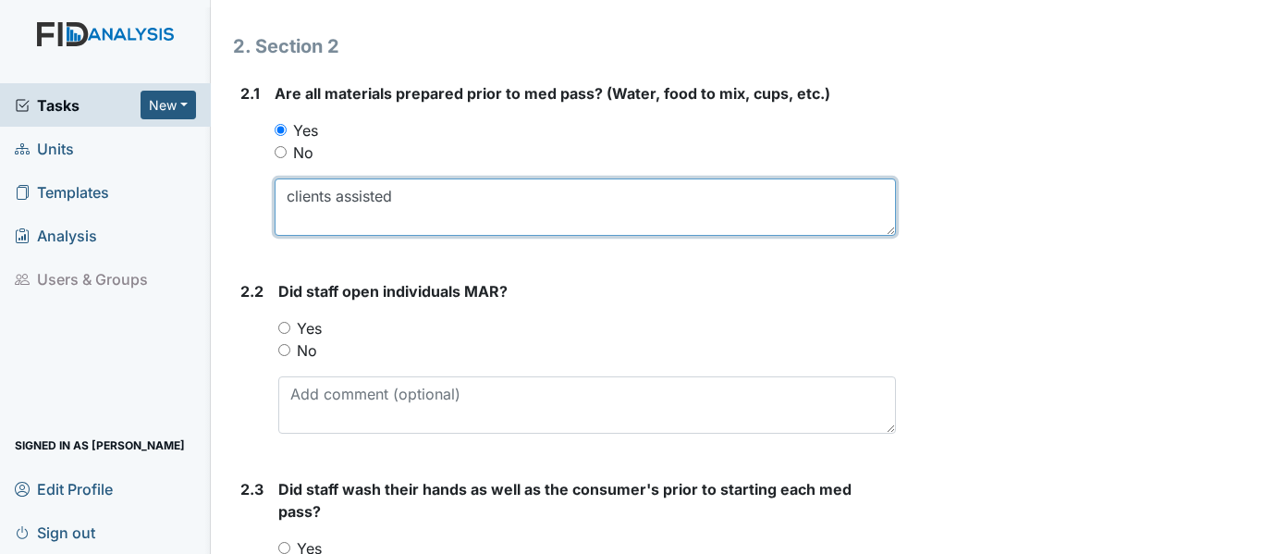
type textarea "clients assisted"
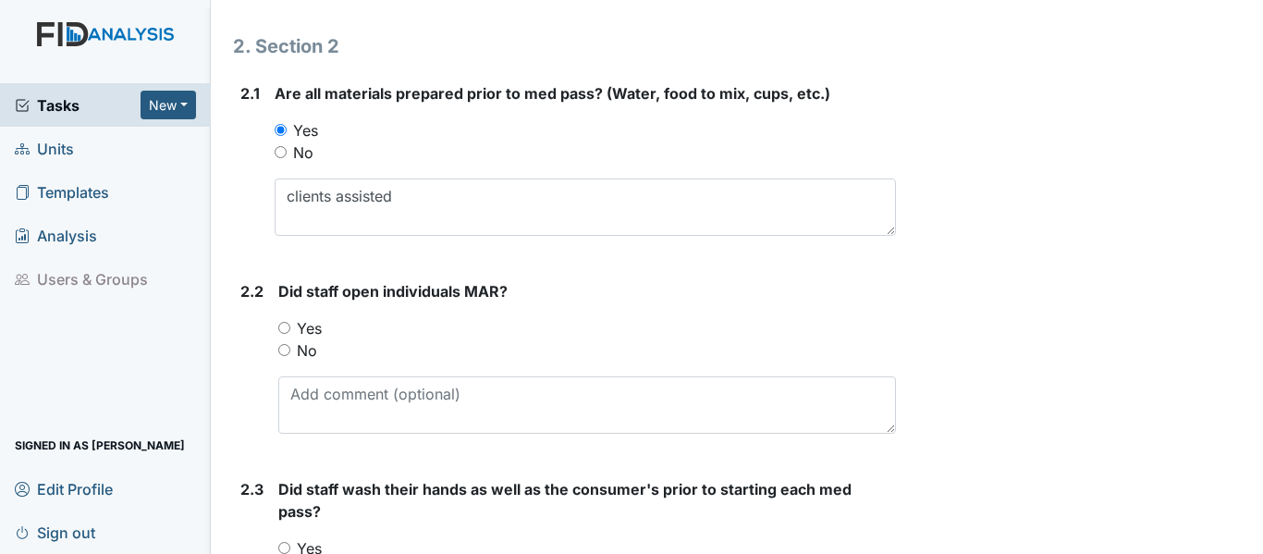
click at [287, 325] on input "Yes" at bounding box center [284, 328] width 12 height 12
radio input "true"
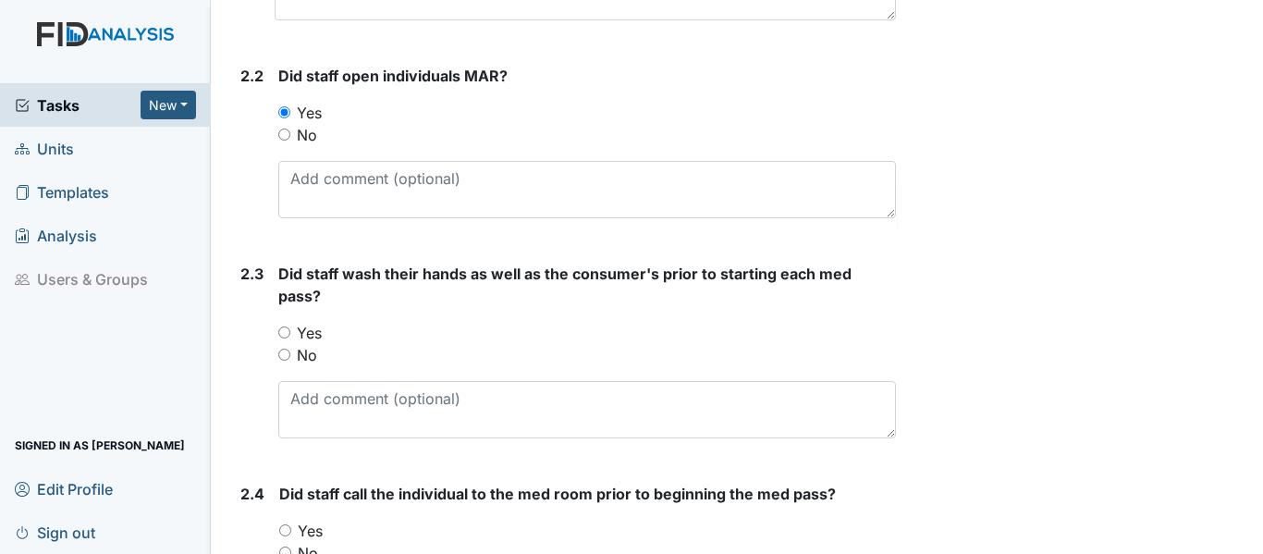
scroll to position [1479, 0]
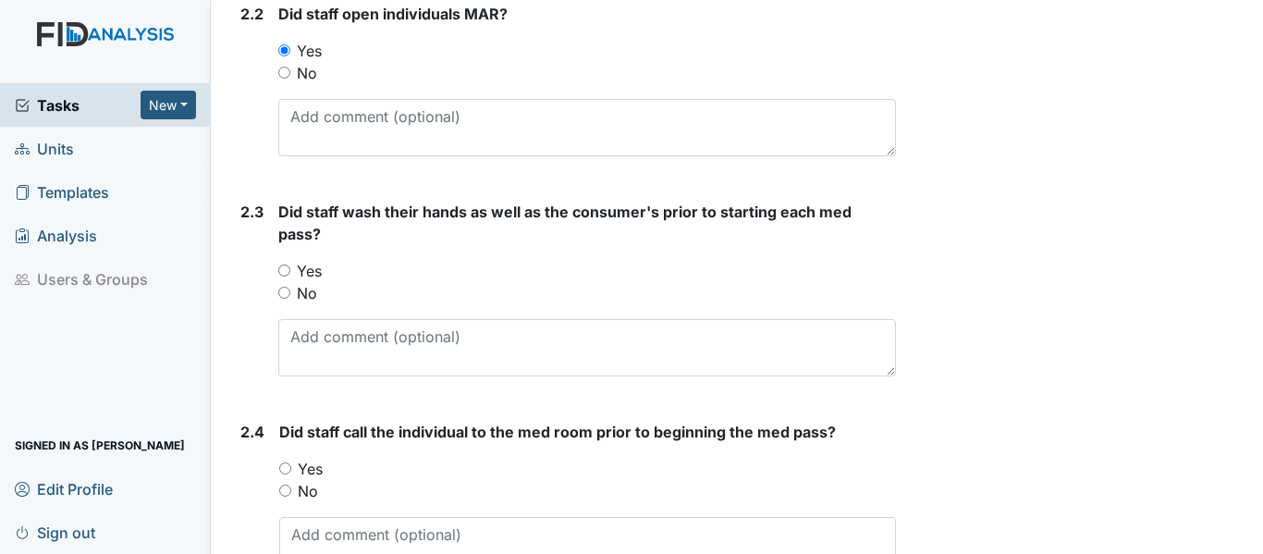
click at [282, 266] on input "Yes" at bounding box center [284, 270] width 12 height 12
radio input "true"
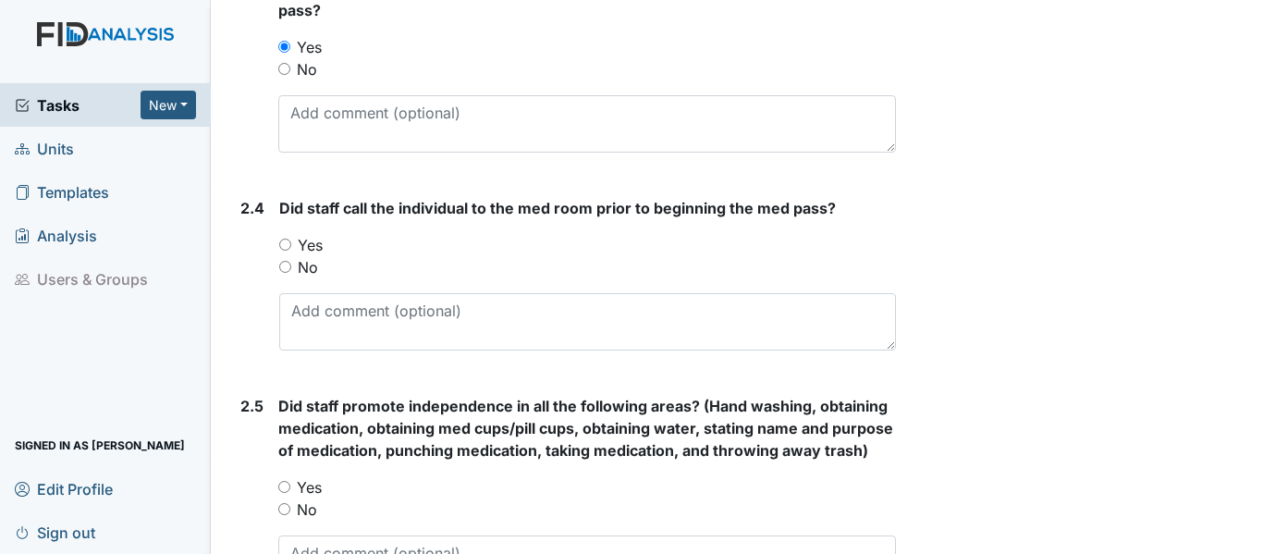
scroll to position [1757, 0]
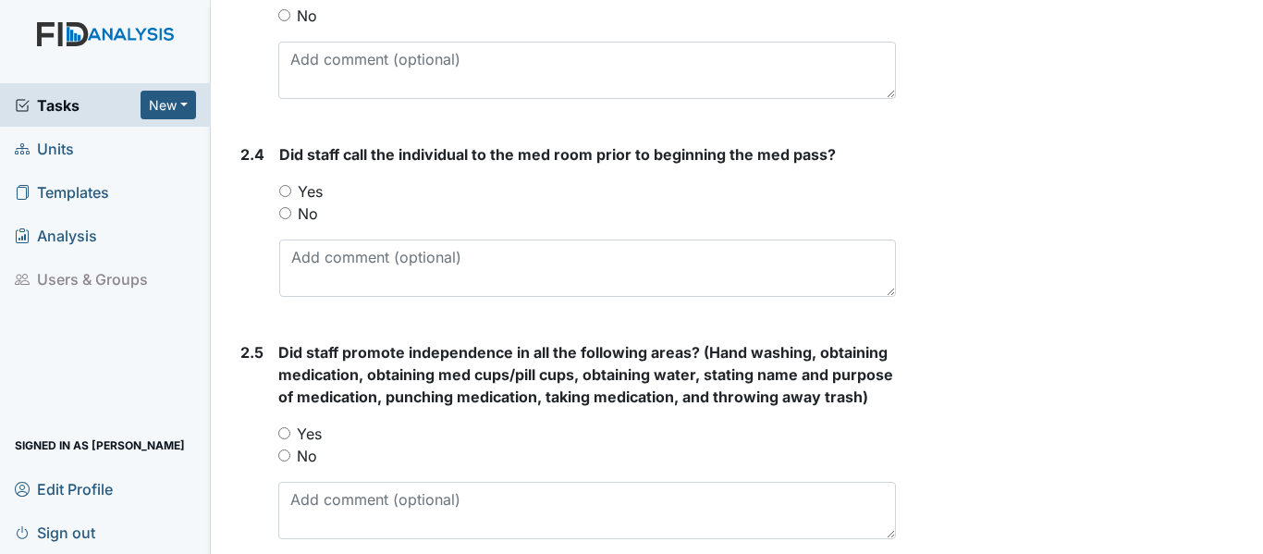
click at [288, 190] on input "Yes" at bounding box center [285, 191] width 12 height 12
radio input "true"
click at [283, 439] on input "Yes" at bounding box center [284, 433] width 12 height 12
radio input "true"
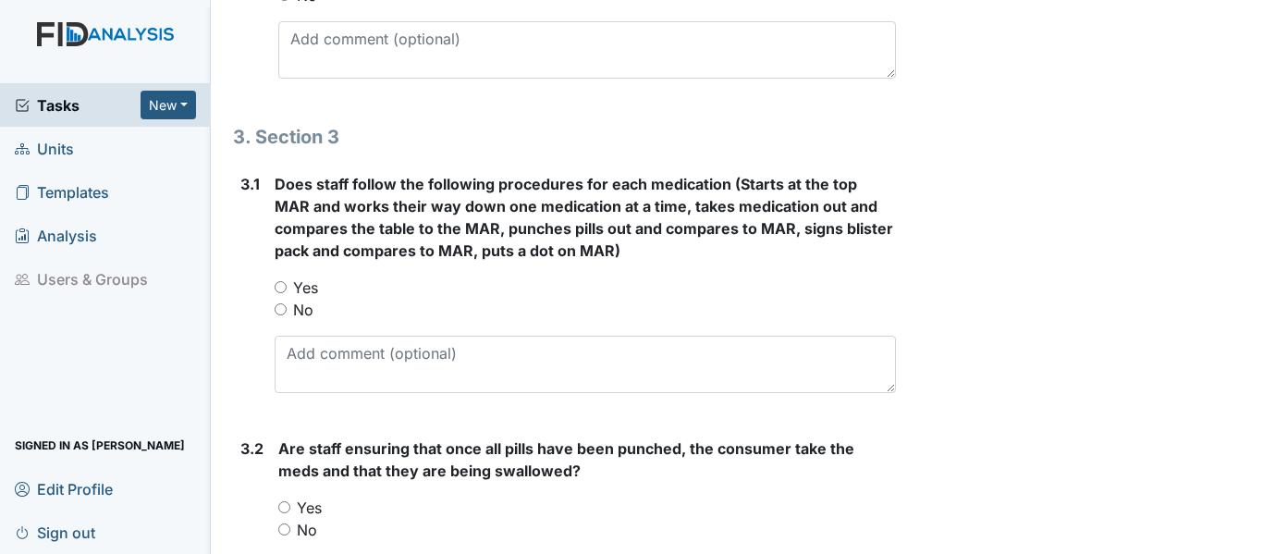
scroll to position [2219, 0]
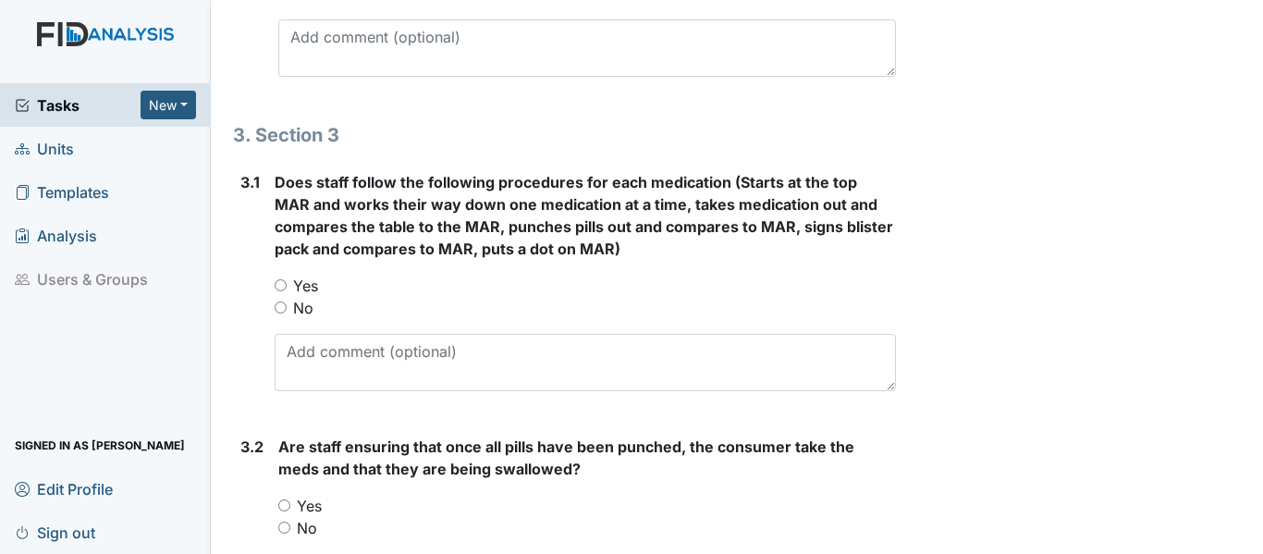
click at [276, 291] on input "Yes" at bounding box center [281, 285] width 12 height 12
radio input "true"
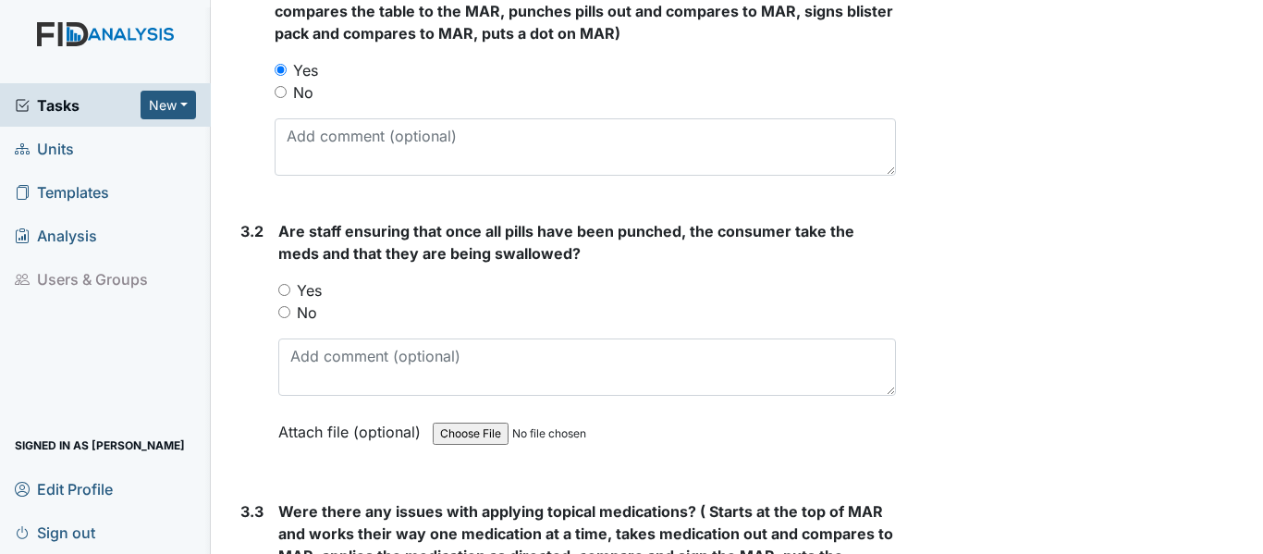
scroll to position [2496, 0]
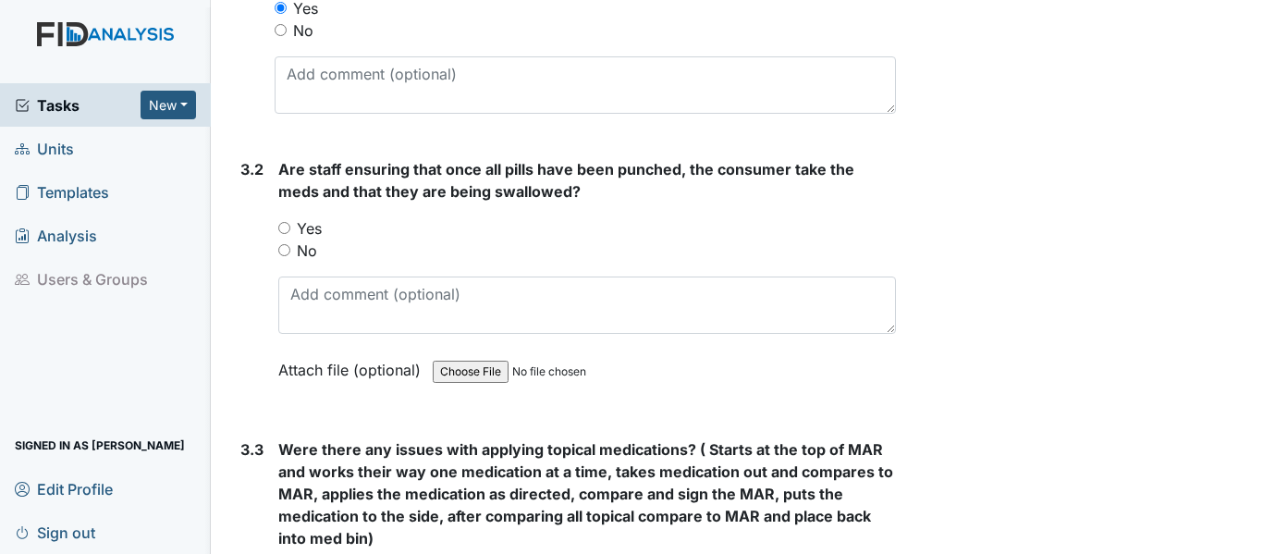
click at [280, 234] on input "Yes" at bounding box center [284, 228] width 12 height 12
radio input "true"
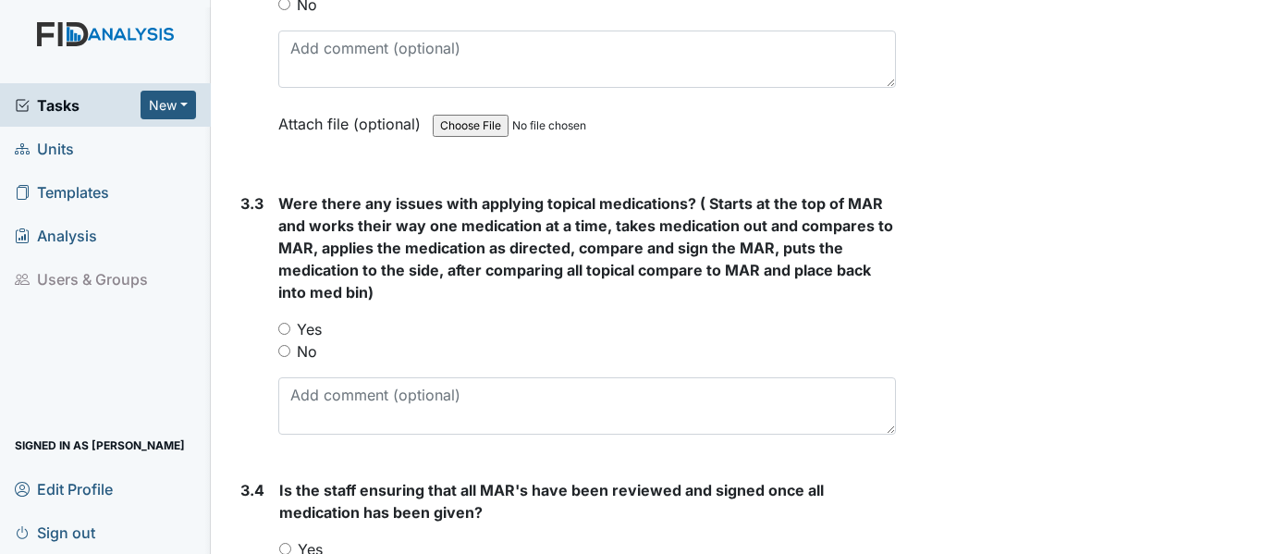
scroll to position [2774, 0]
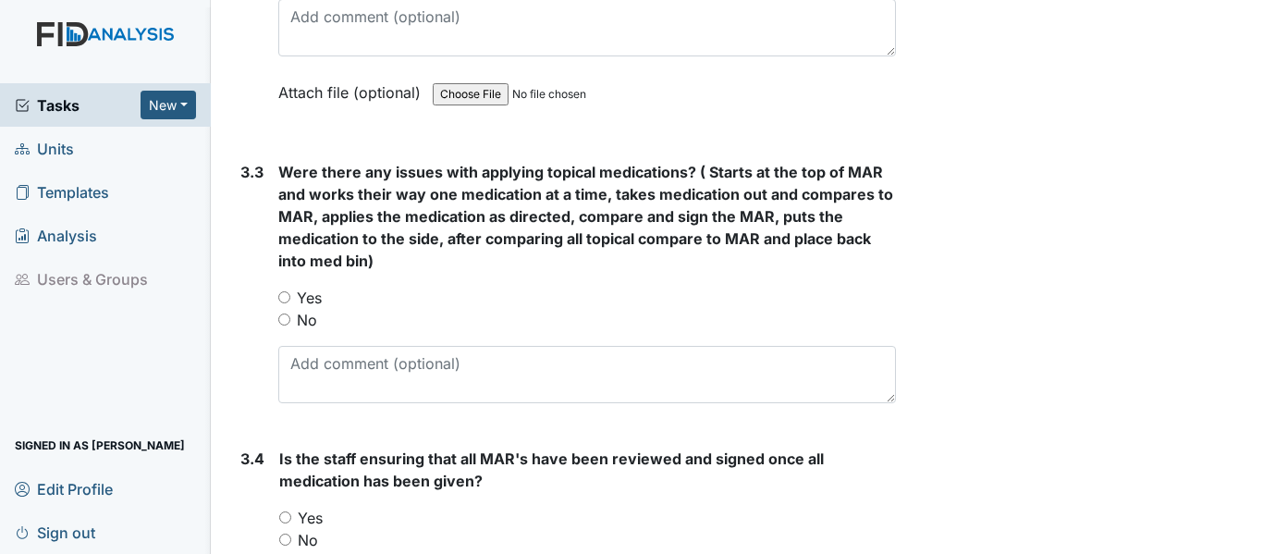
click at [279, 325] on input "No" at bounding box center [284, 319] width 12 height 12
radio input "true"
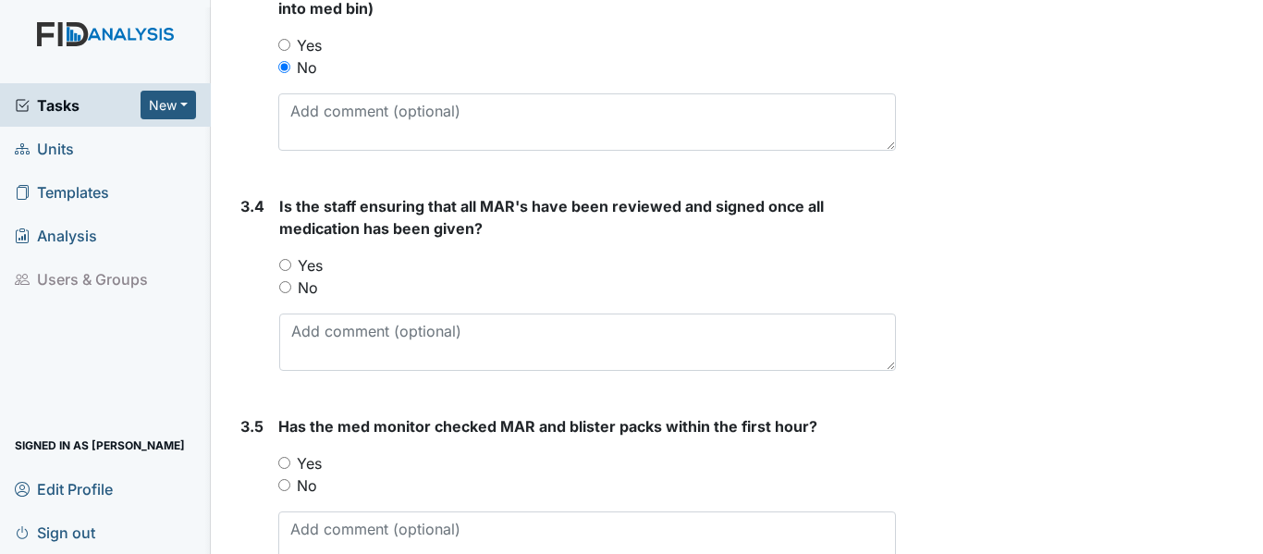
scroll to position [3051, 0]
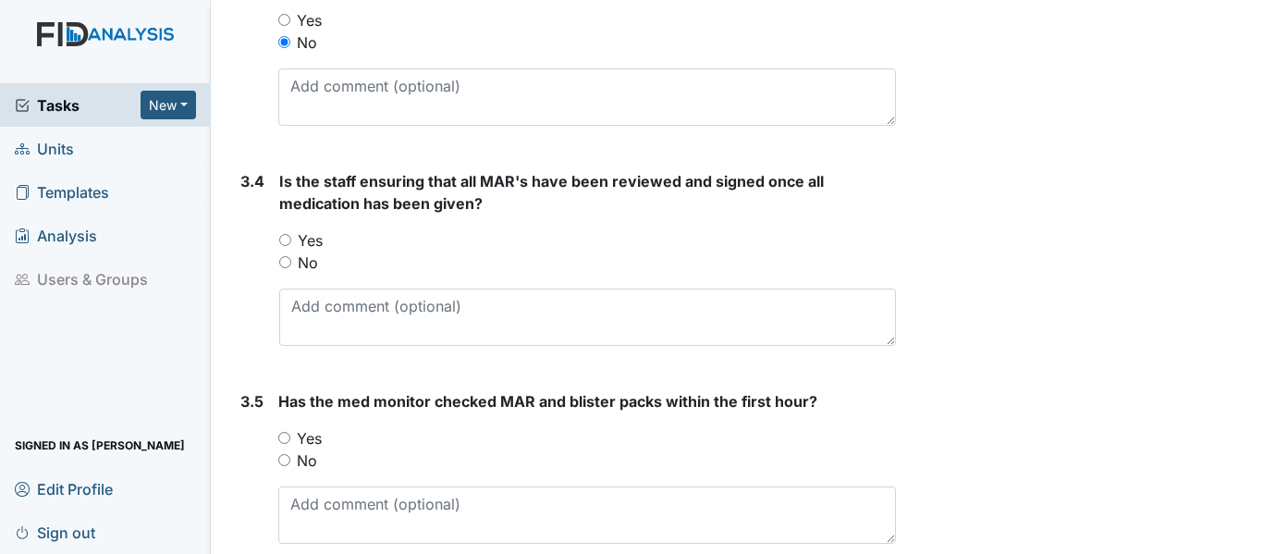
click at [286, 246] on input "Yes" at bounding box center [285, 240] width 12 height 12
radio input "true"
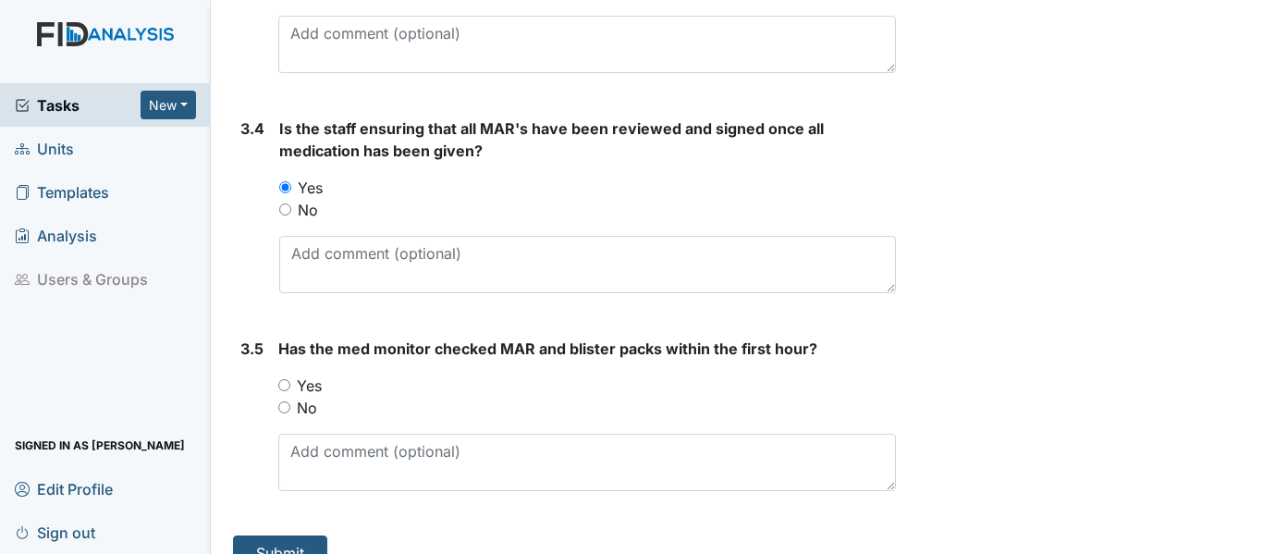
scroll to position [3157, 0]
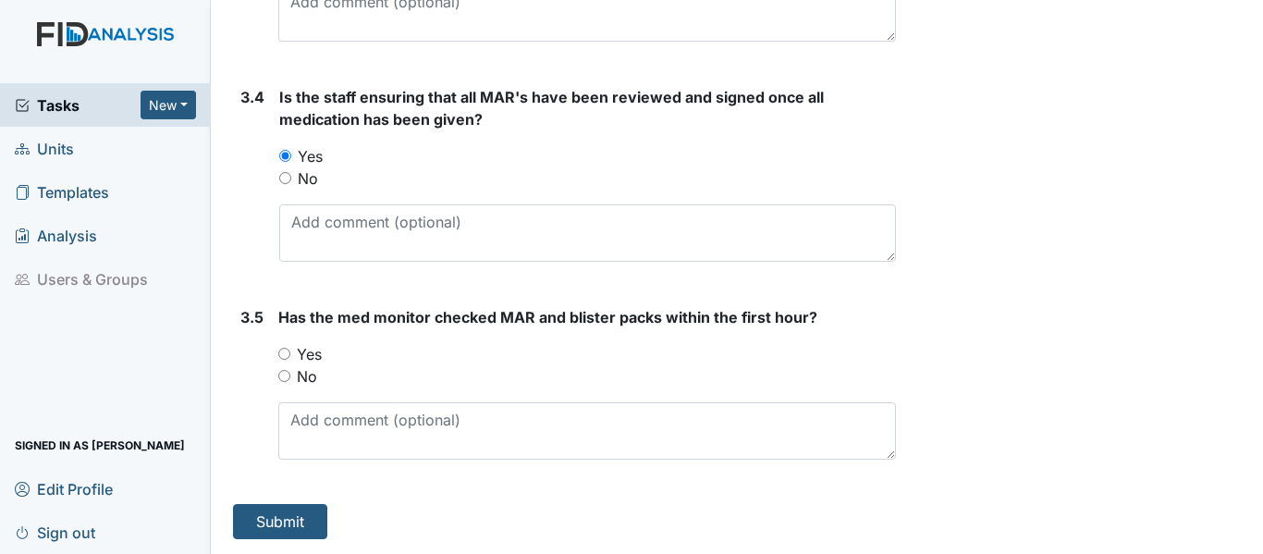
click at [285, 353] on input "Yes" at bounding box center [284, 354] width 12 height 12
radio input "true"
click at [286, 511] on button "Submit" at bounding box center [280, 521] width 94 height 35
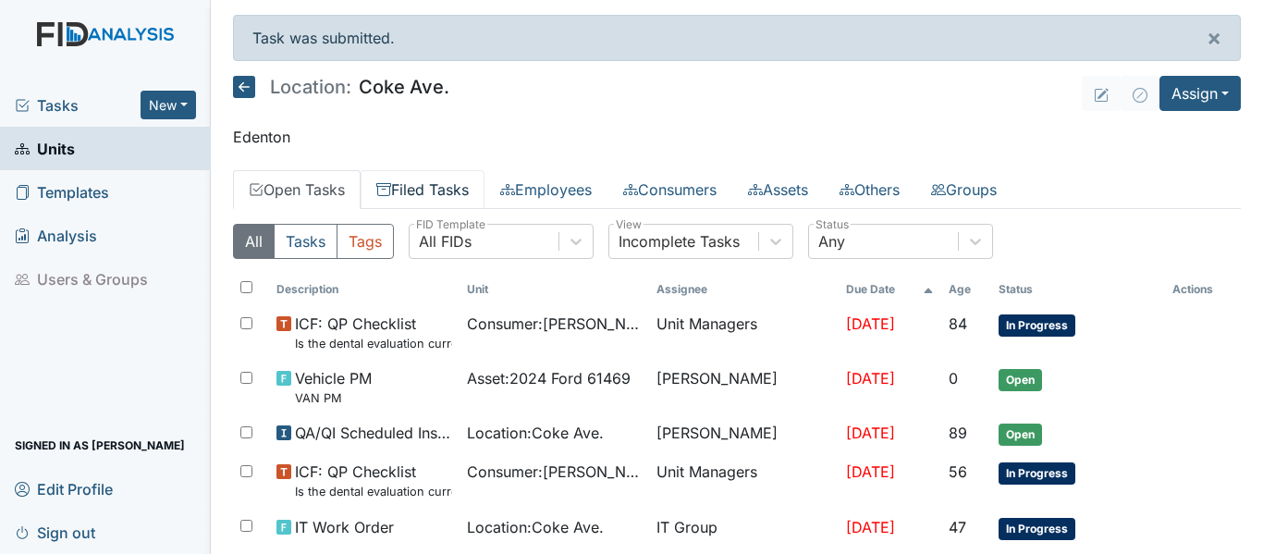
click at [458, 187] on link "Filed Tasks" at bounding box center [423, 189] width 124 height 39
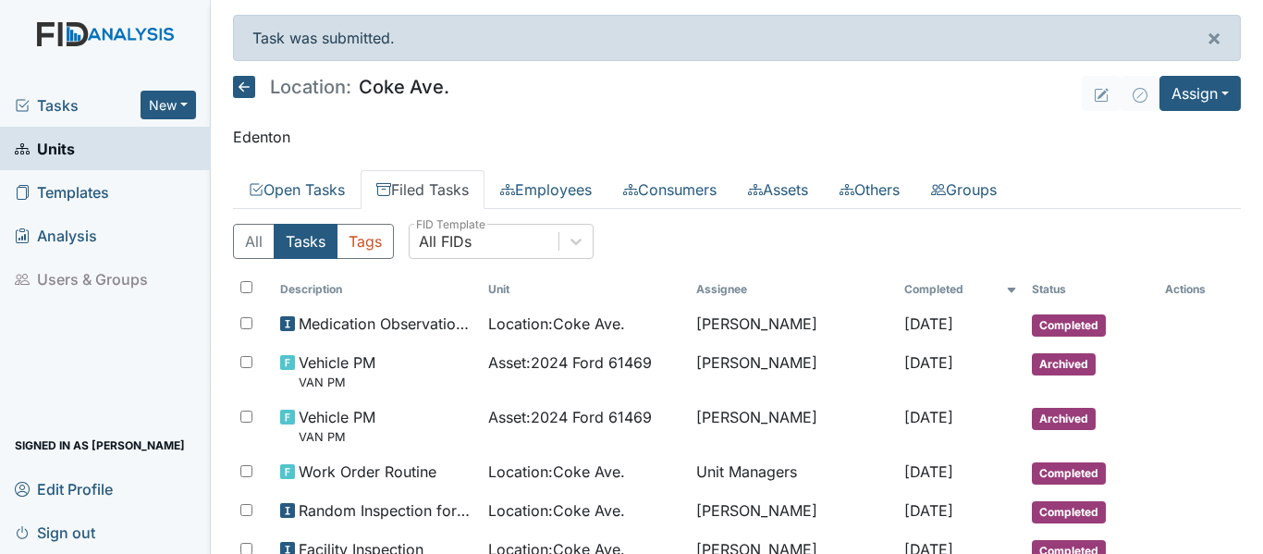
click at [56, 105] on span "Tasks" at bounding box center [78, 105] width 126 height 22
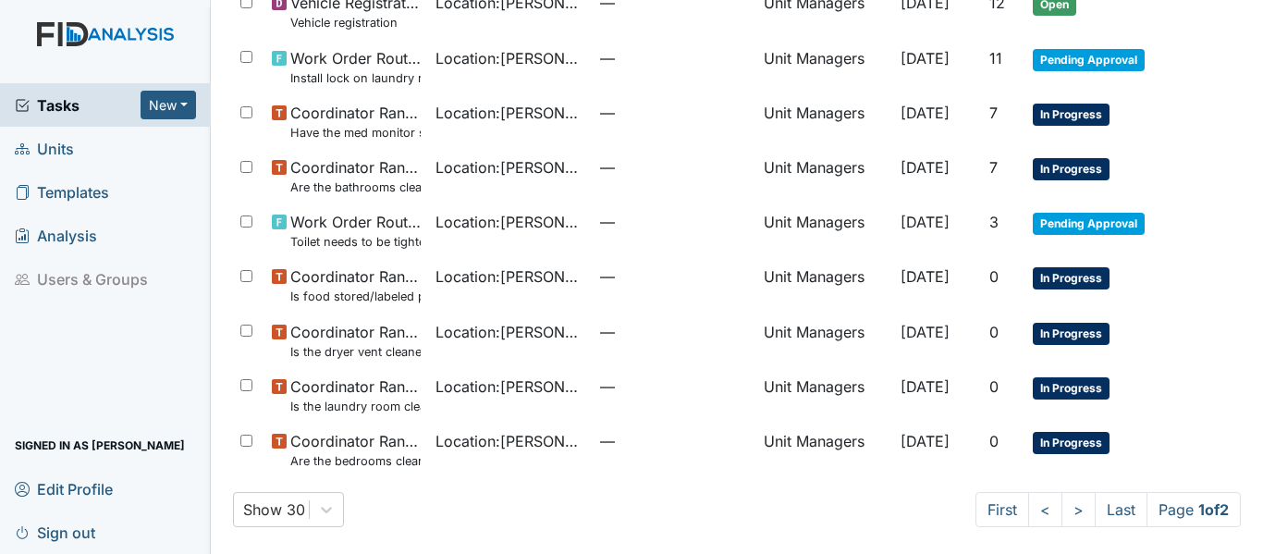
scroll to position [1273, 0]
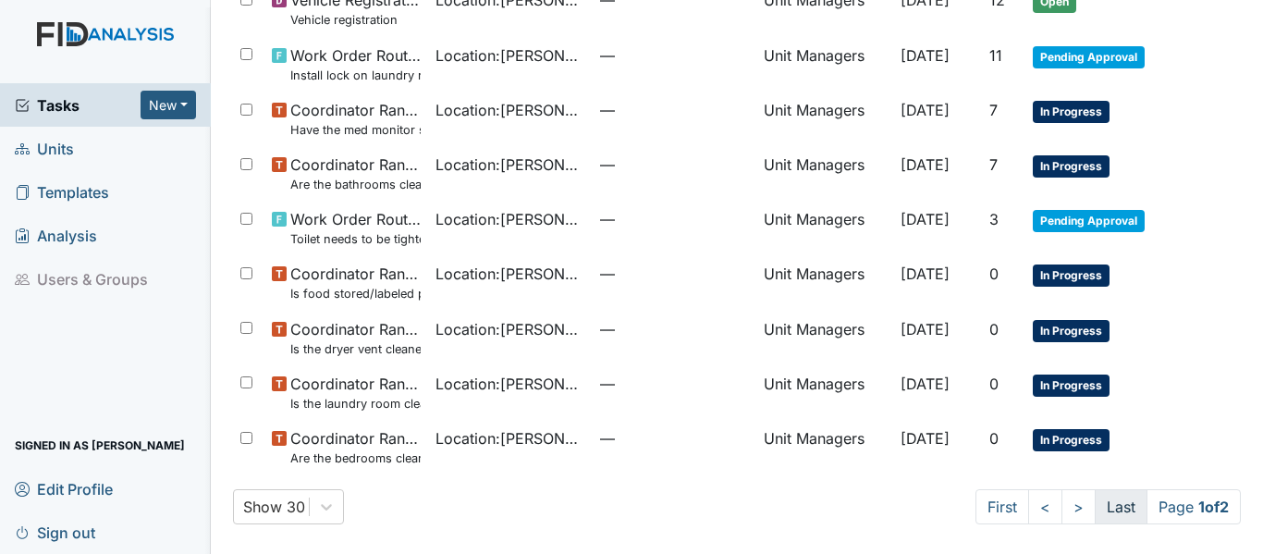
click at [1109, 505] on link "Last" at bounding box center [1121, 506] width 53 height 35
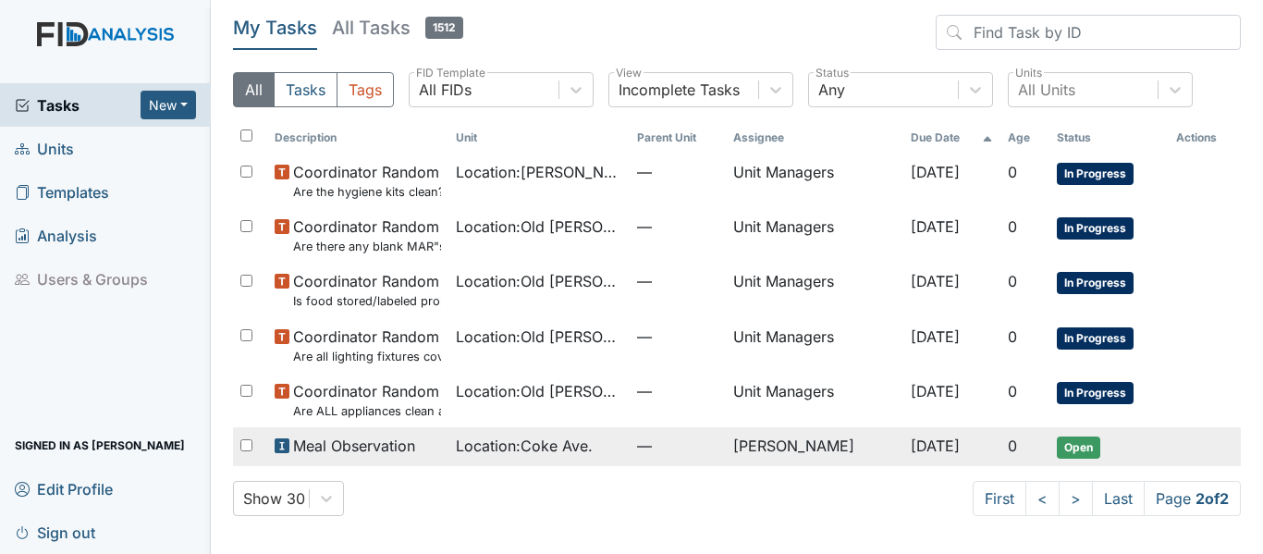
click at [512, 442] on span "Location : [GEOGRAPHIC_DATA]." at bounding box center [524, 446] width 137 height 22
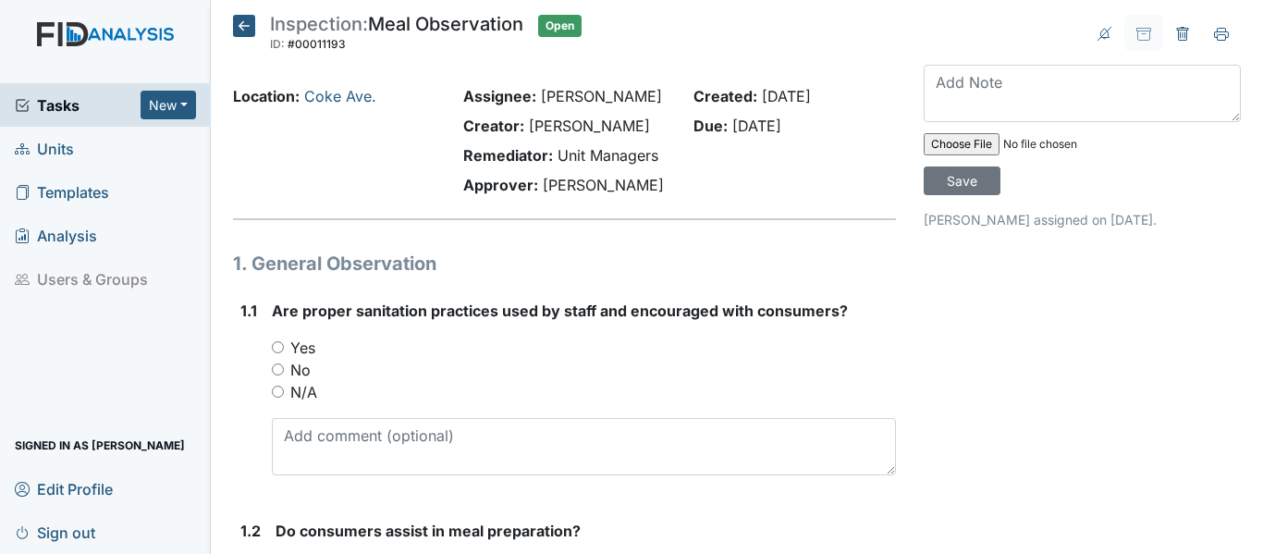
click at [275, 339] on div "Yes" at bounding box center [584, 348] width 624 height 22
click at [276, 345] on input "Yes" at bounding box center [278, 347] width 12 height 12
radio input "true"
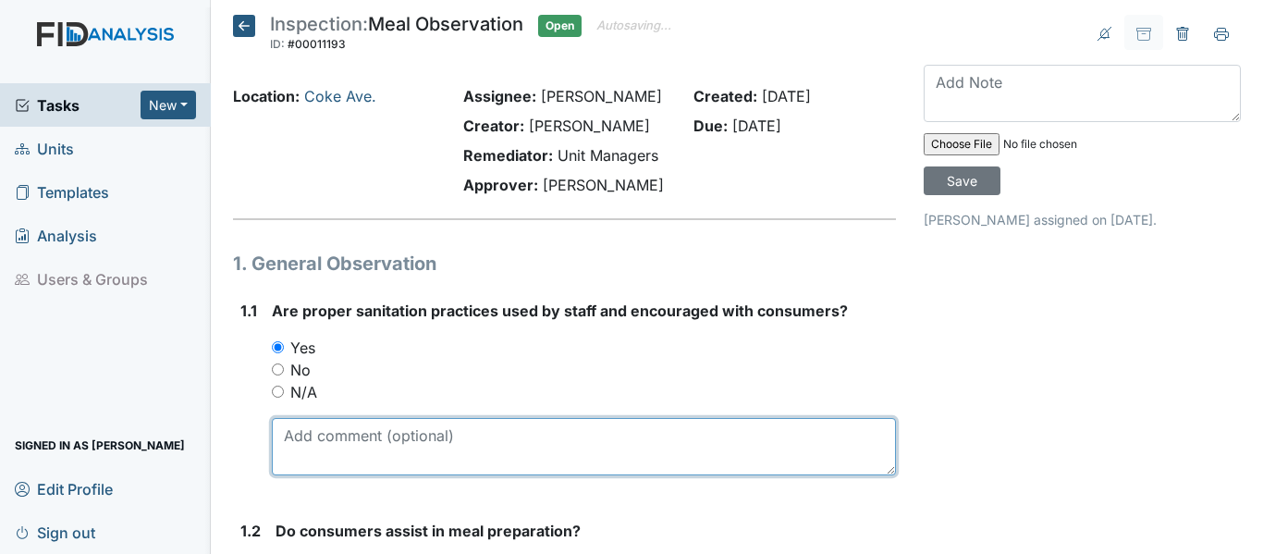
click at [386, 444] on textarea at bounding box center [584, 446] width 624 height 57
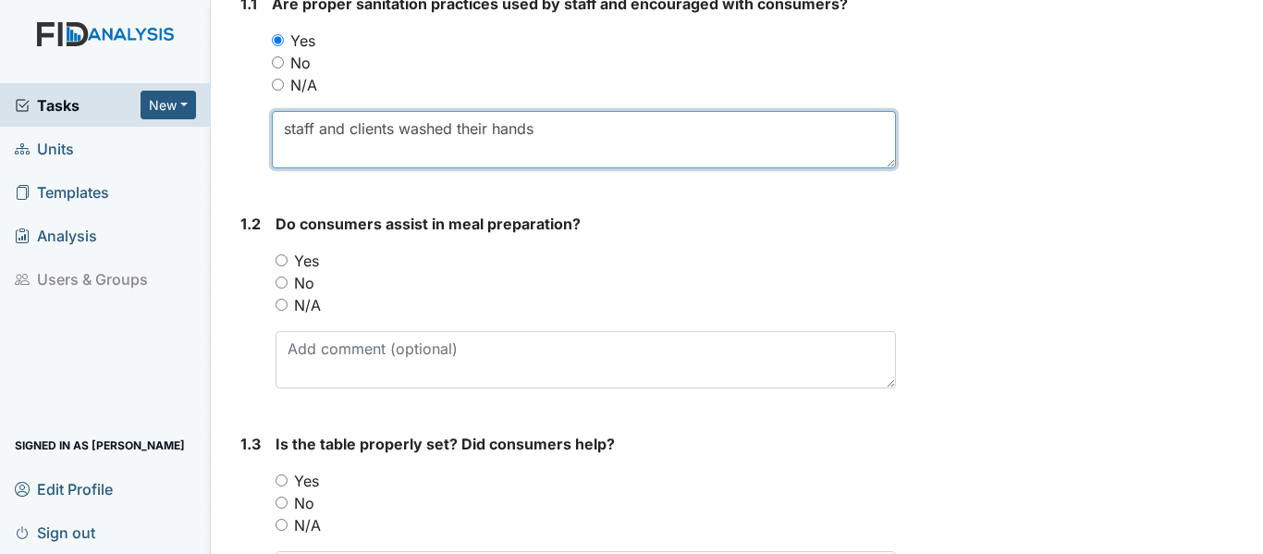
scroll to position [370, 0]
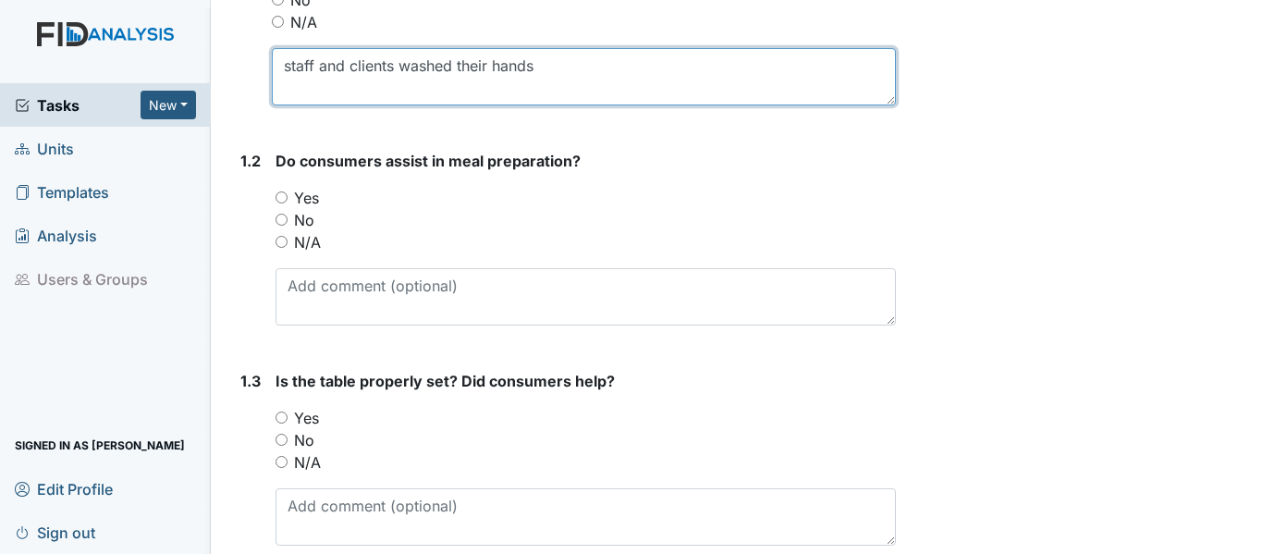
type textarea "staff and clients washed their hands"
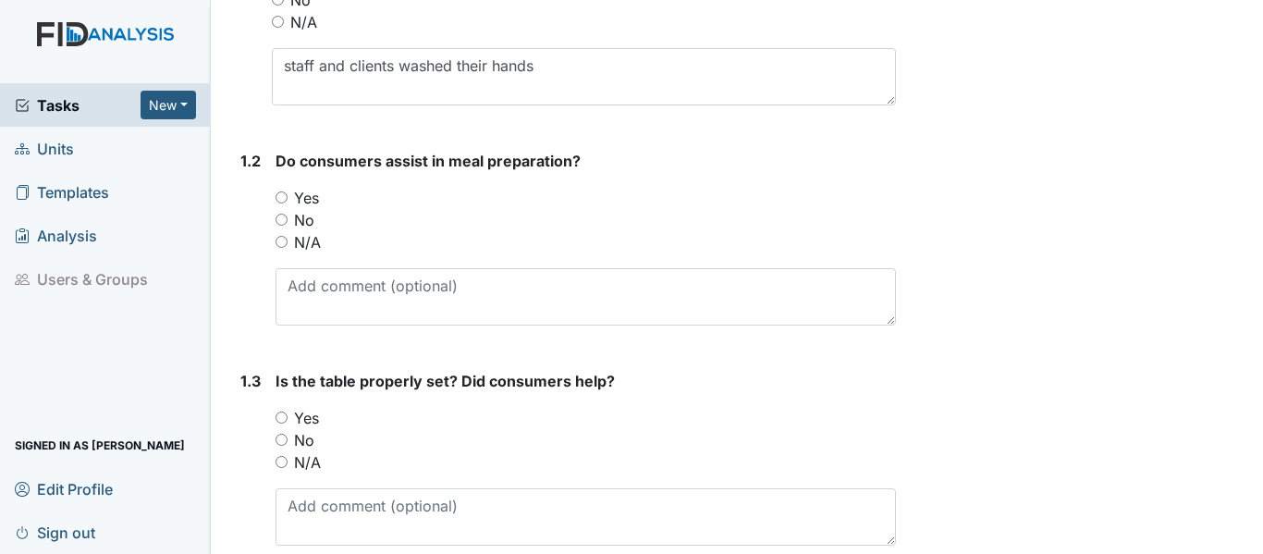
click at [285, 198] on input "Yes" at bounding box center [282, 197] width 12 height 12
radio input "true"
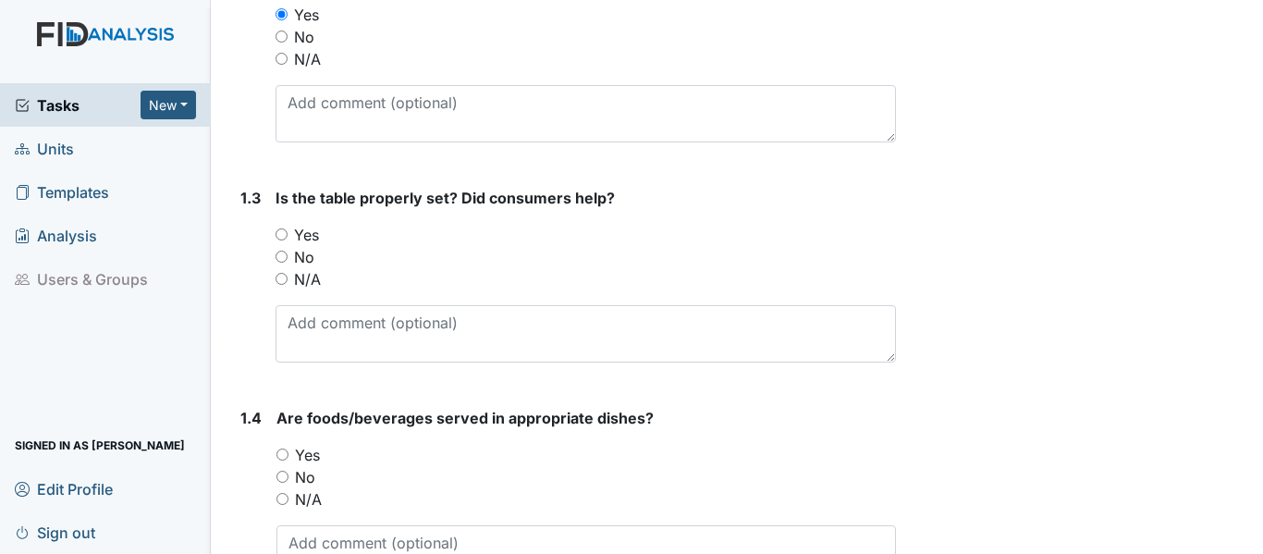
scroll to position [555, 0]
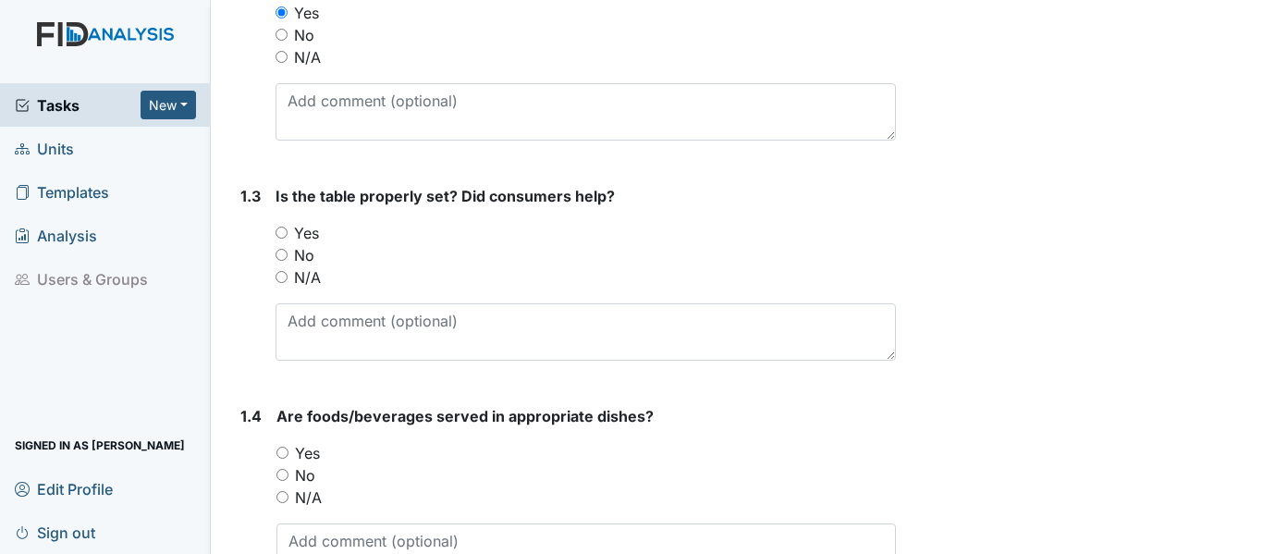
click at [281, 230] on input "Yes" at bounding box center [282, 233] width 12 height 12
radio input "true"
click at [284, 450] on input "Yes" at bounding box center [282, 453] width 12 height 12
radio input "true"
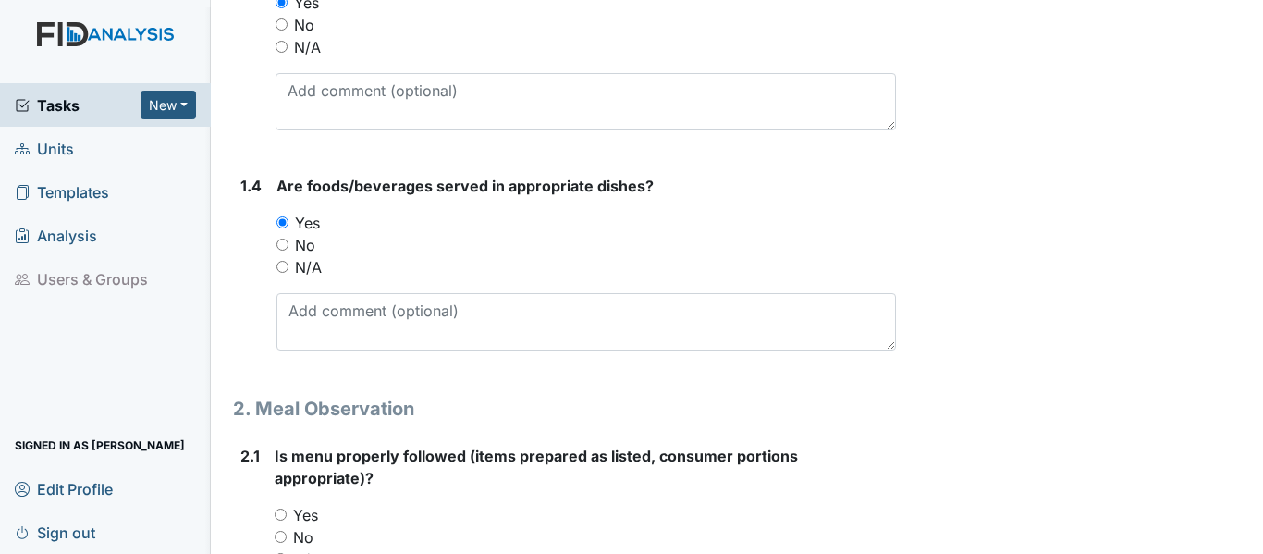
scroll to position [832, 0]
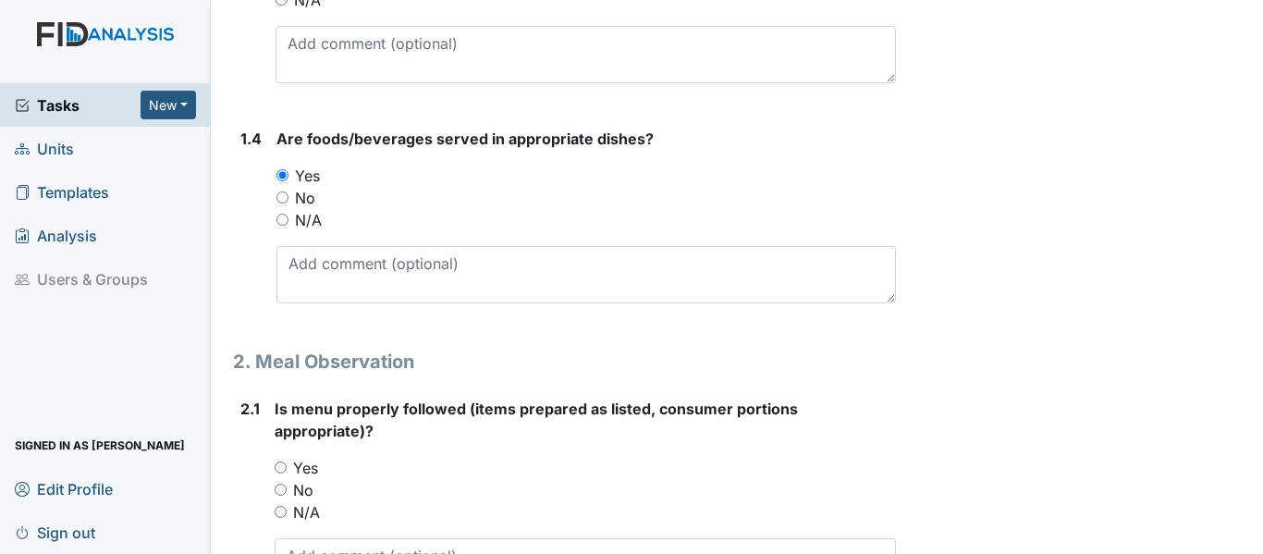
click at [276, 463] on input "Yes" at bounding box center [281, 467] width 12 height 12
radio input "true"
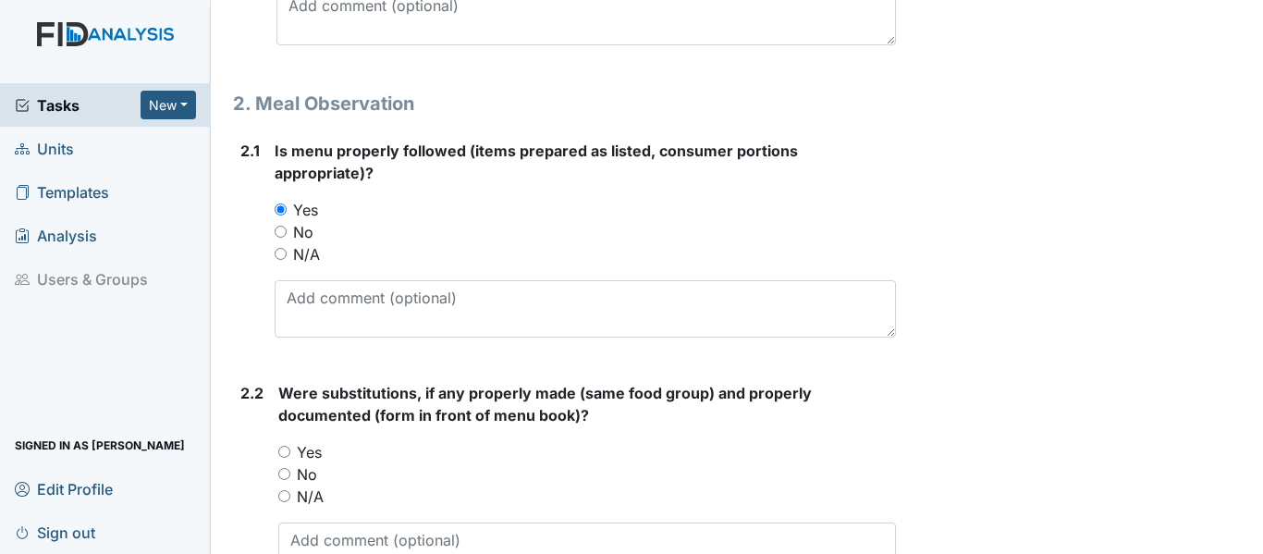
scroll to position [1110, 0]
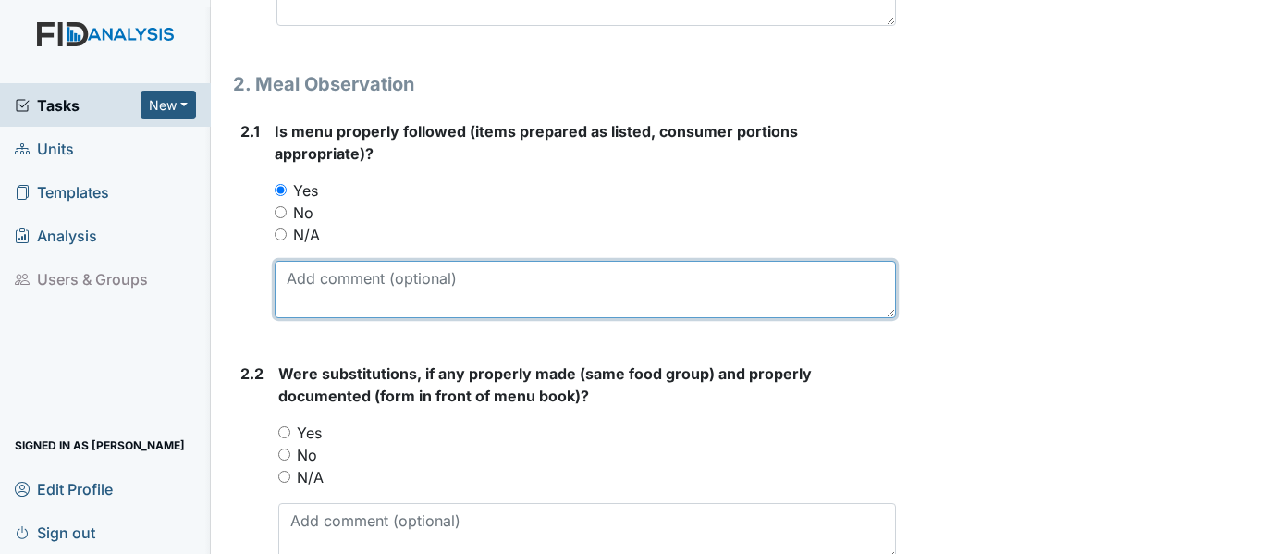
click at [362, 291] on textarea at bounding box center [585, 289] width 621 height 57
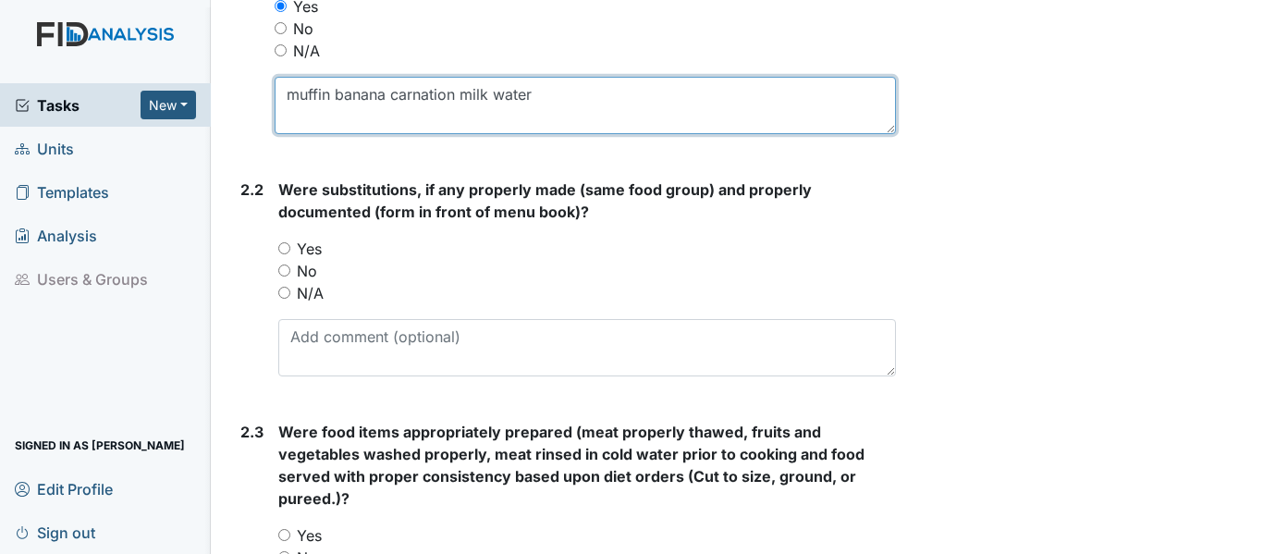
scroll to position [1294, 0]
type textarea "muffin banana carnation milk water"
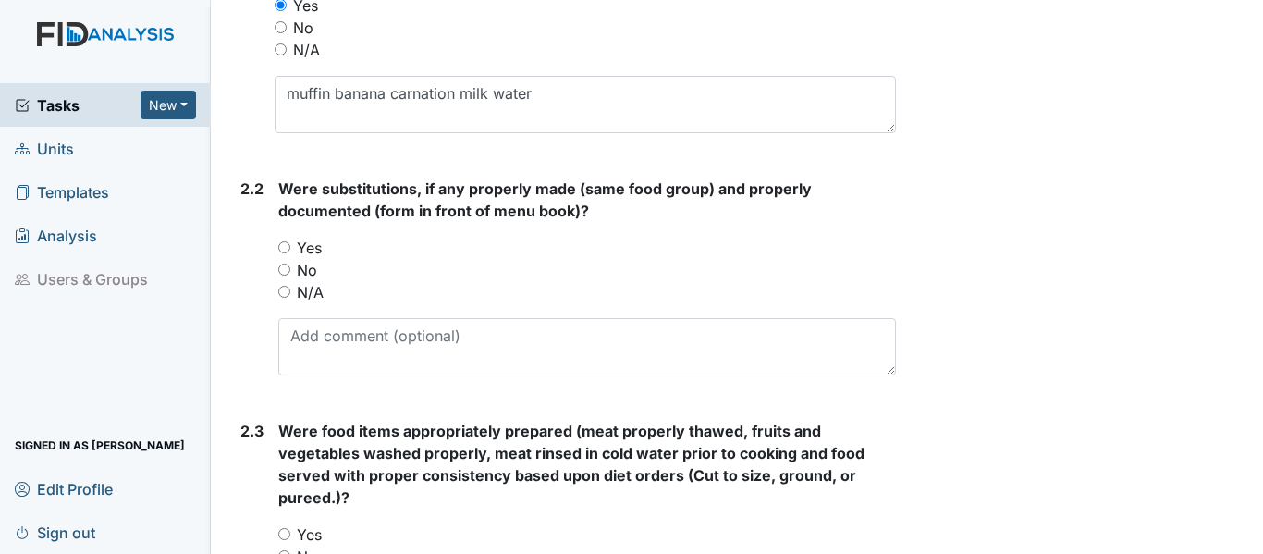
click at [279, 244] on input "Yes" at bounding box center [284, 247] width 12 height 12
radio input "true"
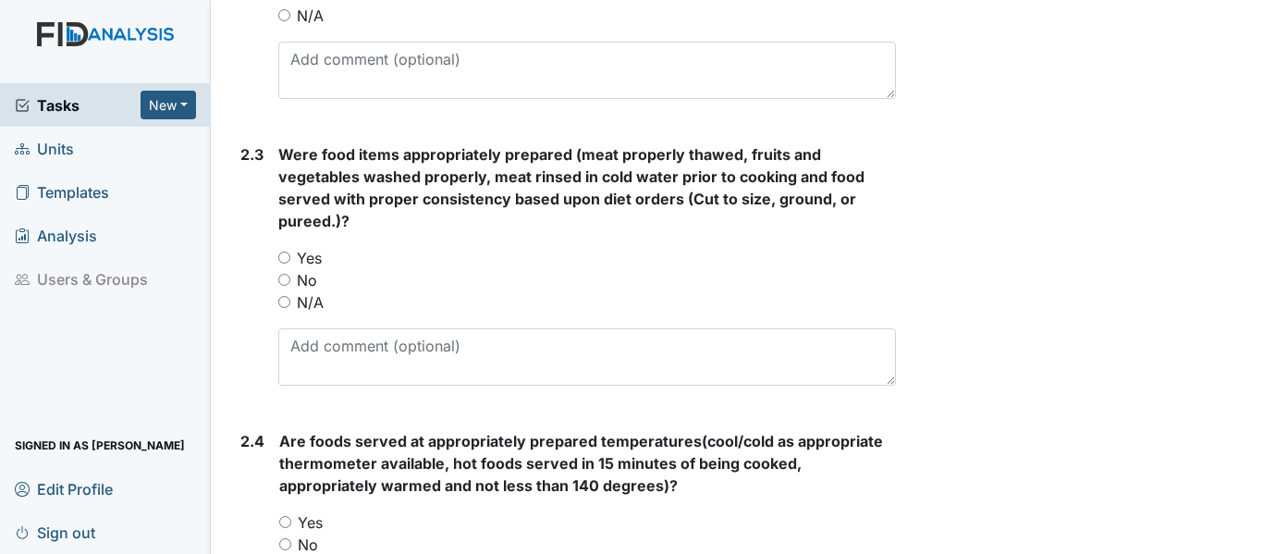
scroll to position [1572, 0]
click at [283, 258] on input "Yes" at bounding box center [284, 257] width 12 height 12
radio input "true"
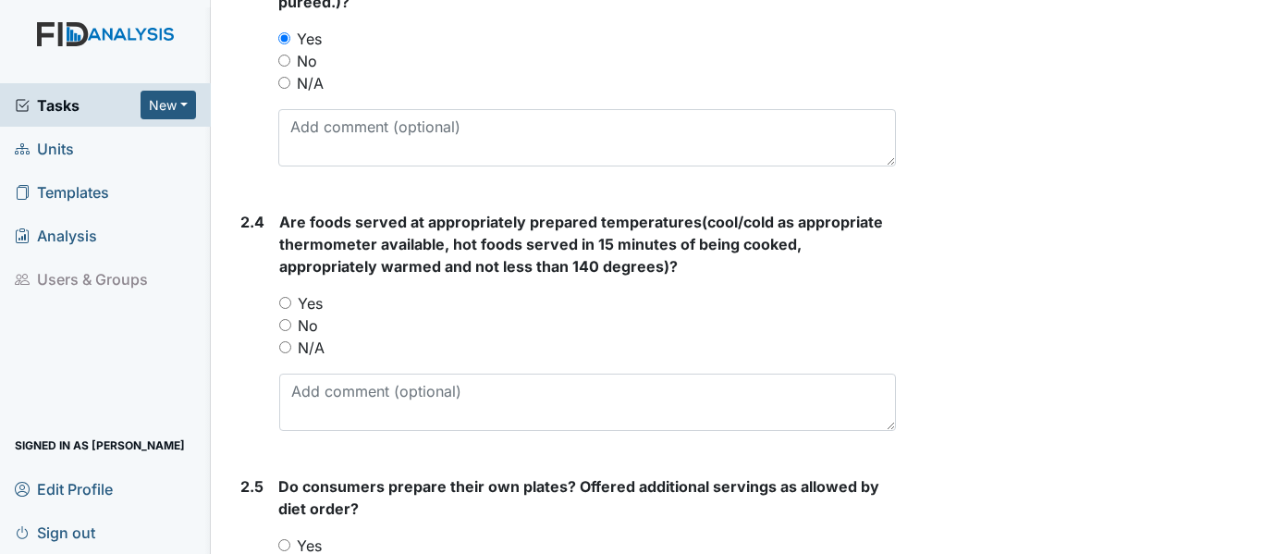
scroll to position [1849, 0]
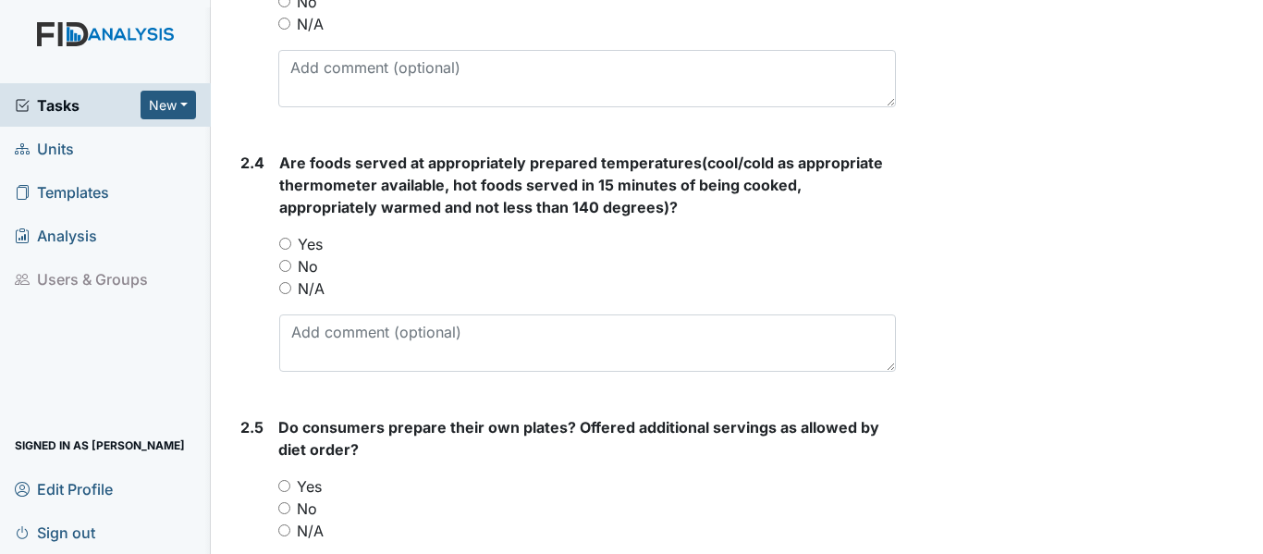
click at [292, 243] on div "Yes" at bounding box center [587, 244] width 617 height 22
click at [286, 239] on input "Yes" at bounding box center [285, 244] width 12 height 12
radio input "true"
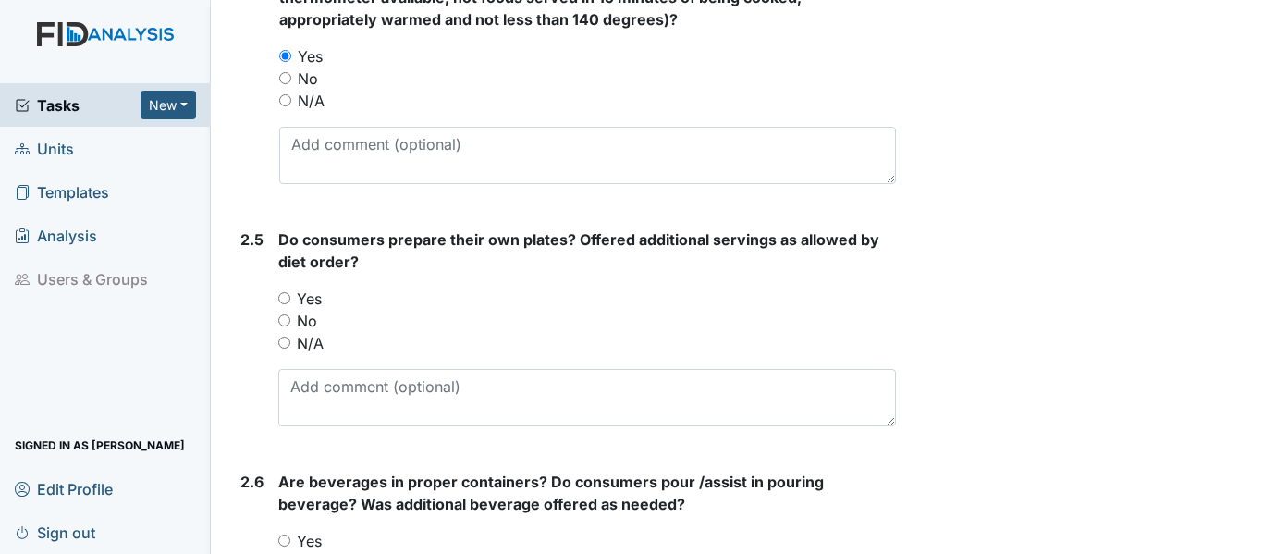
scroll to position [2127, 0]
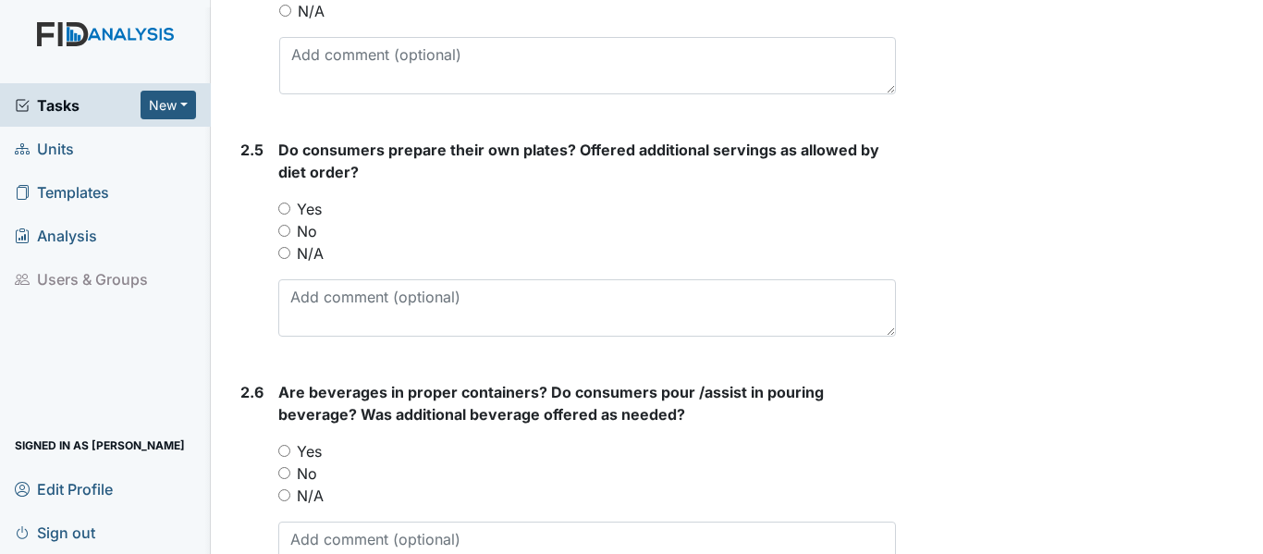
click at [286, 208] on input "Yes" at bounding box center [284, 208] width 12 height 12
radio input "true"
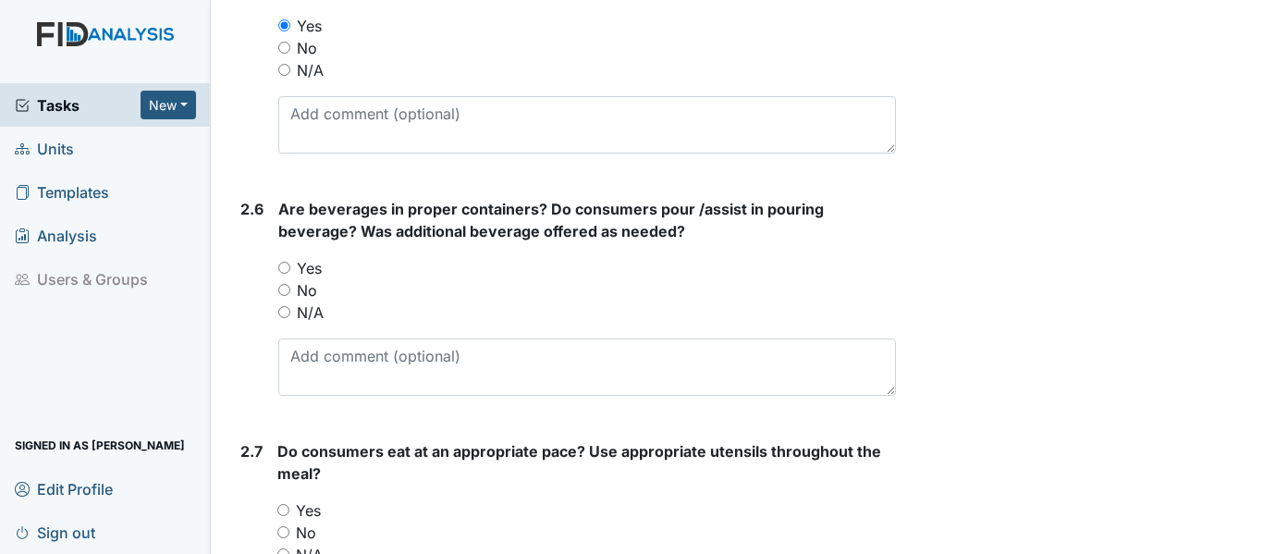
scroll to position [2311, 0]
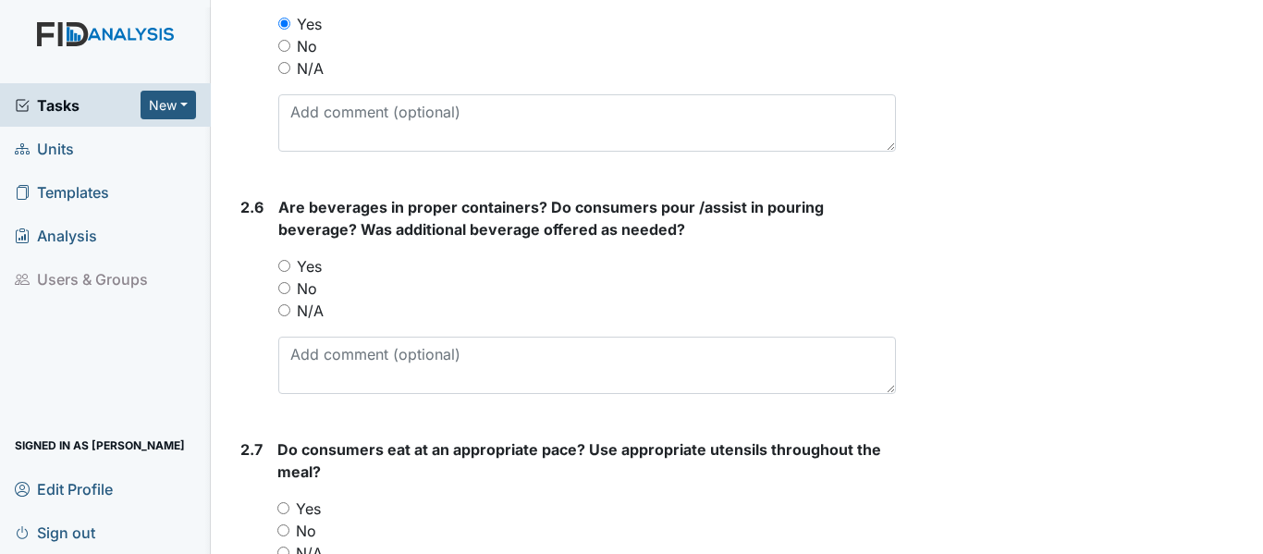
click at [286, 267] on input "Yes" at bounding box center [284, 266] width 12 height 12
radio input "true"
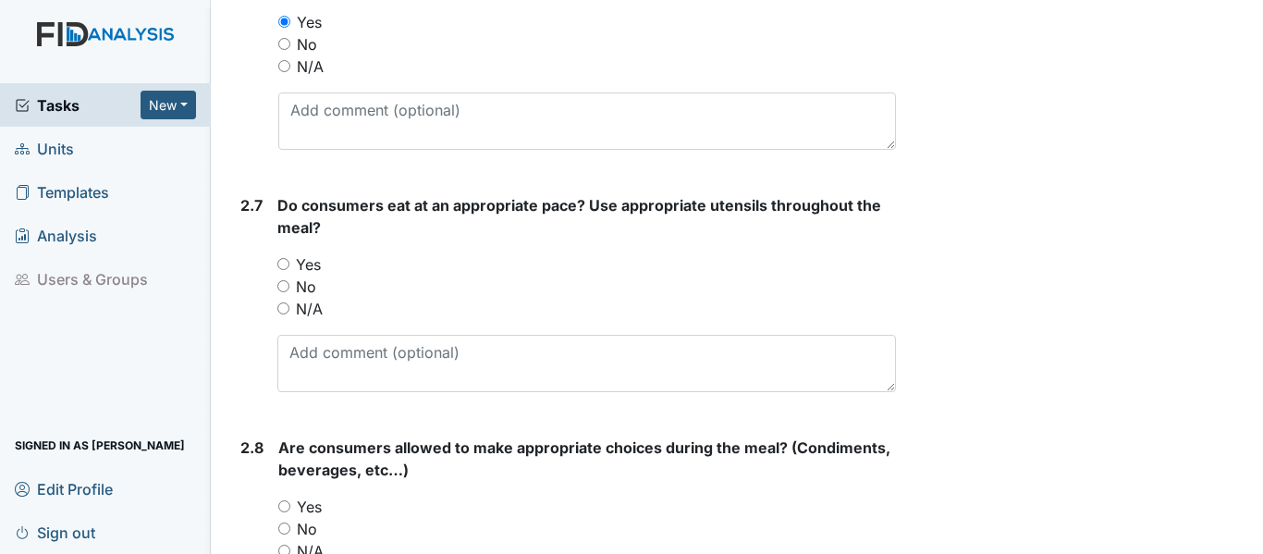
scroll to position [2589, 0]
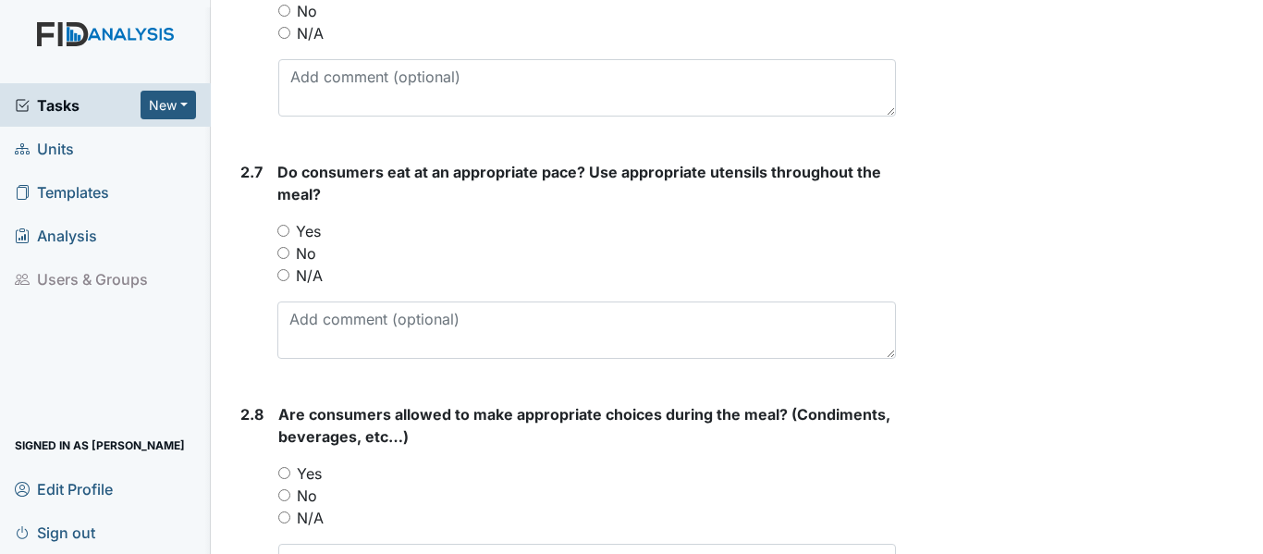
click at [281, 227] on input "Yes" at bounding box center [283, 231] width 12 height 12
radio input "true"
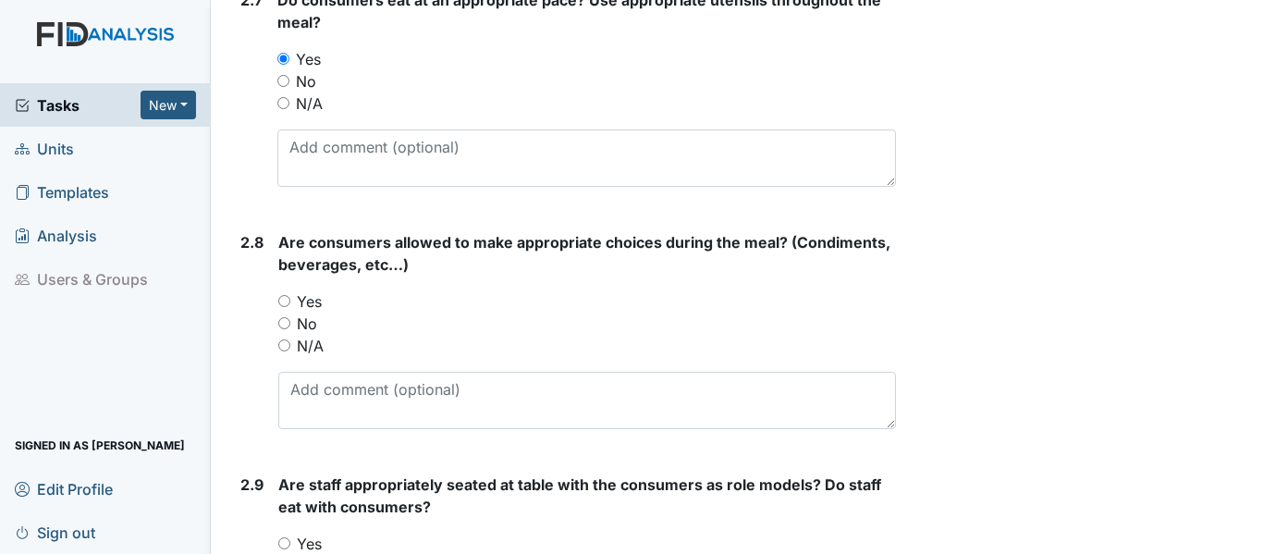
scroll to position [2774, 0]
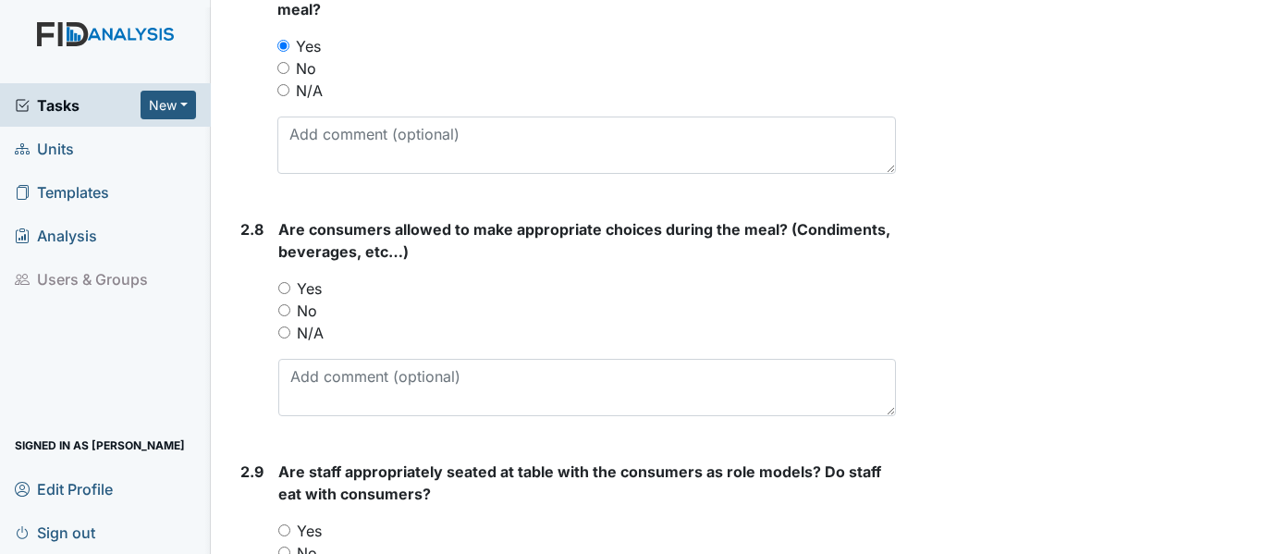
click at [287, 287] on input "Yes" at bounding box center [284, 288] width 12 height 12
radio input "true"
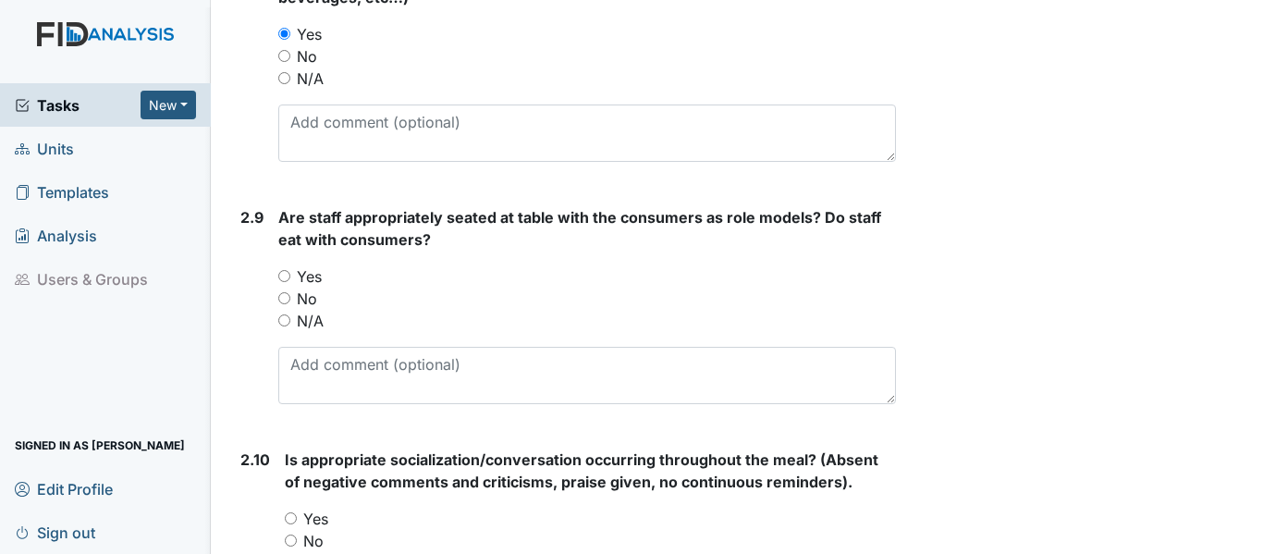
scroll to position [3051, 0]
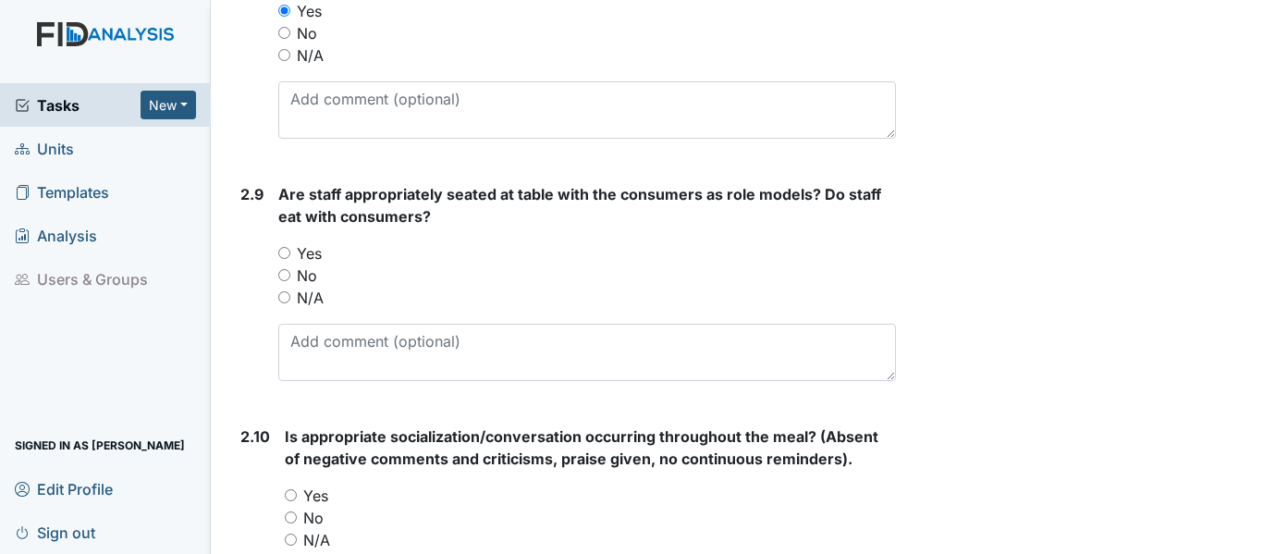
click at [281, 251] on input "Yes" at bounding box center [284, 253] width 12 height 12
radio input "true"
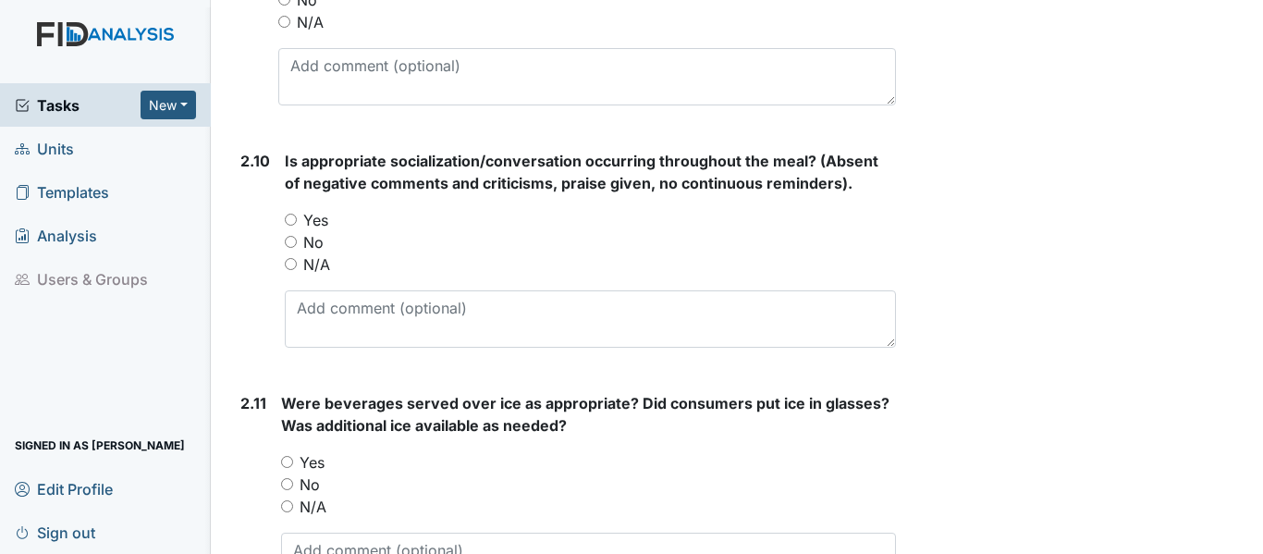
scroll to position [3329, 0]
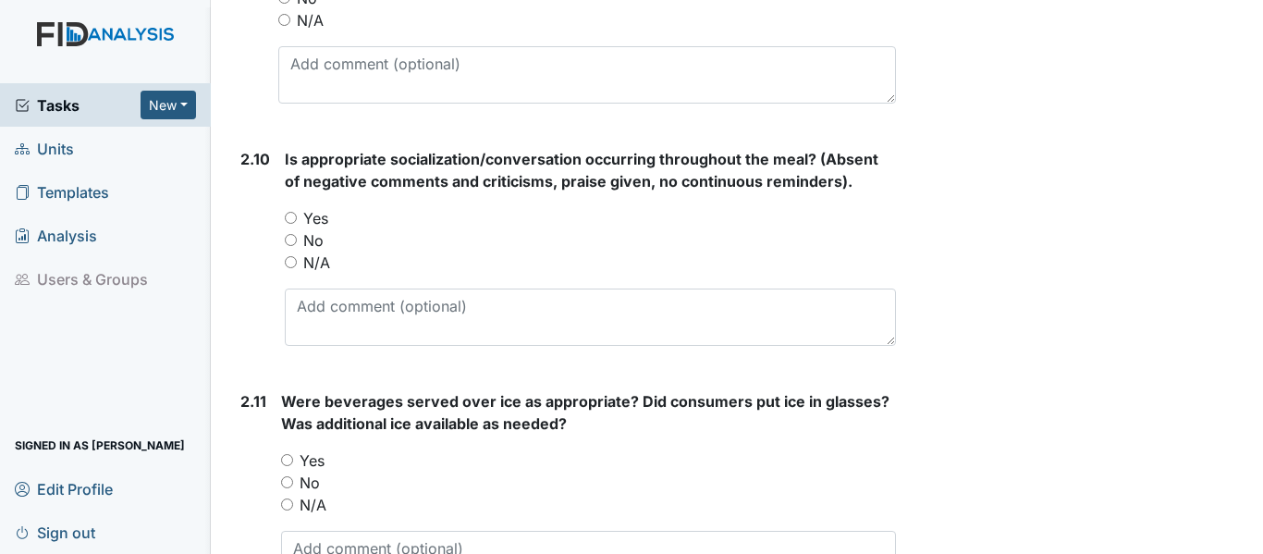
click at [291, 215] on input "Yes" at bounding box center [291, 218] width 12 height 12
radio input "true"
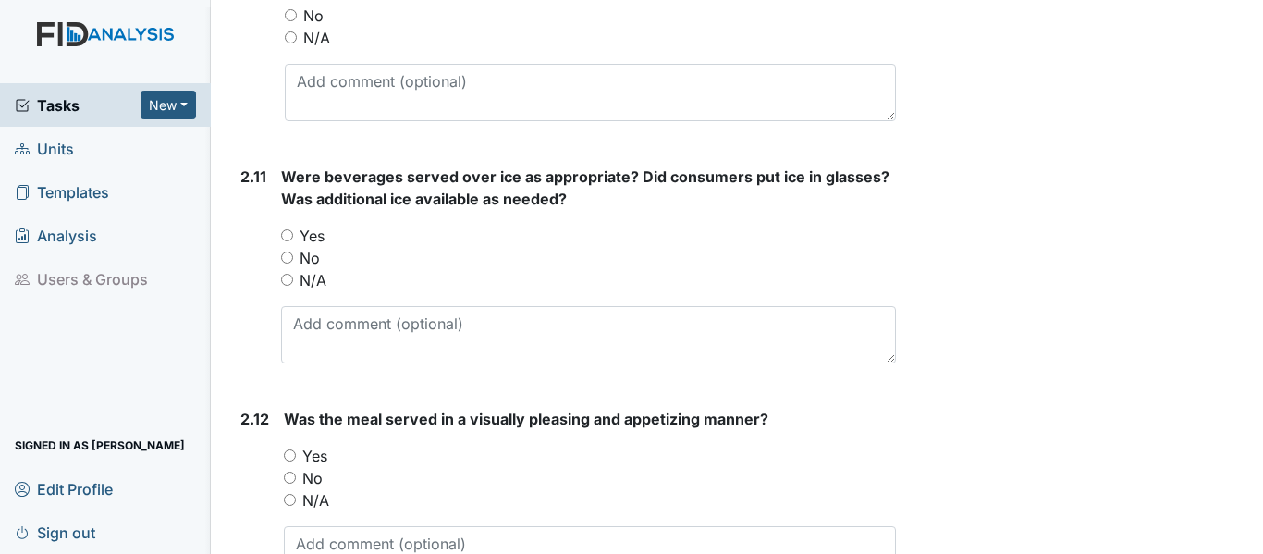
scroll to position [3606, 0]
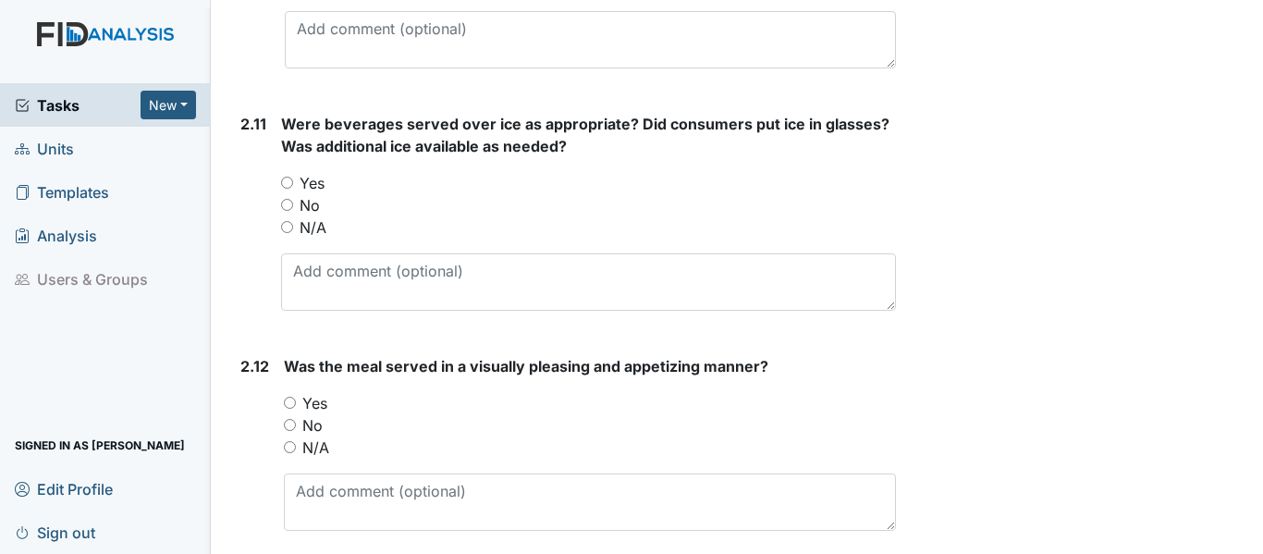
click at [287, 183] on input "Yes" at bounding box center [287, 183] width 12 height 12
radio input "true"
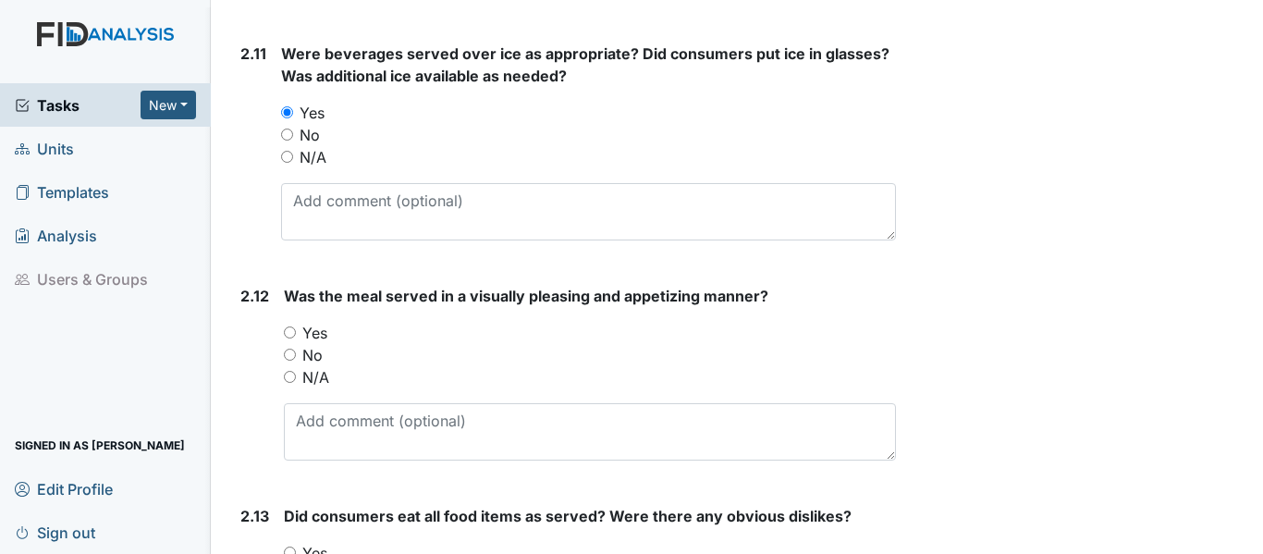
scroll to position [3791, 0]
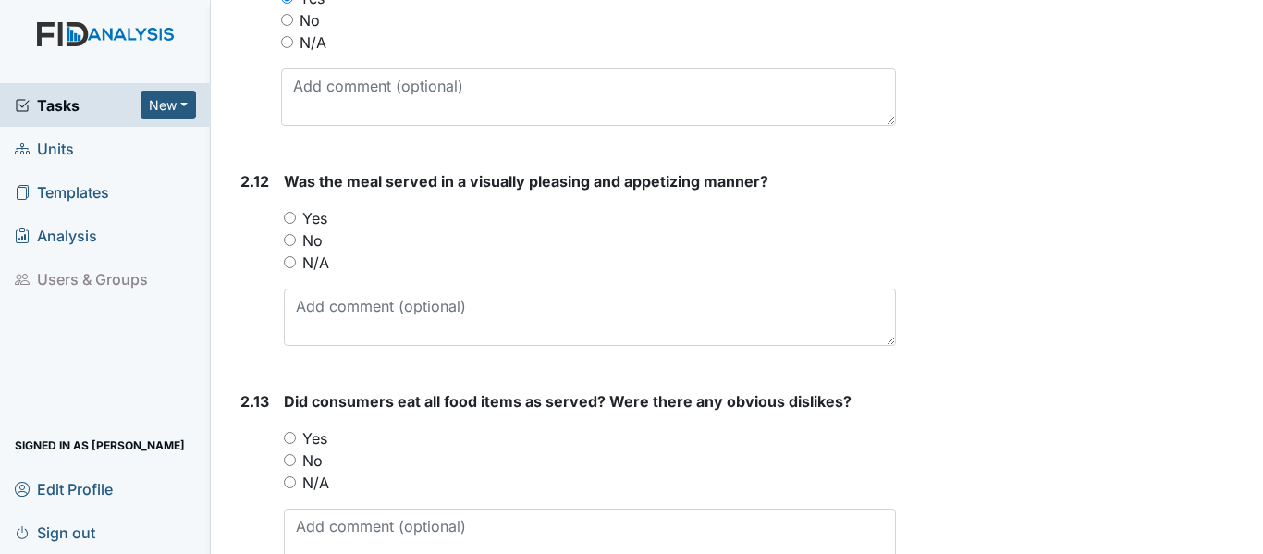
click at [288, 217] on input "Yes" at bounding box center [290, 218] width 12 height 12
radio input "true"
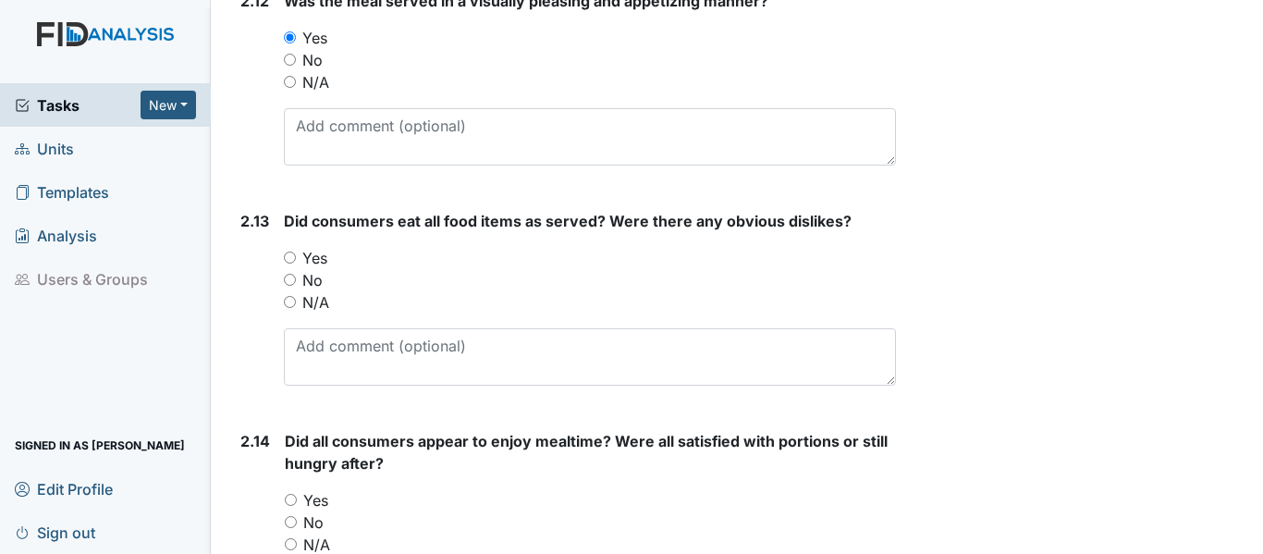
scroll to position [3976, 0]
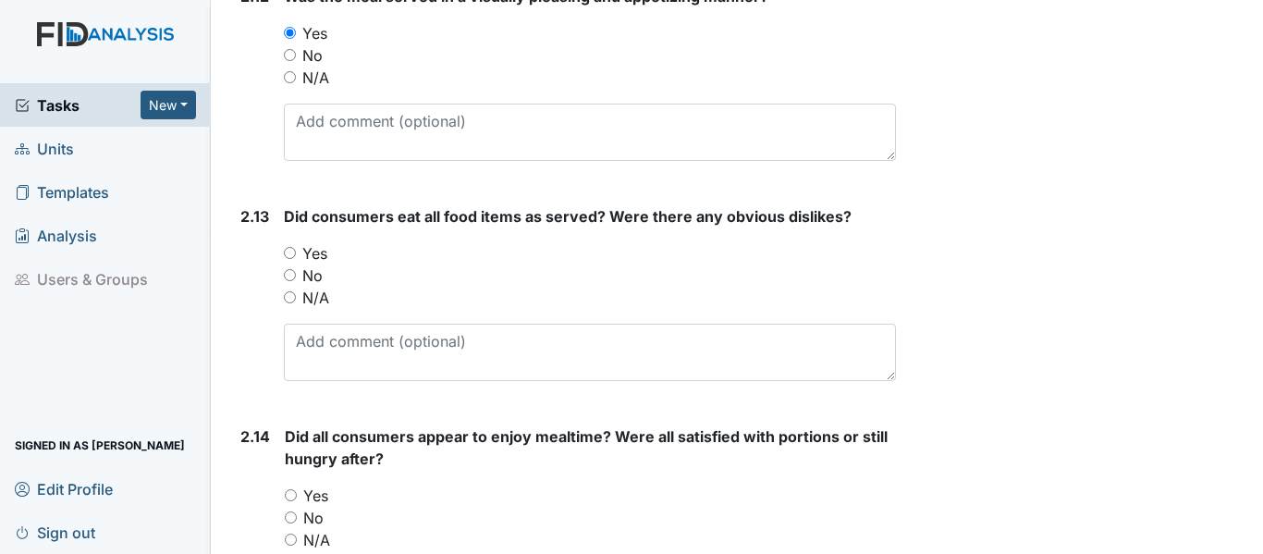
click at [289, 265] on div "No" at bounding box center [590, 275] width 612 height 22
click at [289, 252] on input "Yes" at bounding box center [290, 253] width 12 height 12
radio input "true"
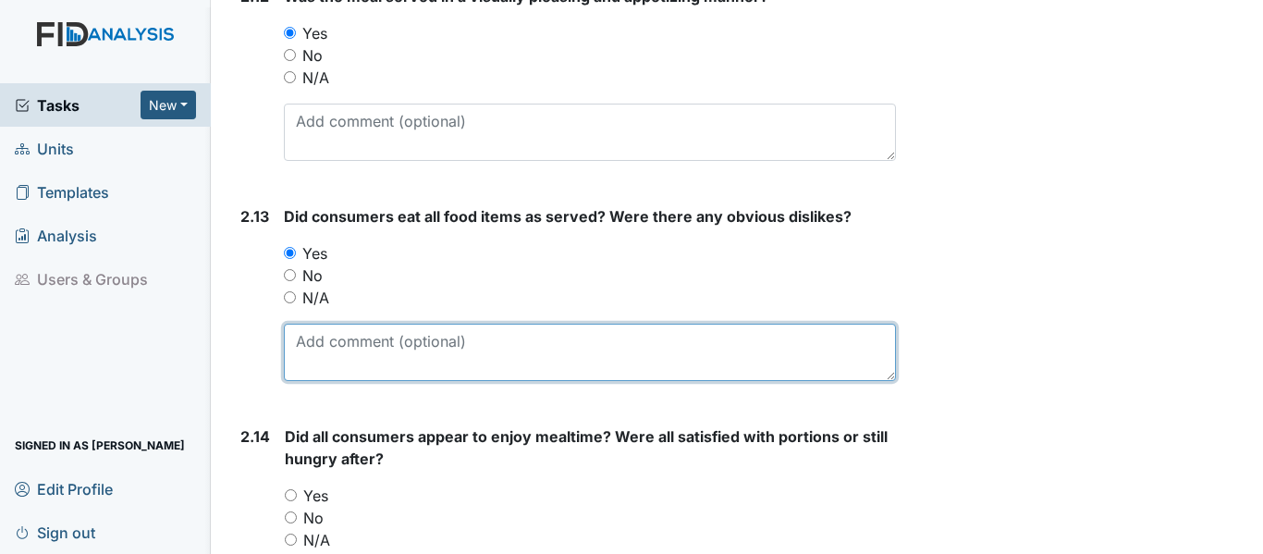
click at [364, 341] on textarea at bounding box center [590, 352] width 612 height 57
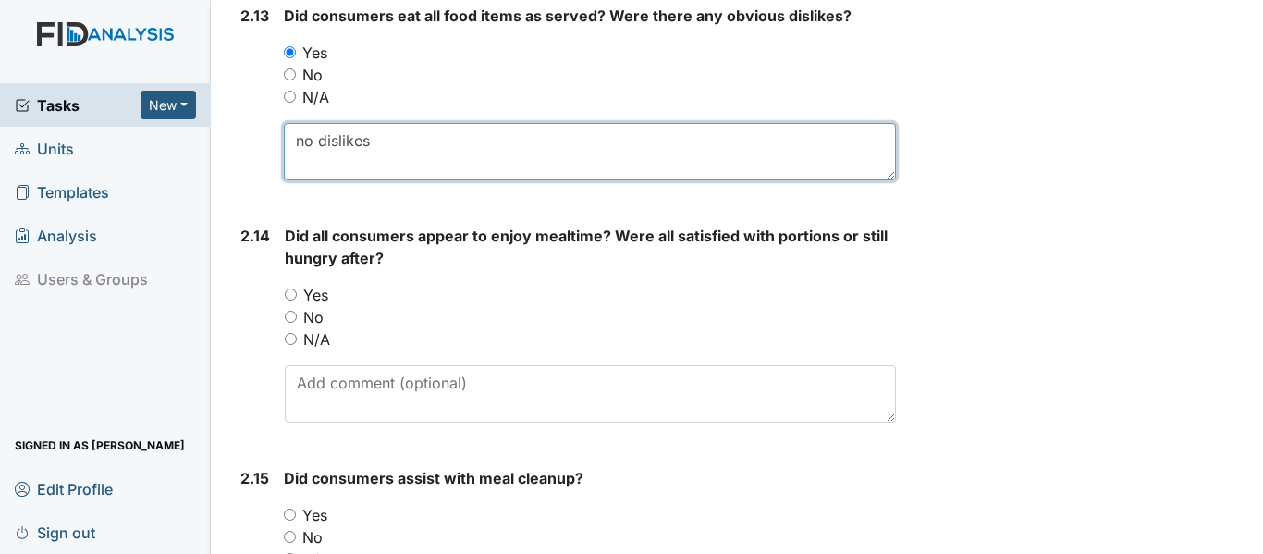
scroll to position [4253, 0]
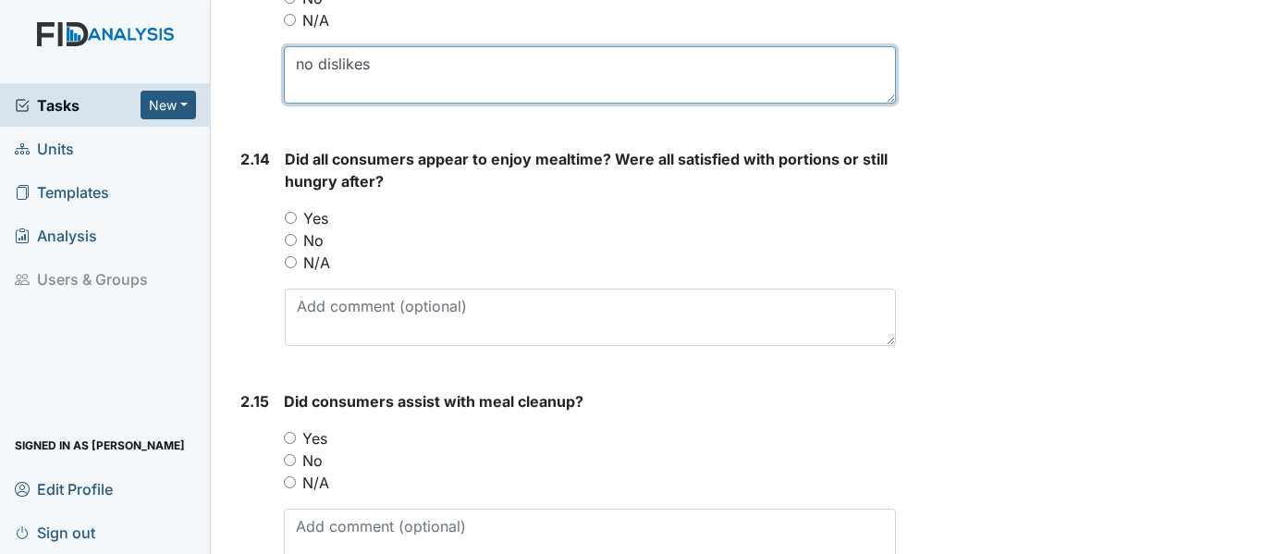
type textarea "no dislikes"
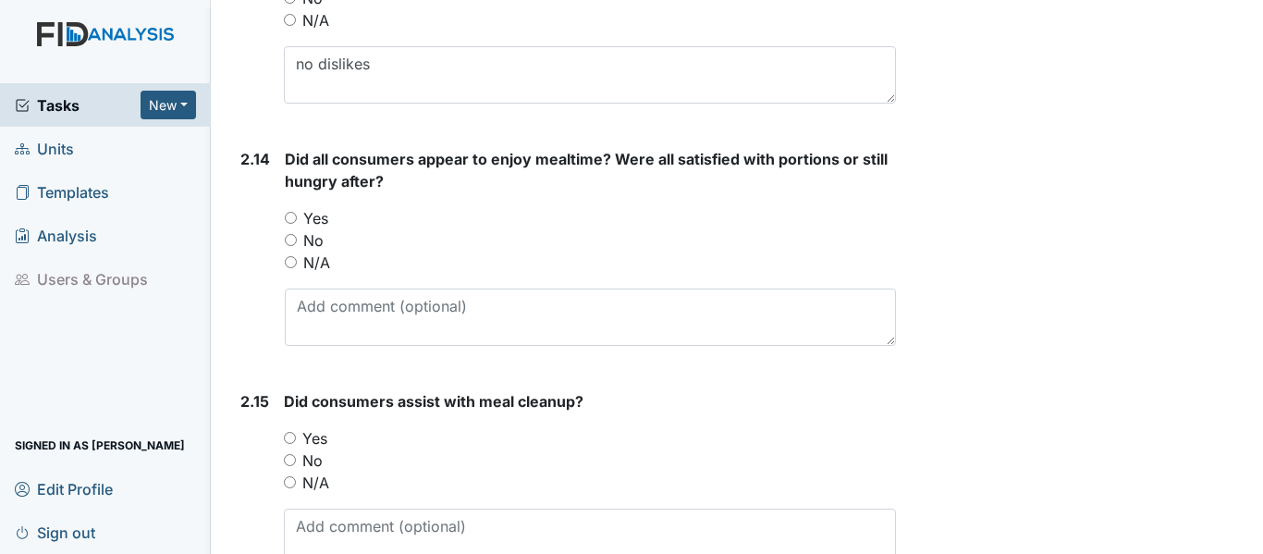
click at [296, 205] on div "Did all consumers appear to enjoy mealtime? Were all satisfied with portions or…" at bounding box center [590, 247] width 611 height 198
click at [285, 216] on input "Yes" at bounding box center [291, 218] width 12 height 12
radio input "true"
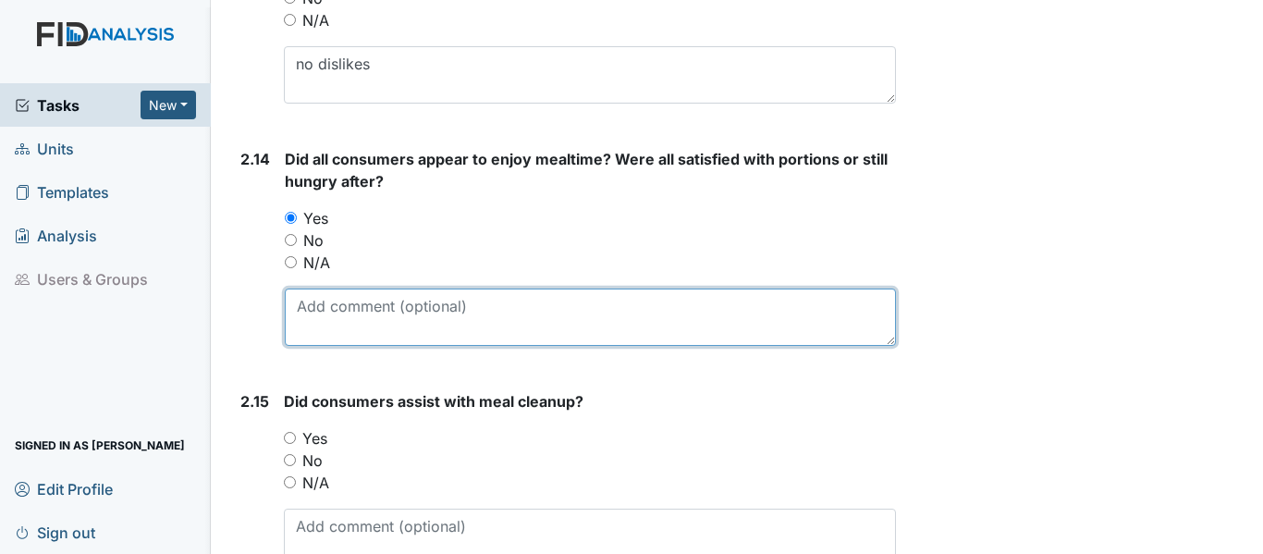
click at [339, 289] on textarea at bounding box center [590, 316] width 611 height 57
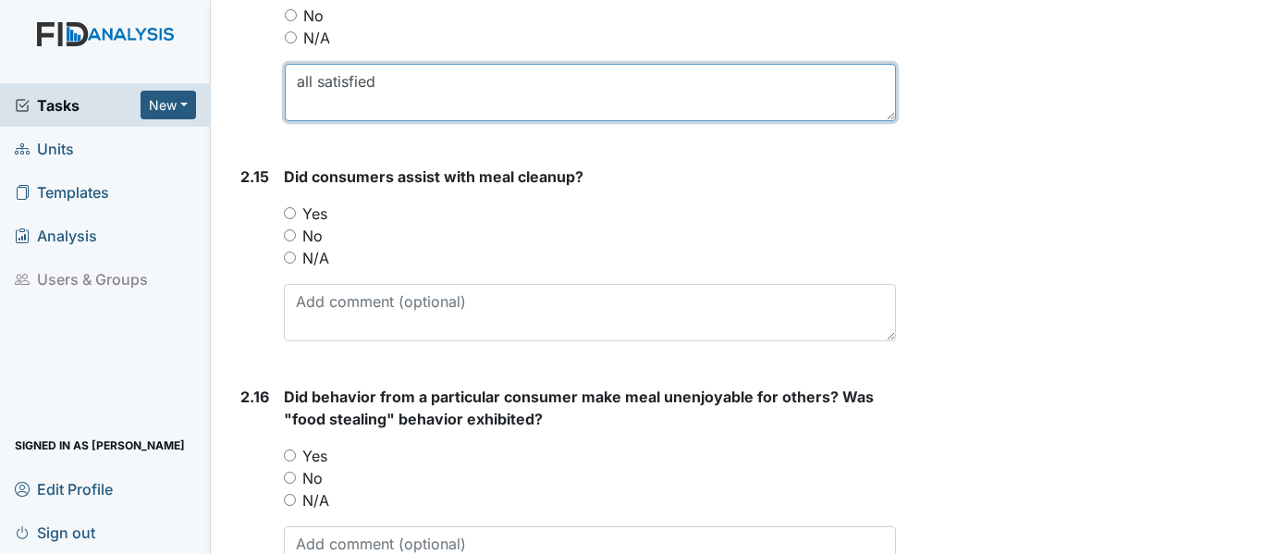
scroll to position [4531, 0]
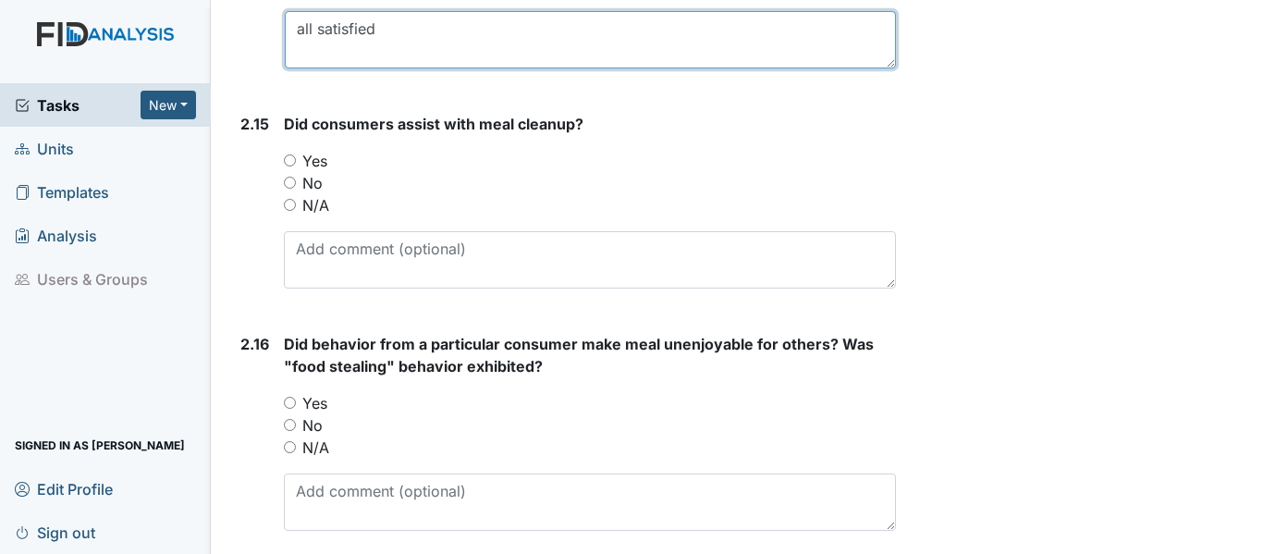
type textarea "all satisfied"
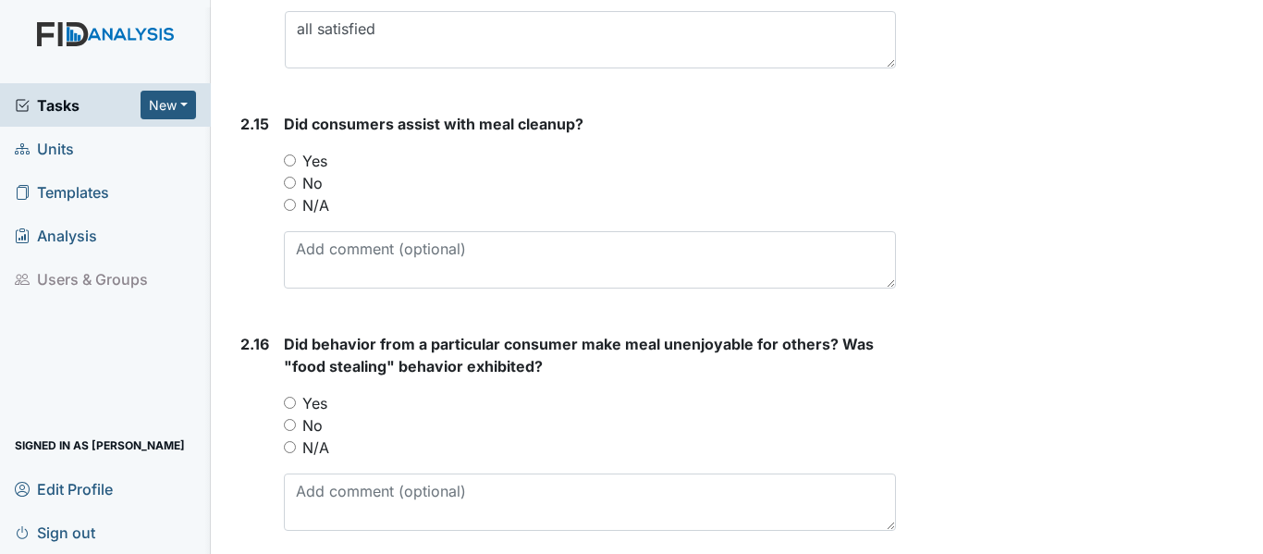
click at [297, 161] on div "Yes" at bounding box center [590, 161] width 612 height 22
click at [290, 161] on input "Yes" at bounding box center [290, 160] width 12 height 12
radio input "true"
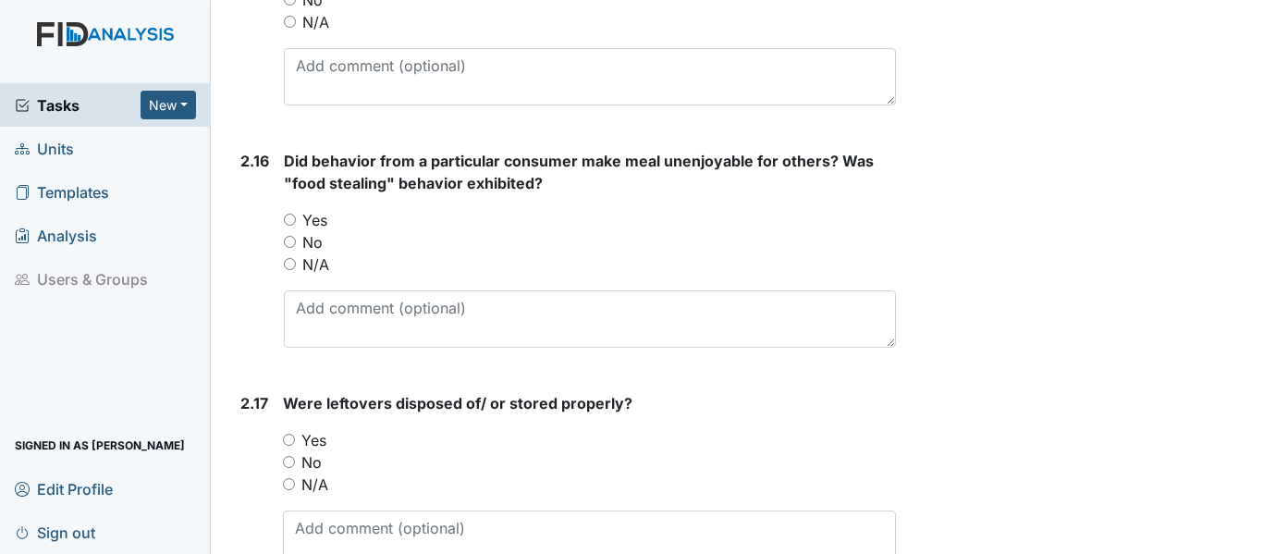
scroll to position [4715, 0]
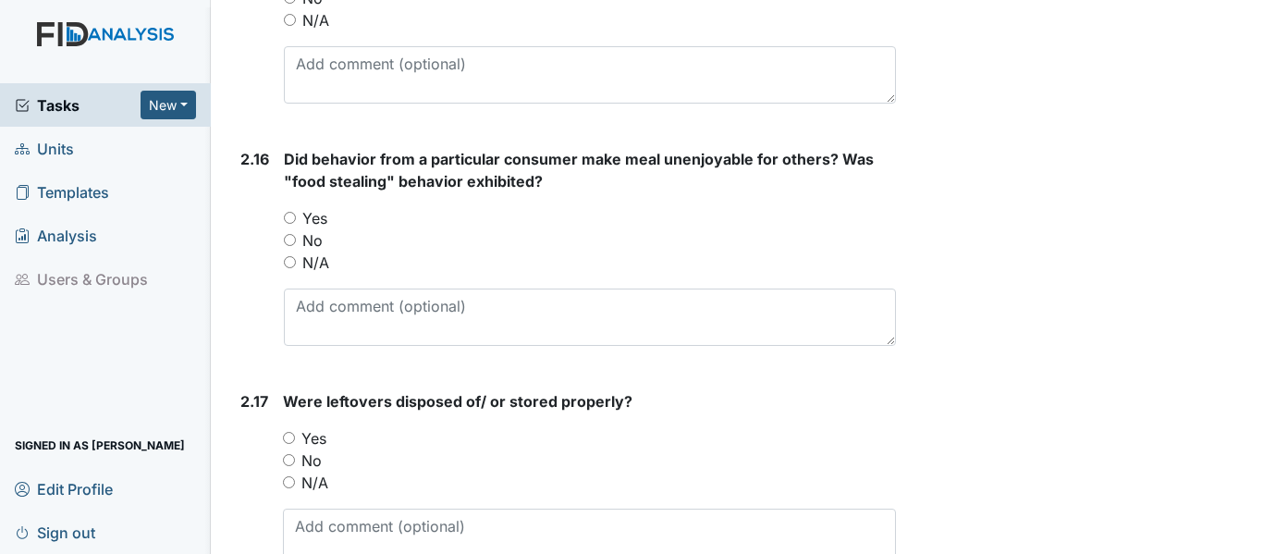
click at [286, 236] on input "No" at bounding box center [290, 240] width 12 height 12
radio input "true"
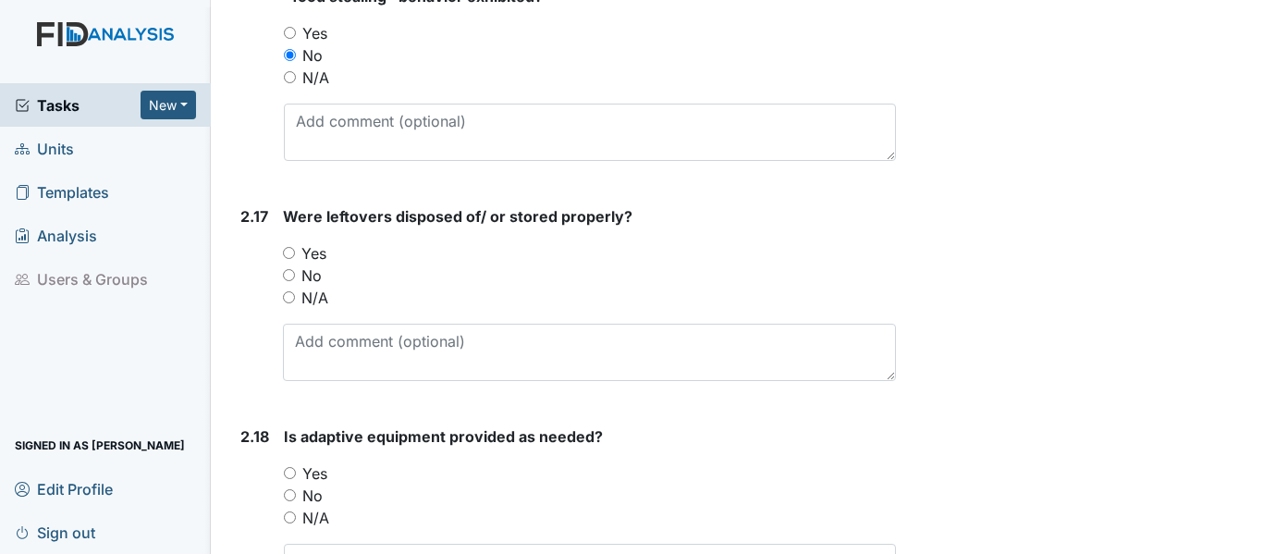
click at [298, 252] on div "Yes" at bounding box center [589, 253] width 613 height 22
click at [289, 251] on input "Yes" at bounding box center [289, 253] width 12 height 12
radio input "true"
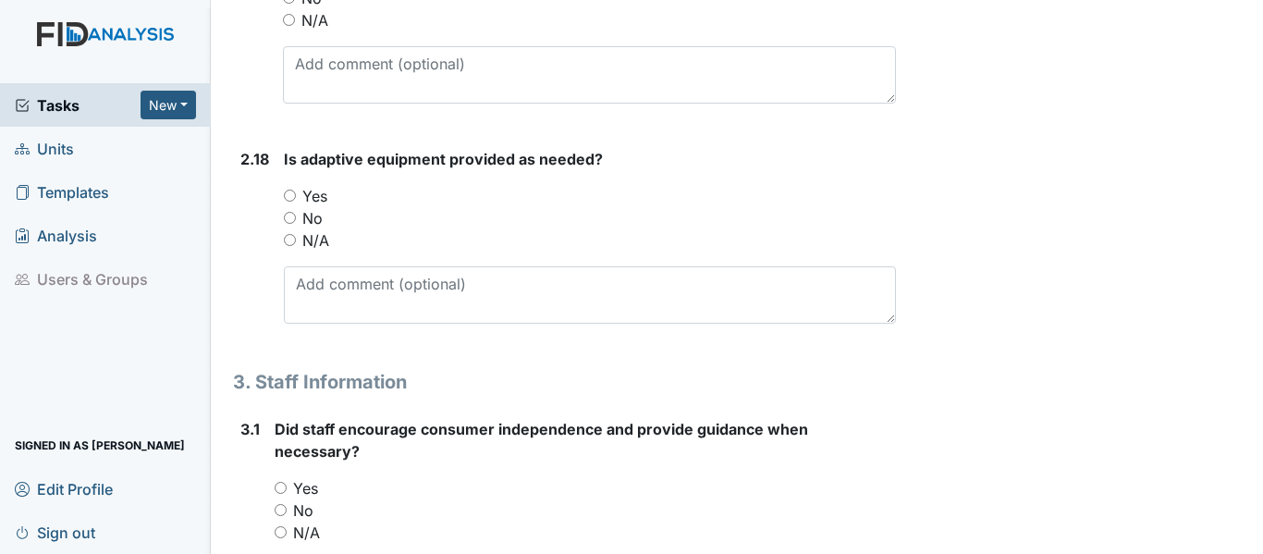
click at [288, 193] on input "Yes" at bounding box center [290, 196] width 12 height 12
radio input "true"
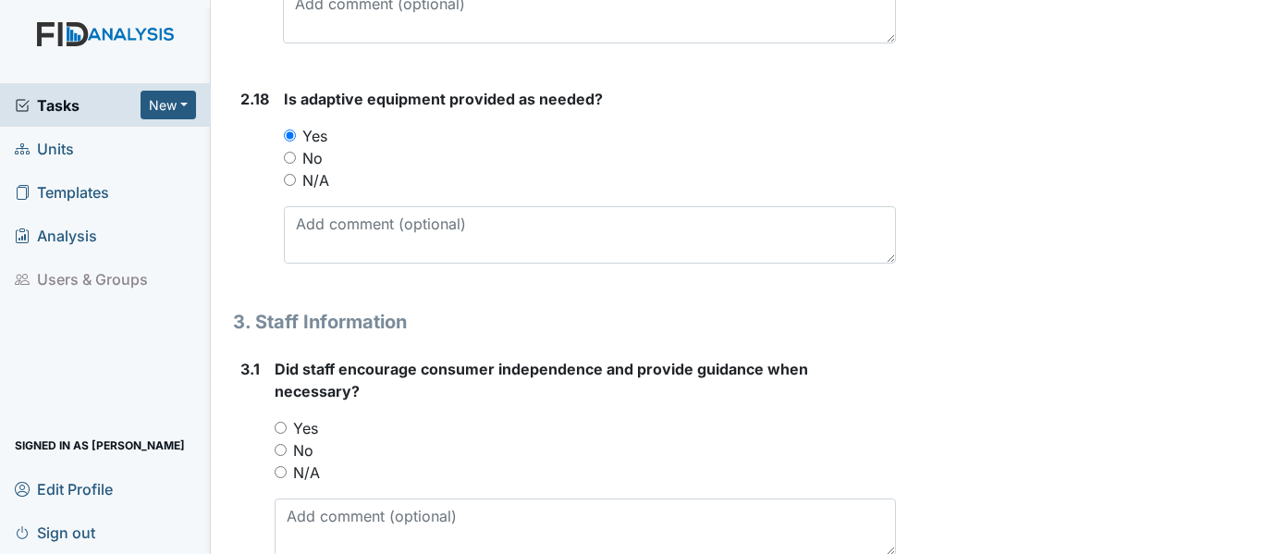
scroll to position [5363, 0]
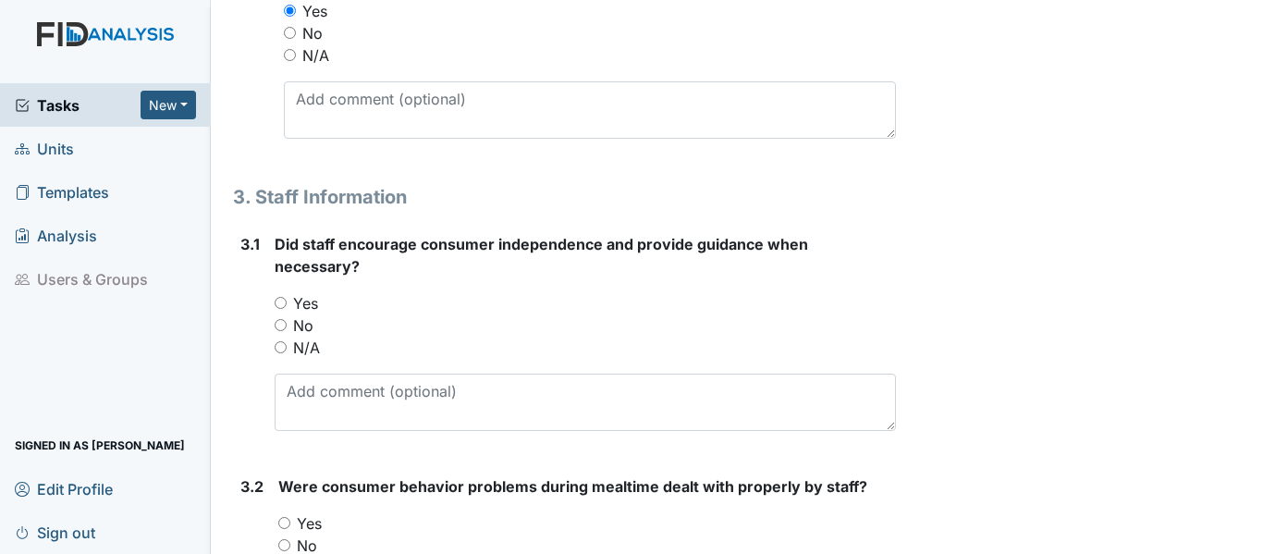
click at [280, 301] on input "Yes" at bounding box center [281, 303] width 12 height 12
radio input "true"
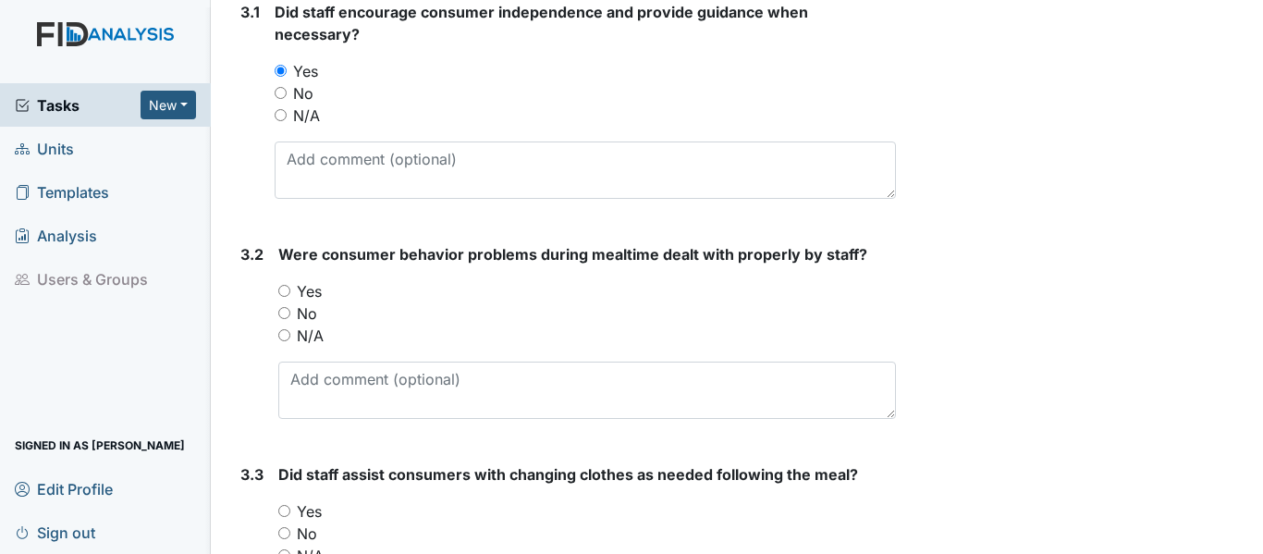
scroll to position [5640, 0]
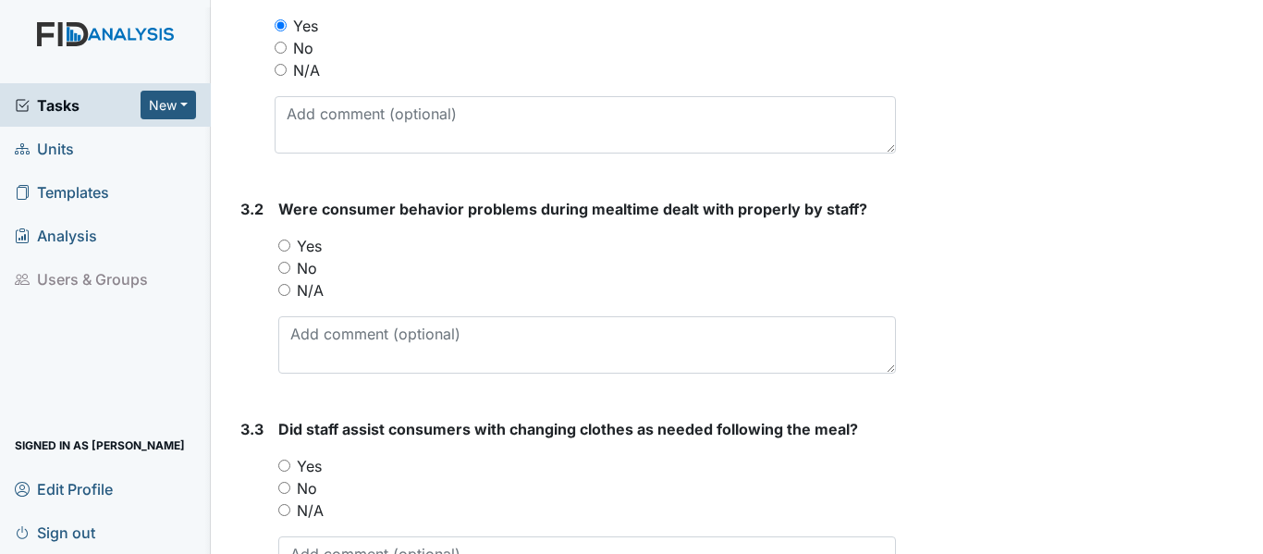
click at [278, 248] on input "Yes" at bounding box center [284, 245] width 12 height 12
radio input "true"
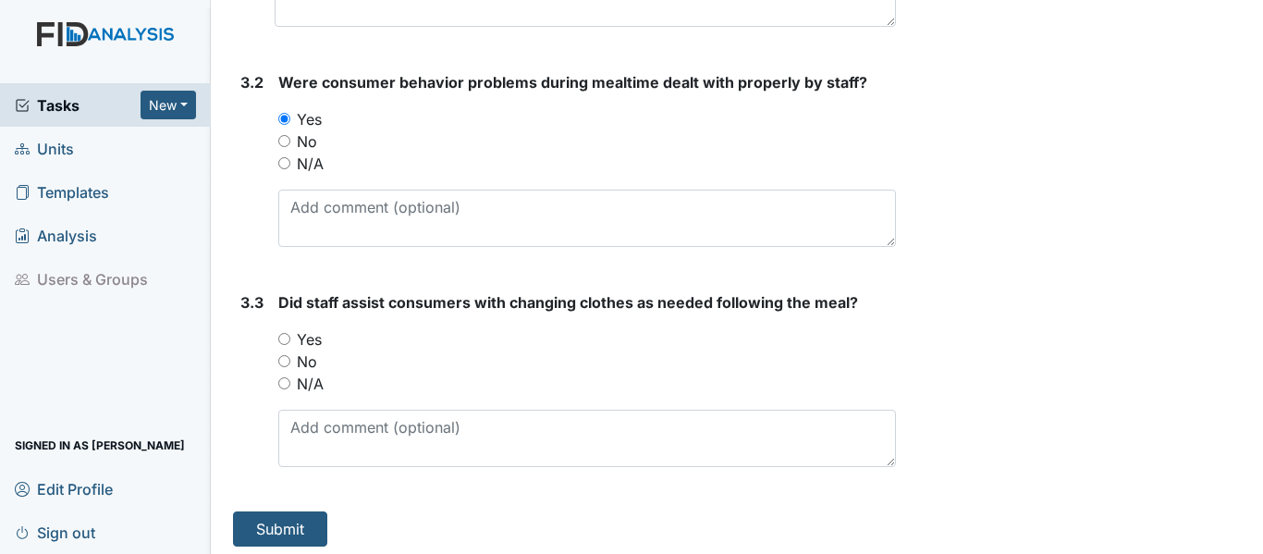
scroll to position [5774, 0]
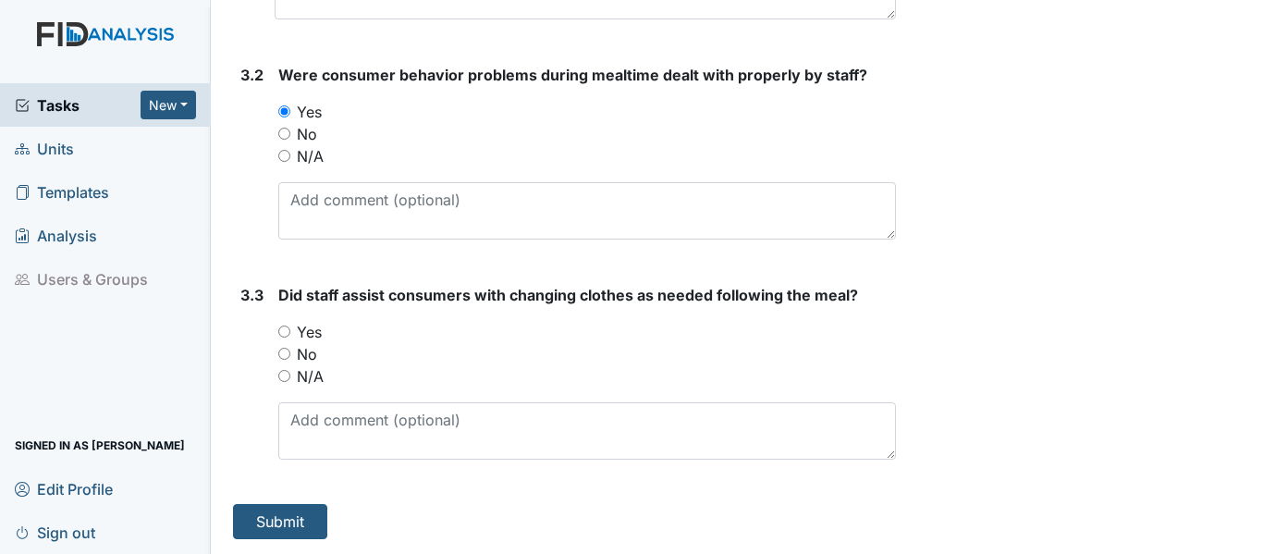
click at [284, 333] on input "Yes" at bounding box center [284, 331] width 12 height 12
radio input "true"
click at [300, 516] on button "Submit" at bounding box center [280, 521] width 94 height 35
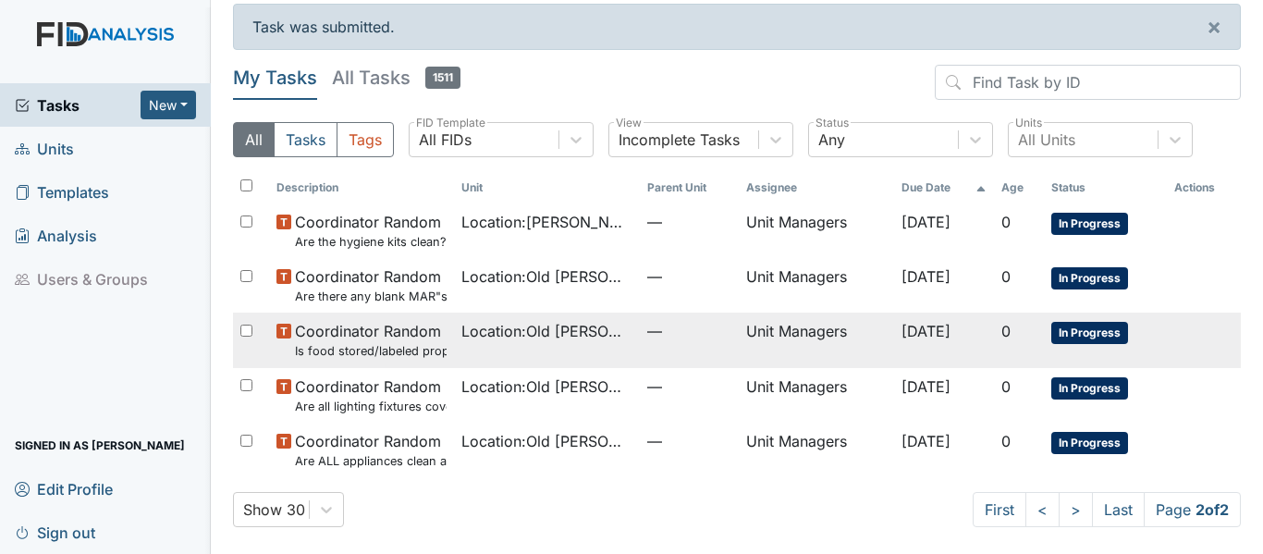
scroll to position [14, 0]
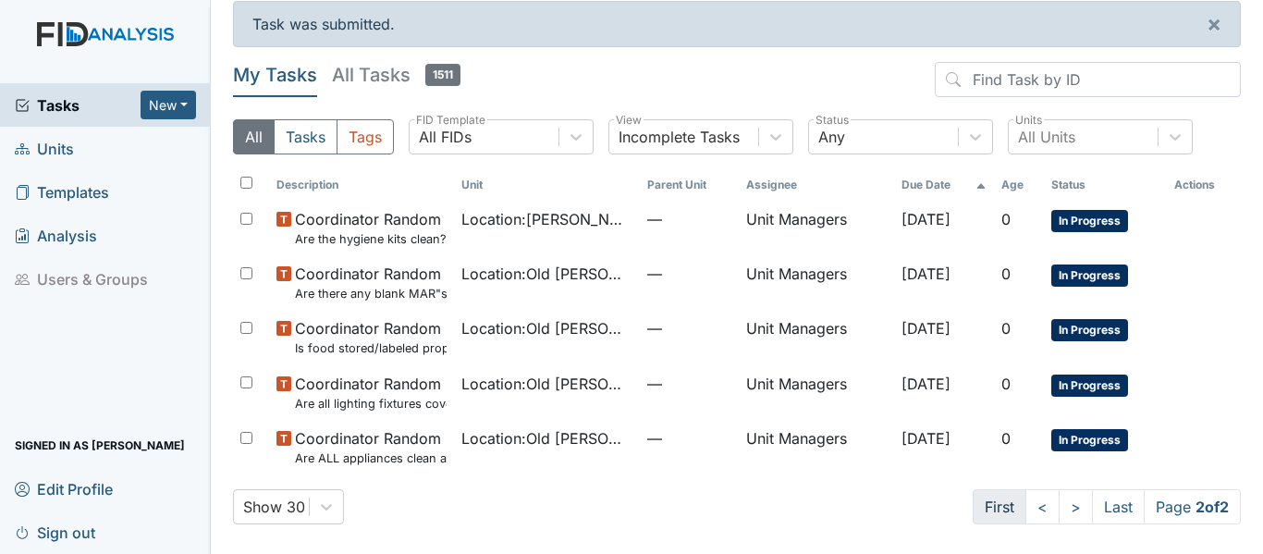
click at [983, 500] on link "First" at bounding box center [1000, 506] width 54 height 35
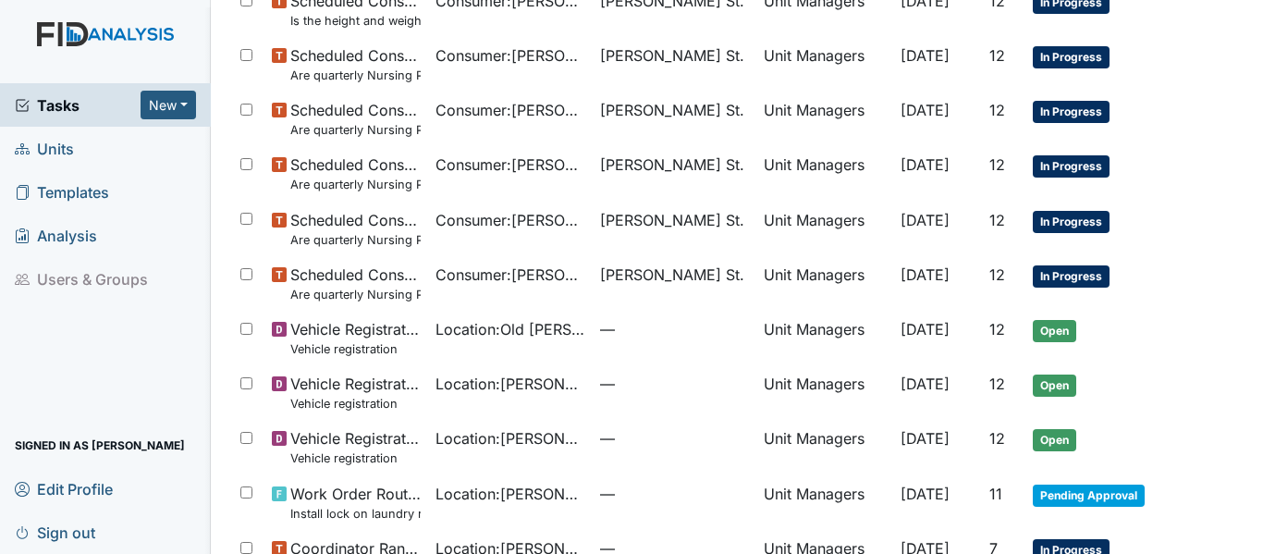
scroll to position [846, 0]
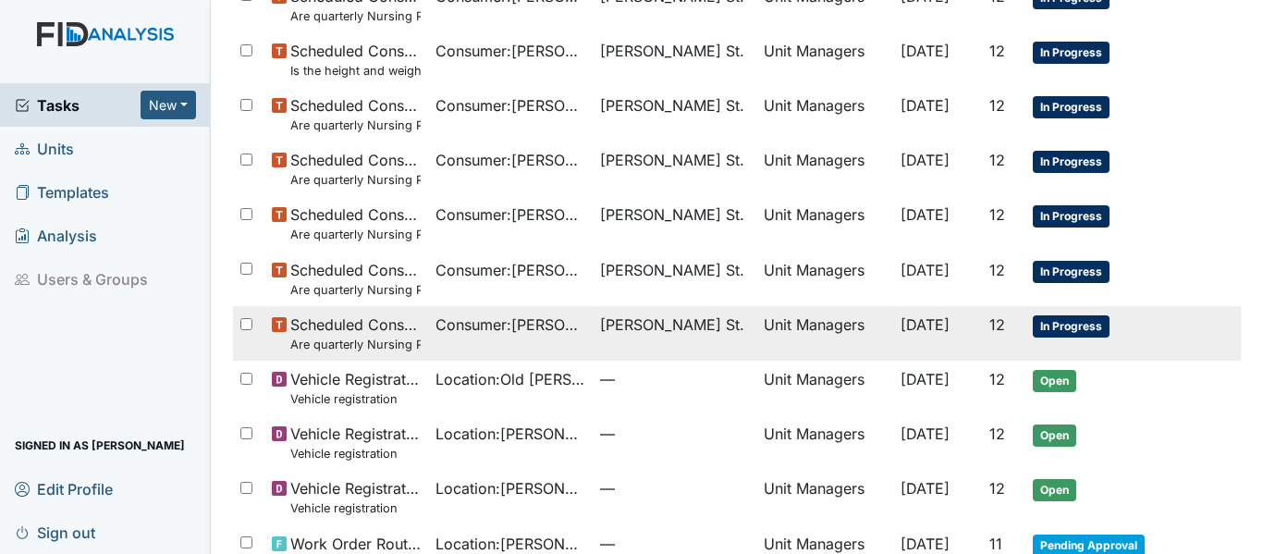
click at [558, 327] on span "Consumer : Roundtree, Curtis" at bounding box center [509, 324] width 149 height 22
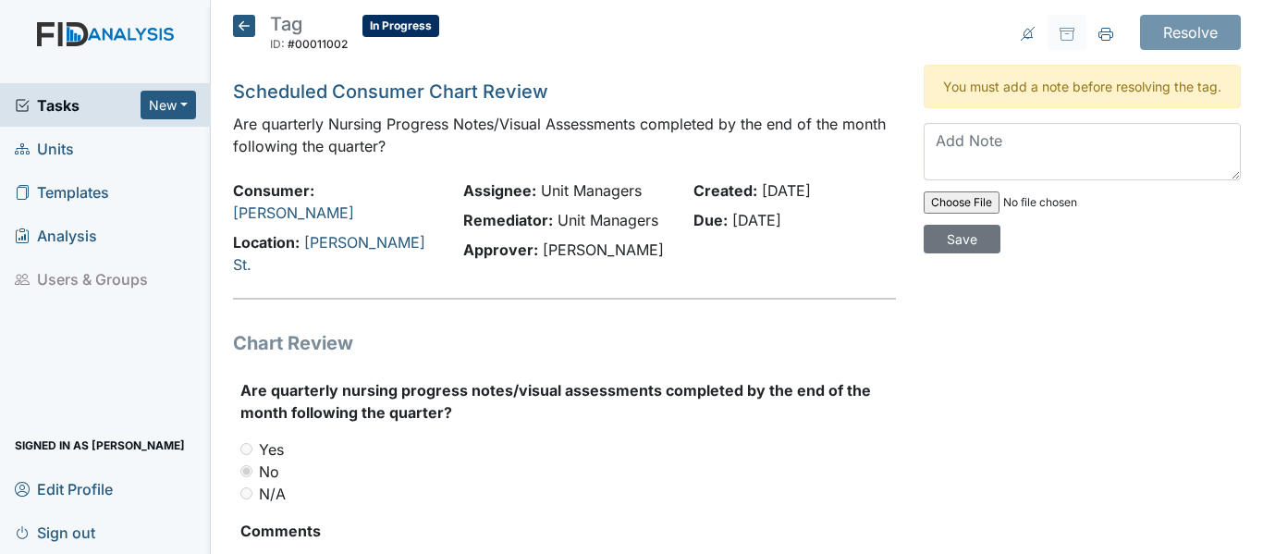
click at [238, 23] on icon at bounding box center [244, 26] width 22 height 22
